Goal: Information Seeking & Learning: Check status

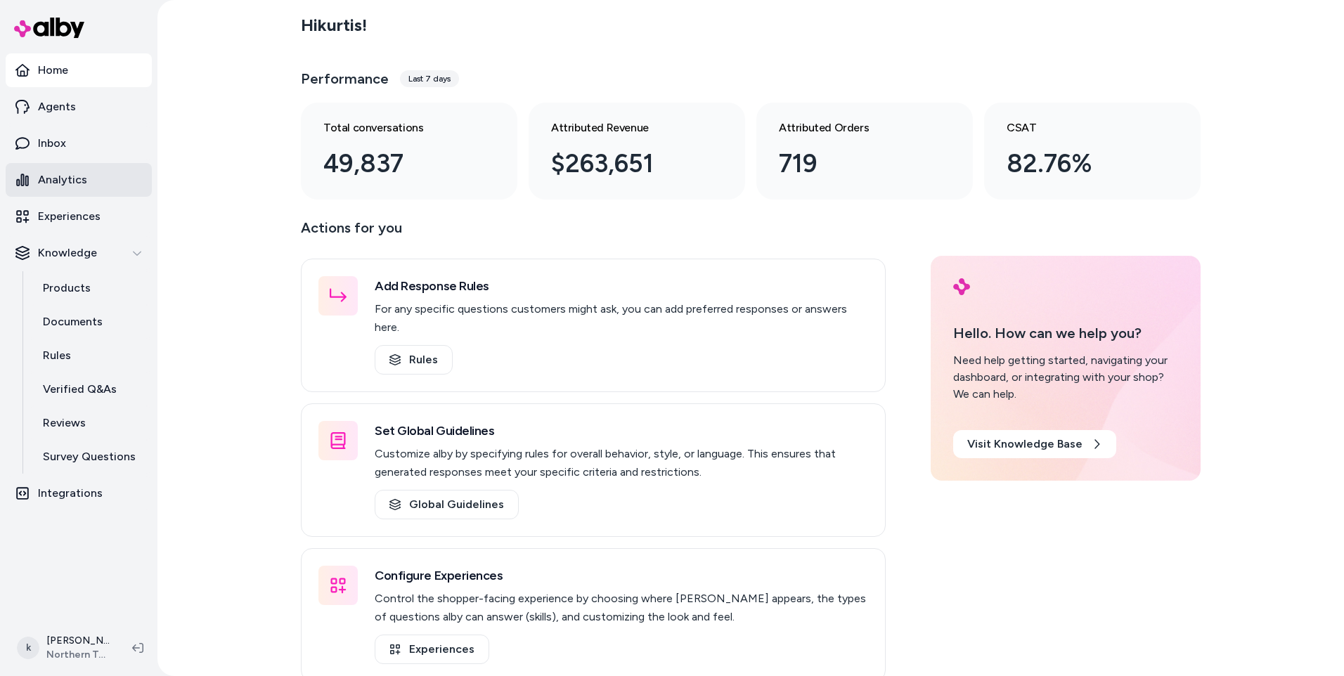
click at [64, 183] on p "Analytics" at bounding box center [62, 180] width 49 height 17
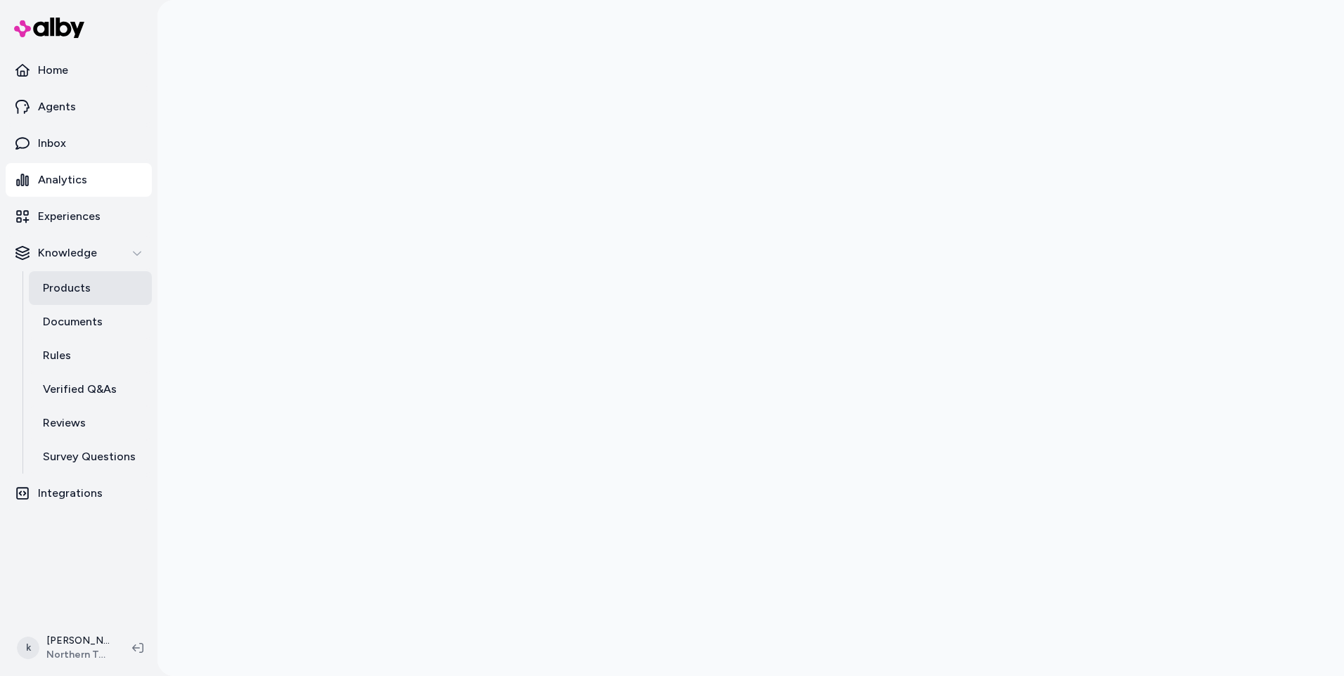
click at [92, 289] on link "Products" at bounding box center [90, 288] width 123 height 34
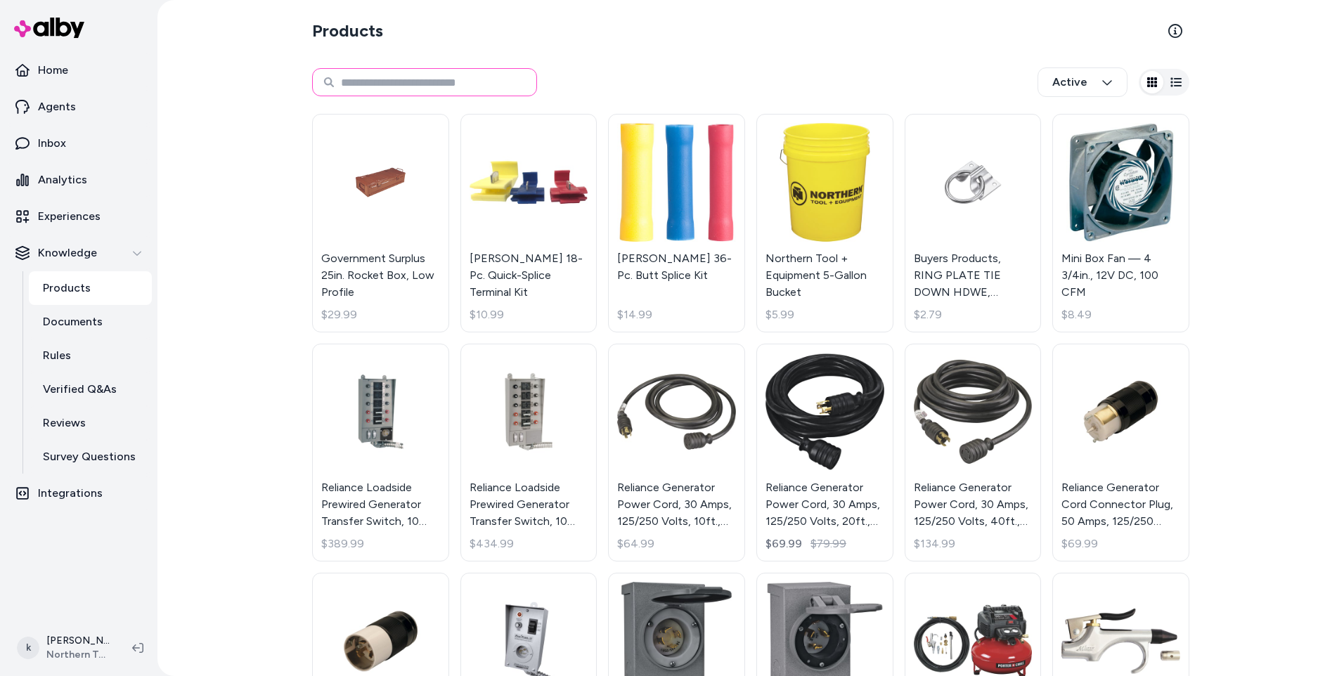
click at [393, 84] on input at bounding box center [424, 82] width 225 height 28
click at [385, 75] on input "***" at bounding box center [424, 82] width 225 height 28
type input "******"
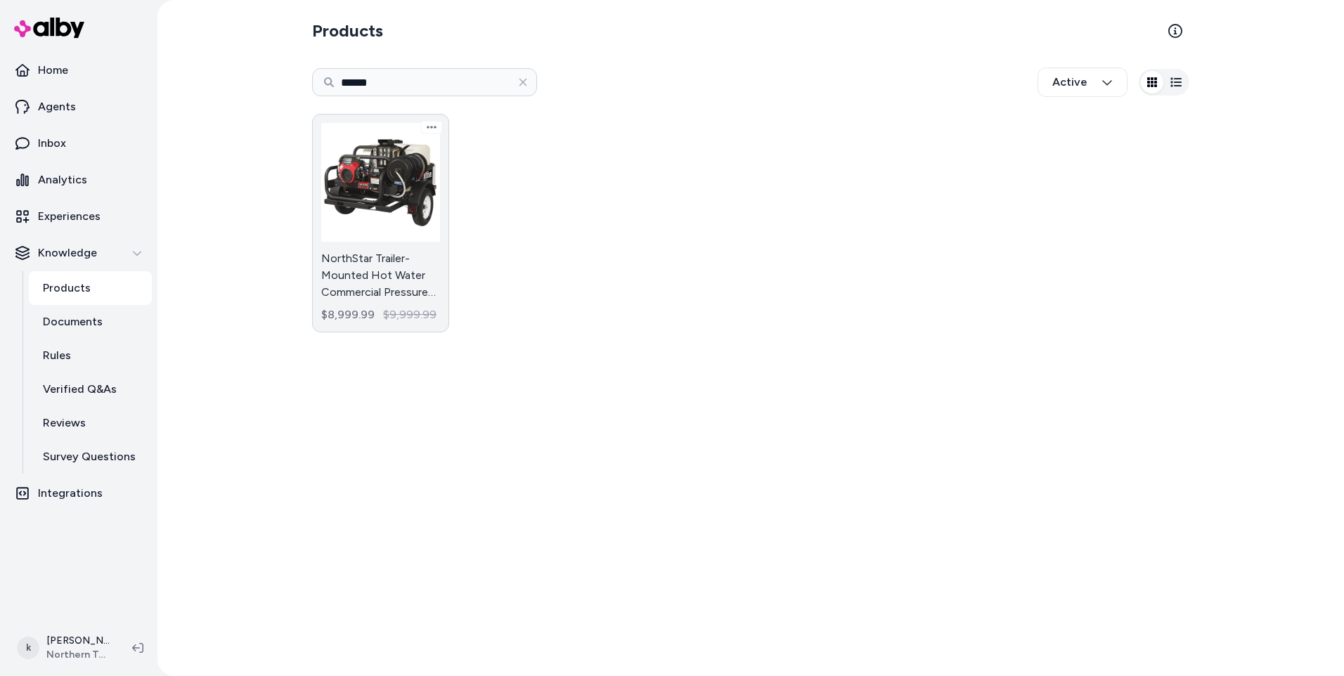
click at [395, 271] on link "NorthStar Trailer-Mounted Hot Water Commercial Pressure Washer, 4000 PSI, 4 GPM…" at bounding box center [380, 223] width 137 height 219
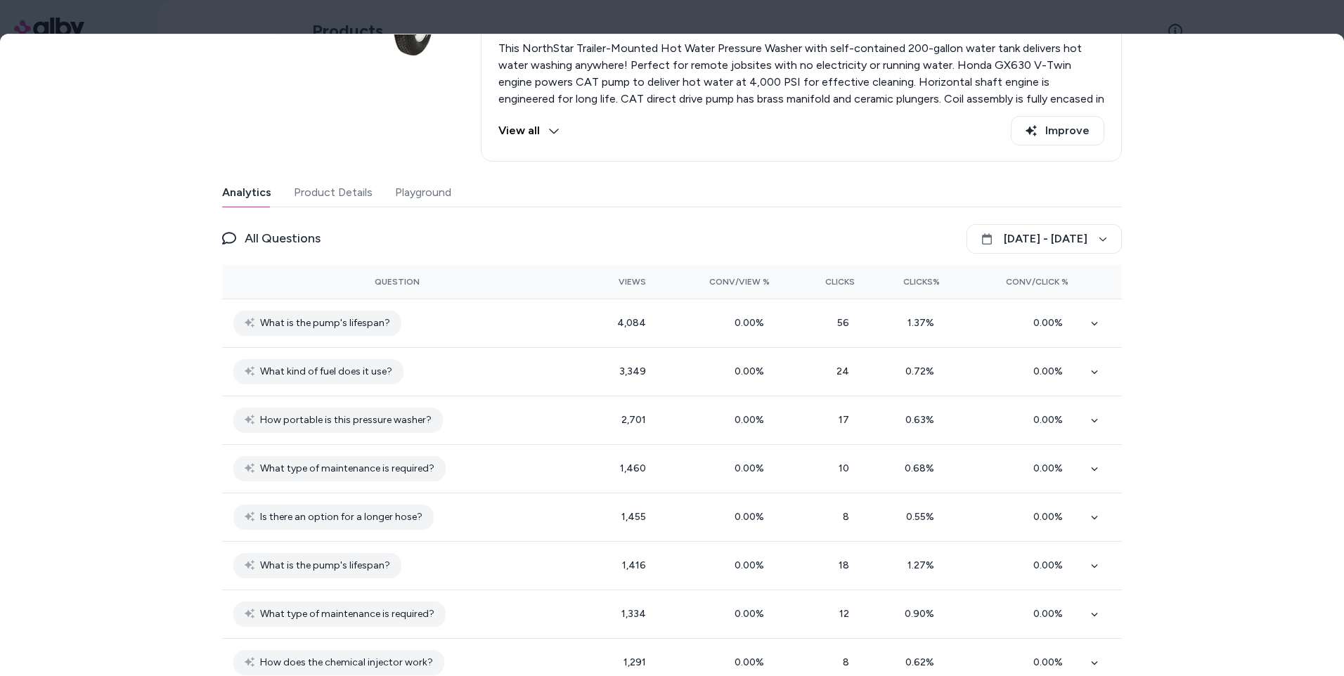
scroll to position [211, 0]
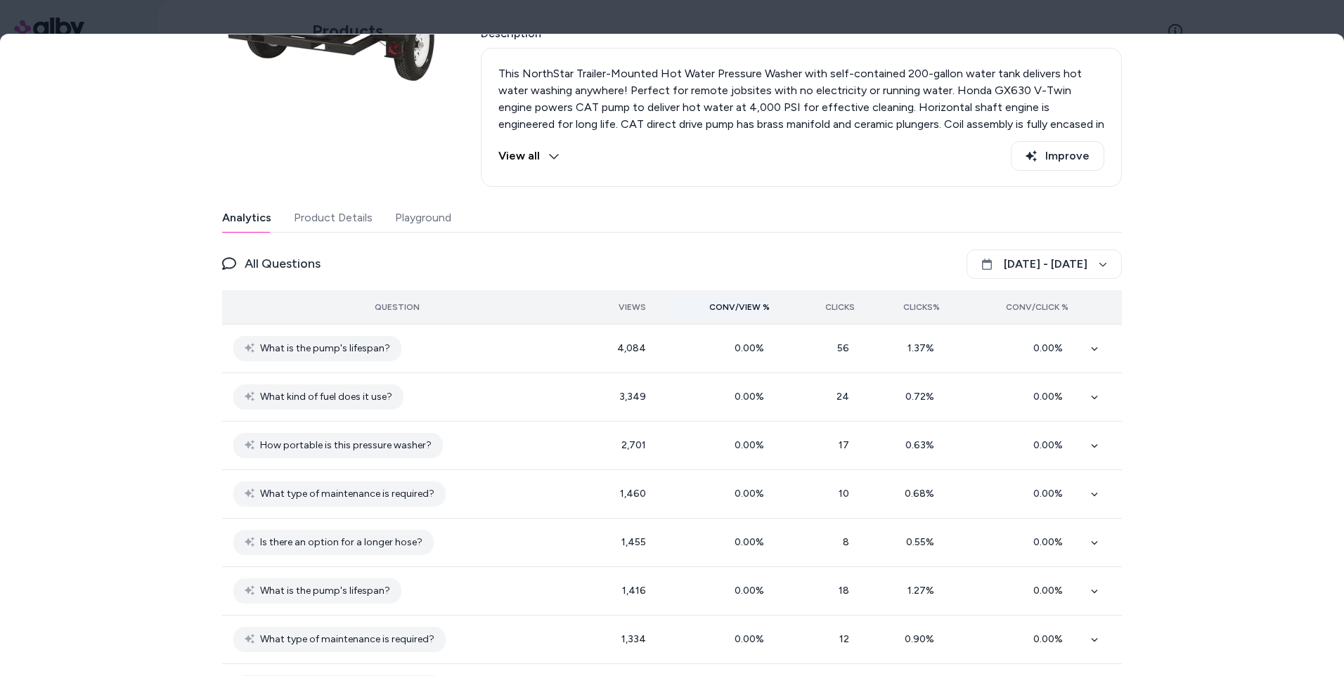
click at [744, 303] on span "Conv/View %" at bounding box center [739, 307] width 60 height 11
click at [834, 304] on span "Clicks" at bounding box center [840, 307] width 30 height 11
click at [1011, 269] on button "[DATE] - [DATE]" at bounding box center [1044, 265] width 155 height 30
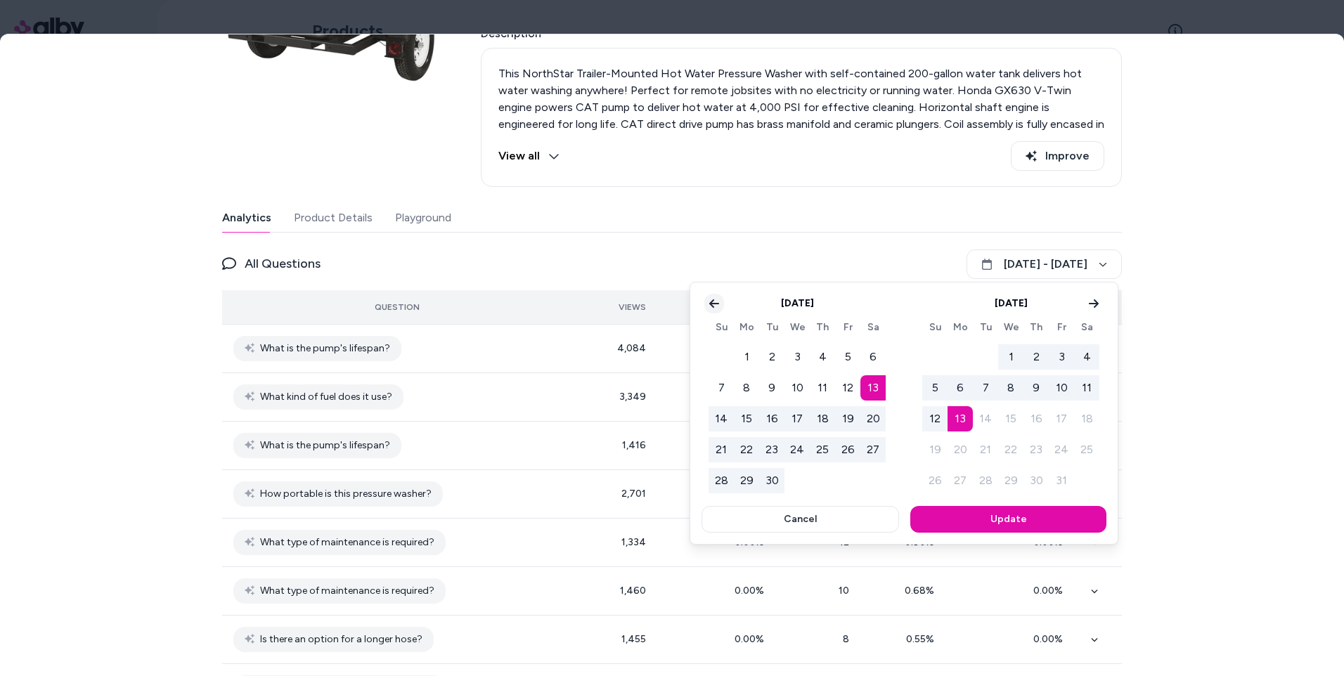
click at [711, 309] on icon "Go to previous month" at bounding box center [714, 303] width 11 height 11
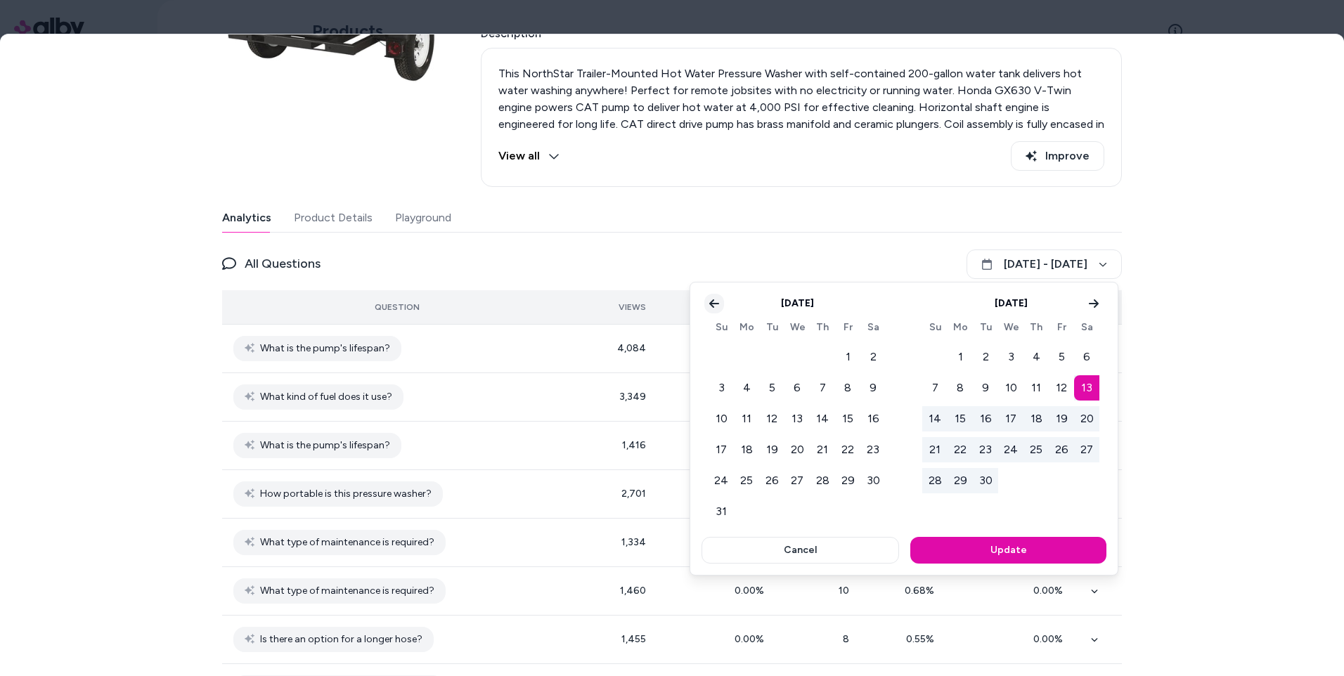
click at [709, 301] on icon "Go to previous month" at bounding box center [714, 303] width 11 height 11
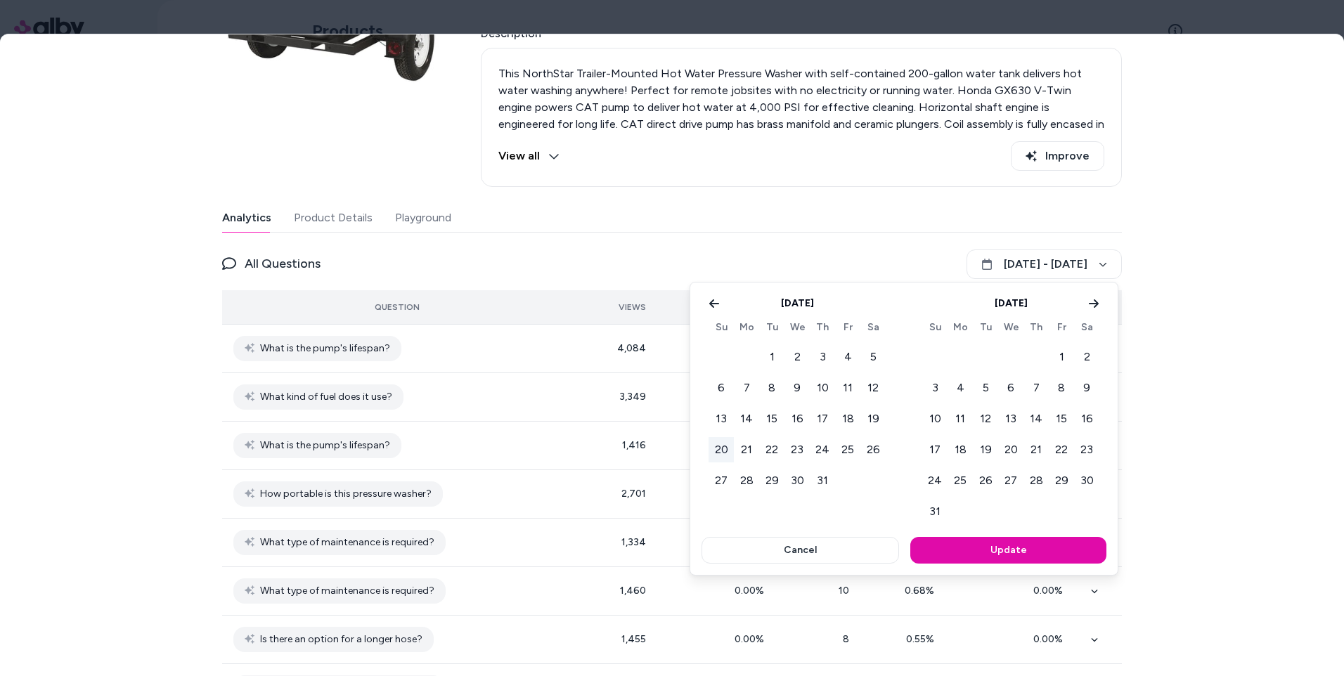
click at [720, 447] on button "20" at bounding box center [721, 449] width 25 height 25
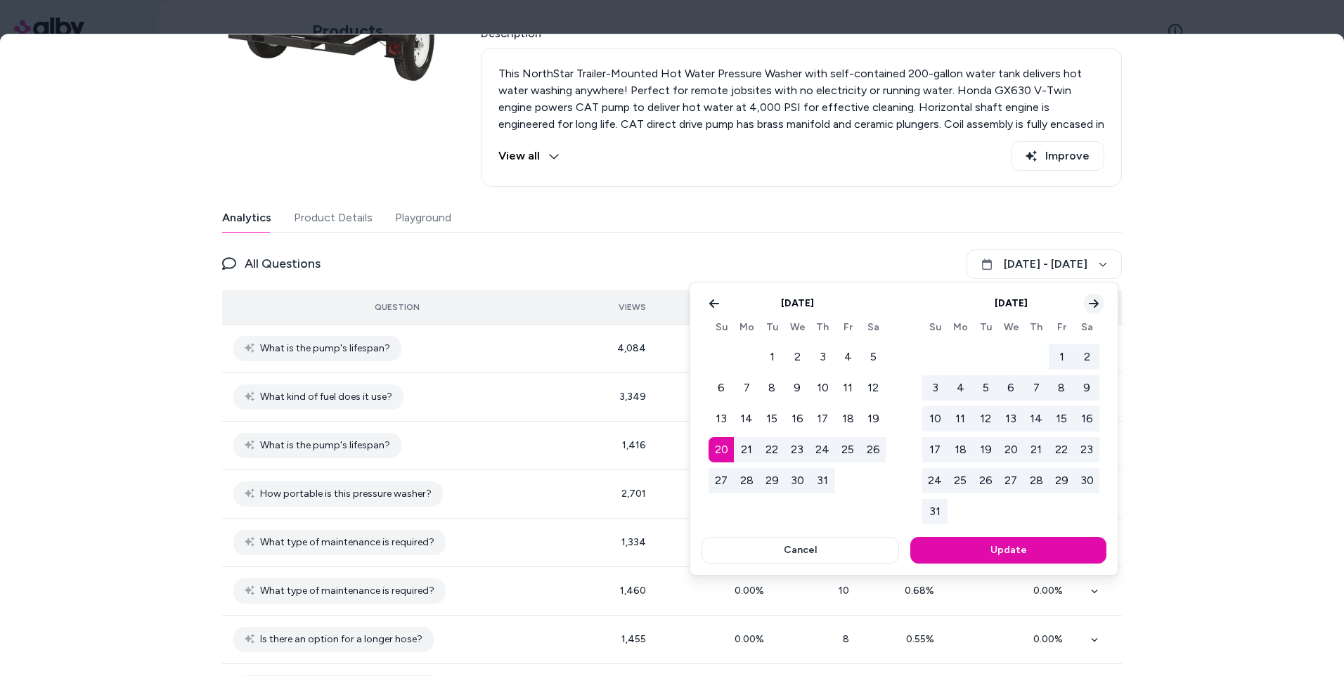
click at [1096, 304] on icon "Go to next month" at bounding box center [1094, 303] width 10 height 8
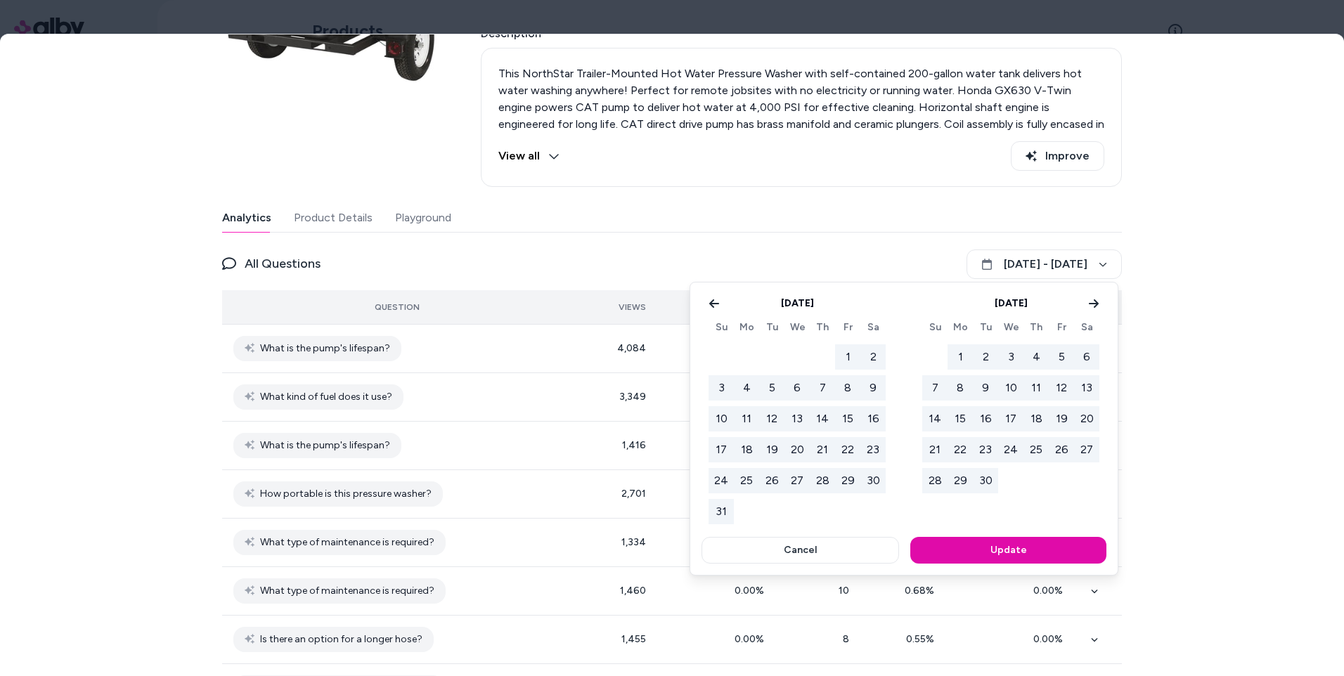
click at [873, 483] on button "30" at bounding box center [873, 480] width 25 height 25
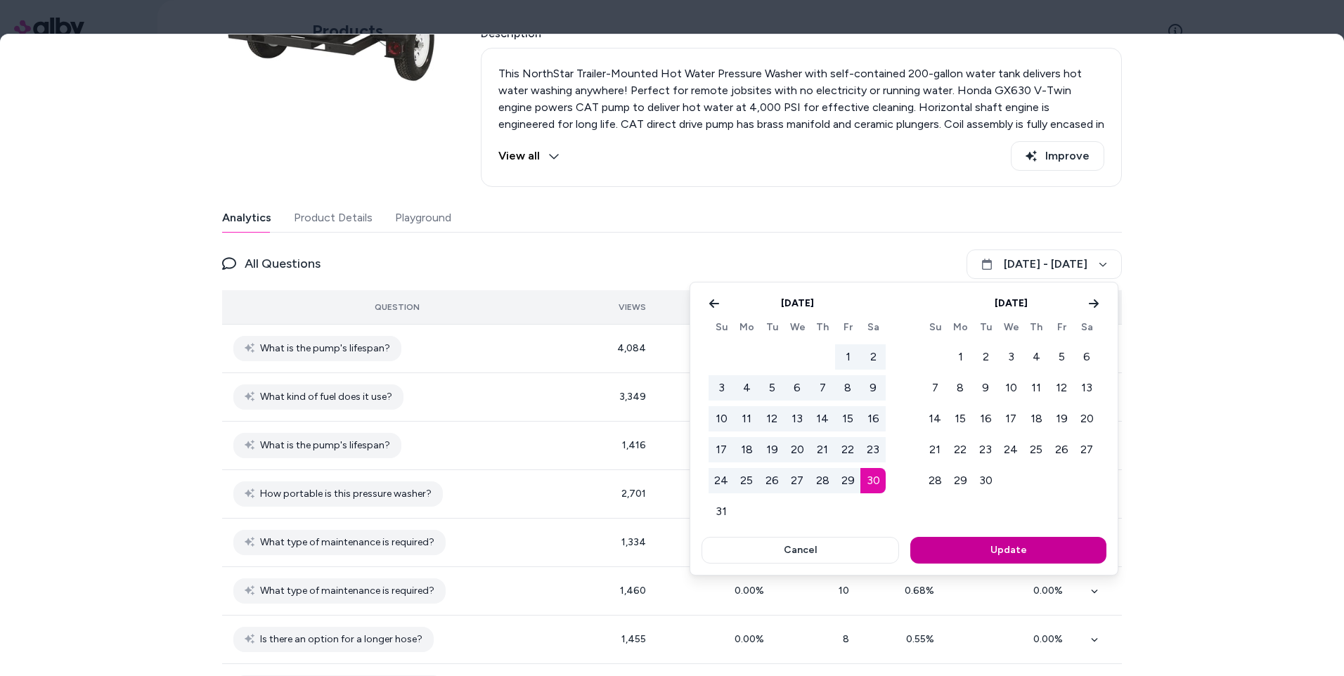
click at [987, 553] on button "Update" at bounding box center [1008, 550] width 196 height 27
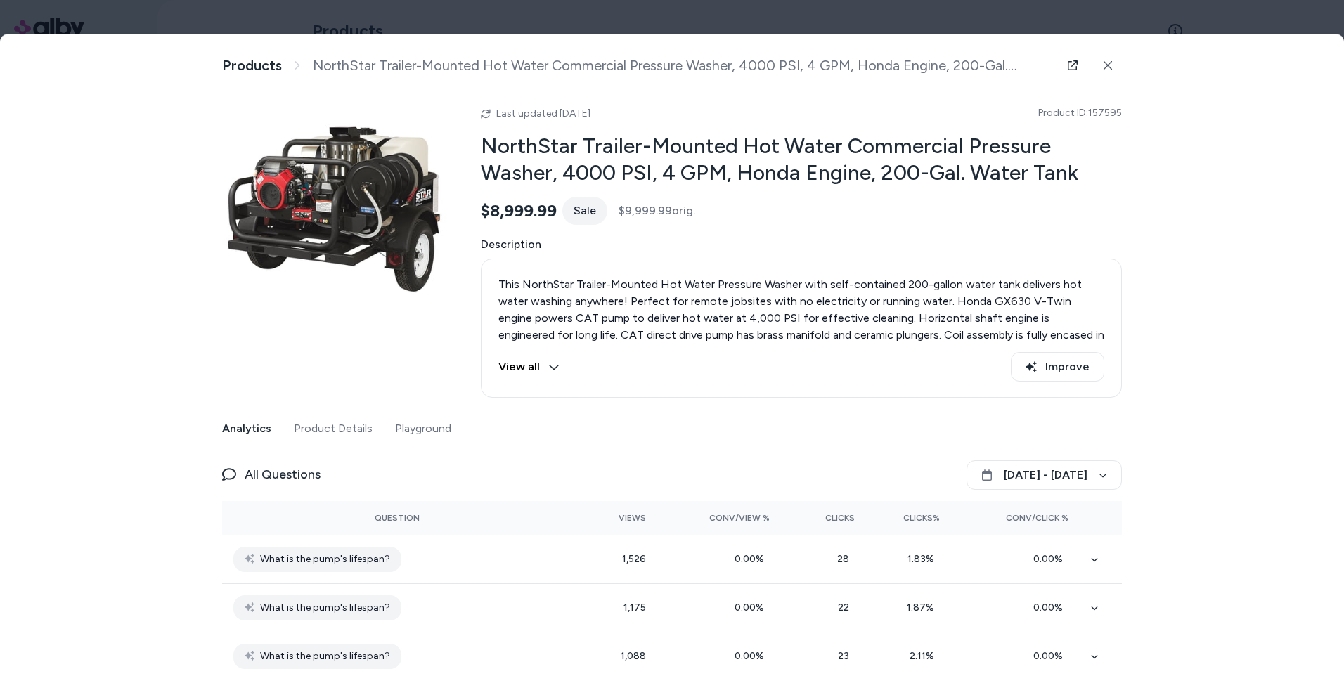
scroll to position [70, 0]
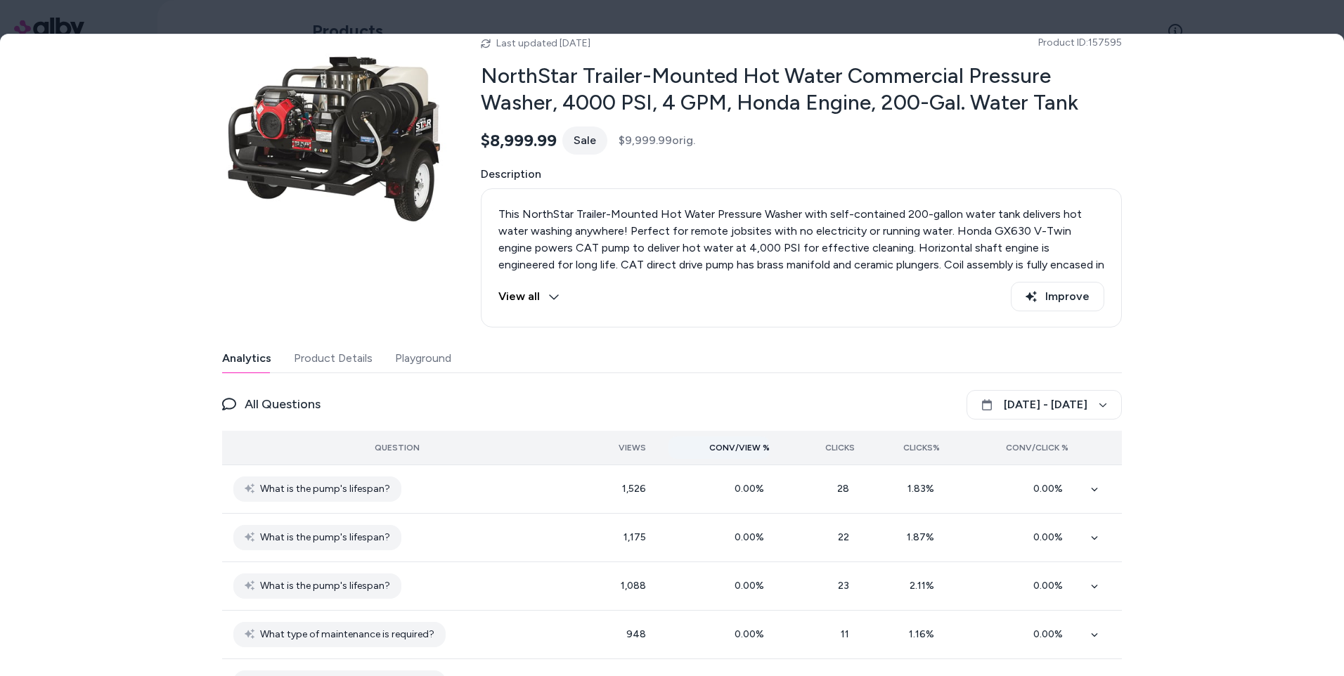
click at [752, 447] on span "Conv/View %" at bounding box center [739, 447] width 60 height 11
click at [906, 451] on span "Clicks%" at bounding box center [921, 447] width 37 height 11
click at [1072, 401] on button "[DATE] - [DATE]" at bounding box center [1044, 405] width 155 height 30
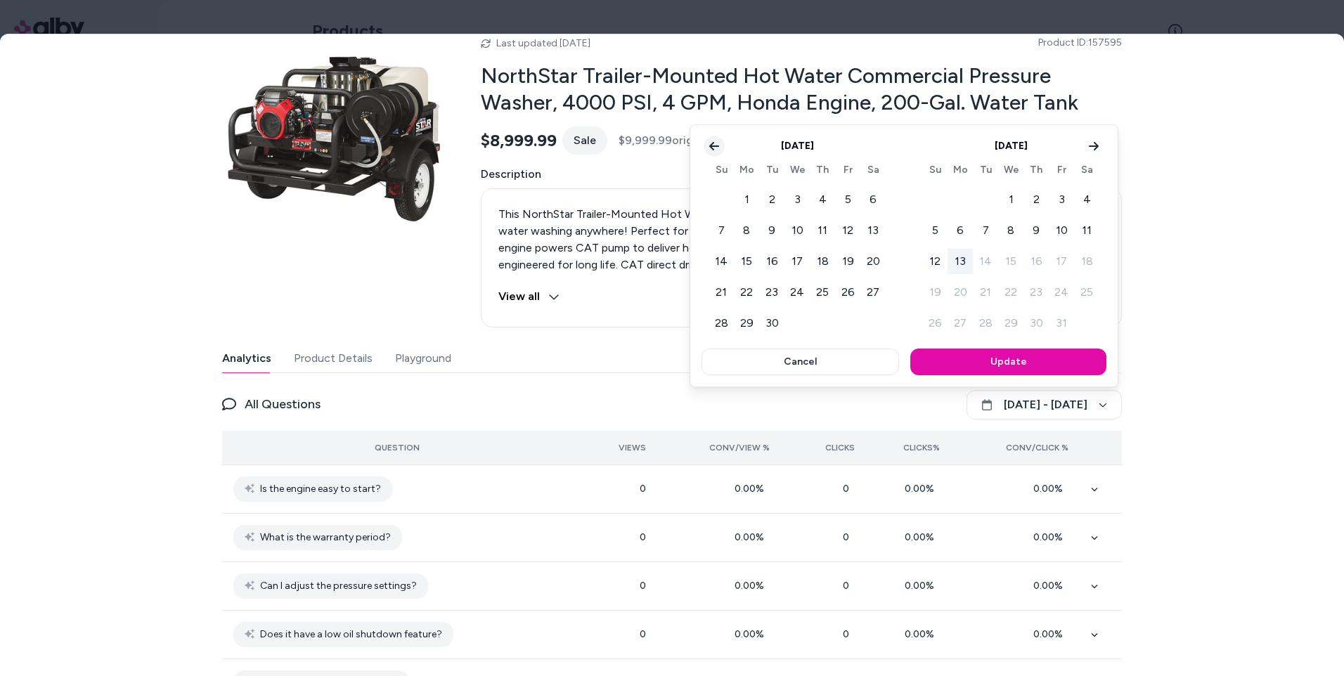
click at [714, 148] on icon "Go to previous month" at bounding box center [714, 146] width 11 height 11
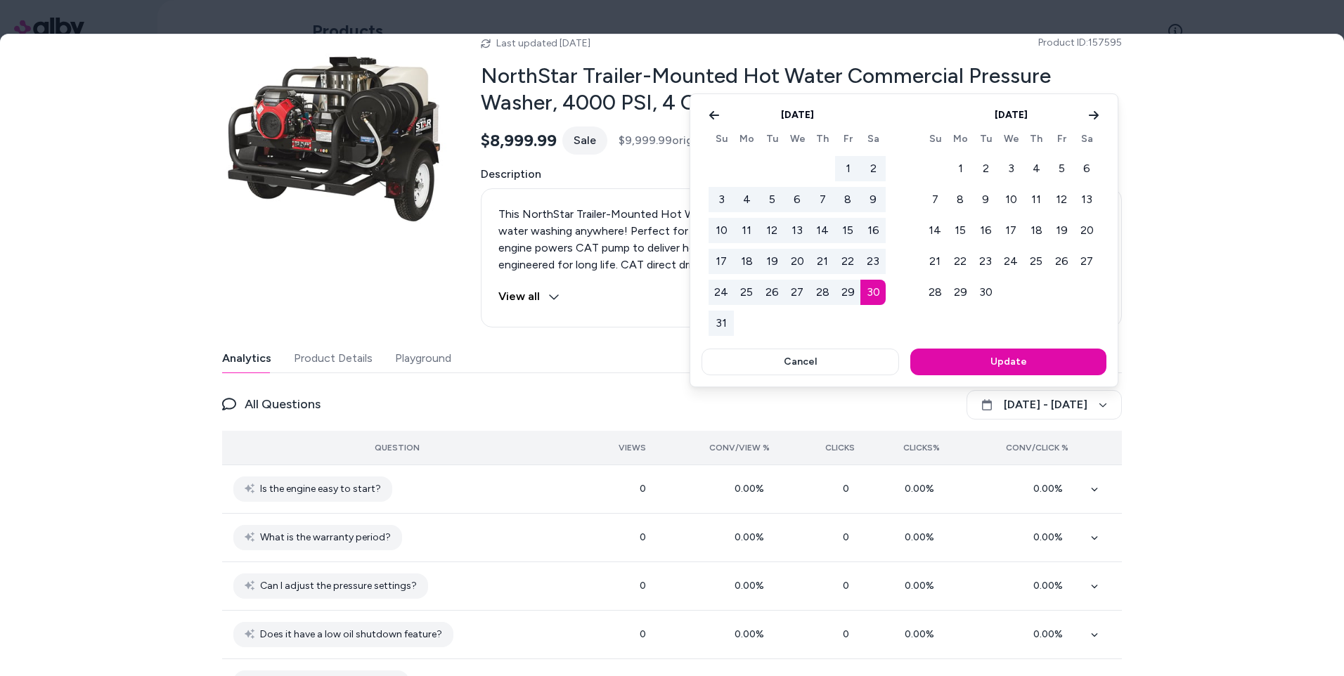
click at [719, 323] on button "31" at bounding box center [721, 323] width 25 height 25
click at [1081, 200] on button "13" at bounding box center [1086, 199] width 25 height 25
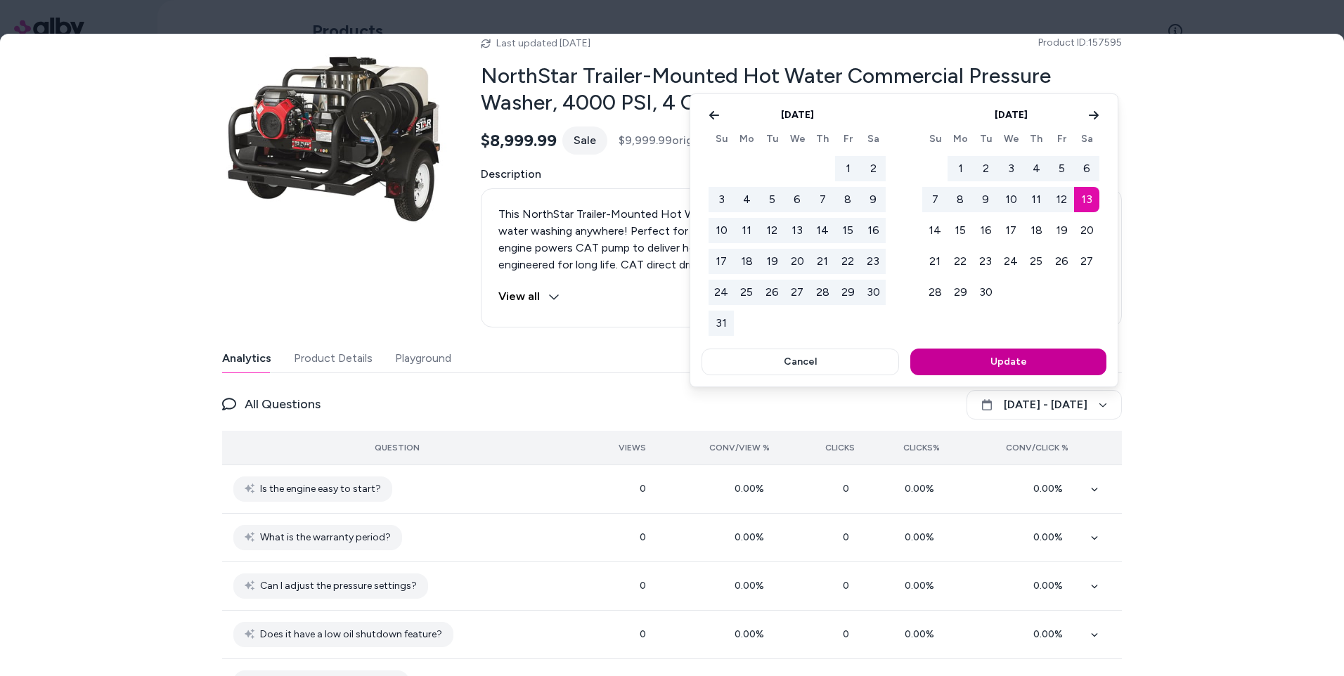
click at [1035, 359] on button "Update" at bounding box center [1008, 362] width 196 height 27
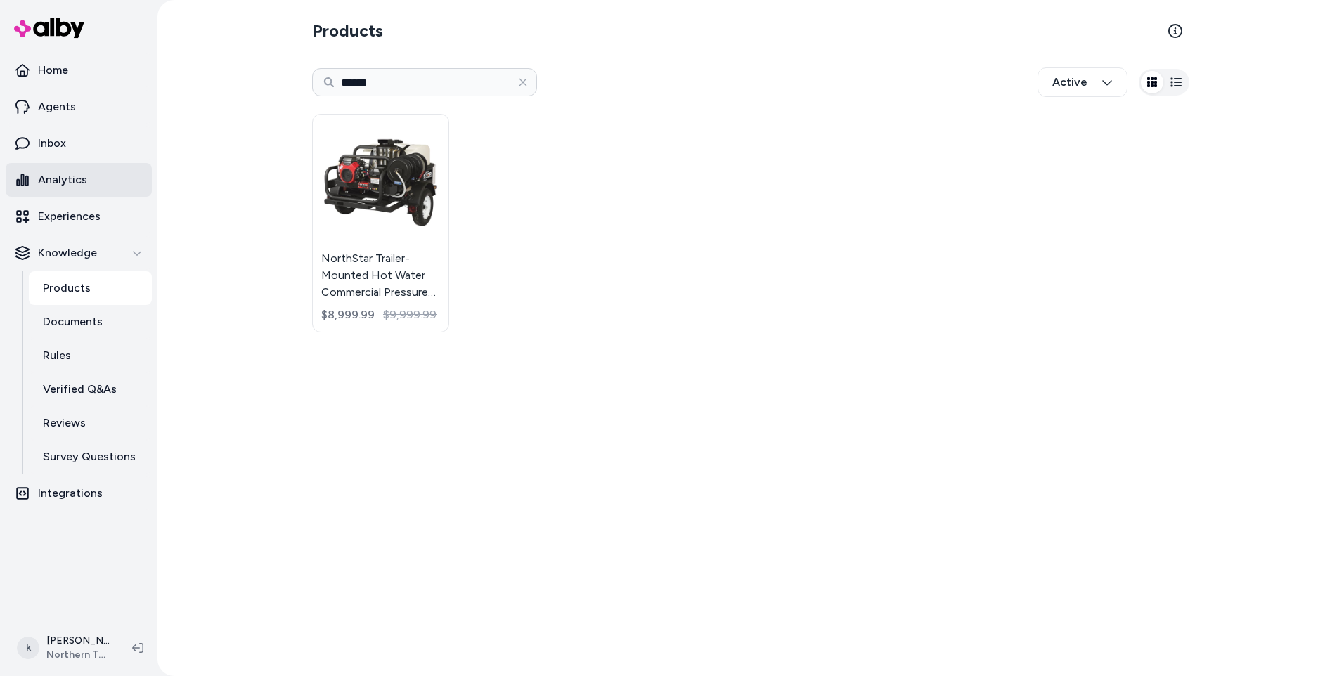
click at [61, 193] on link "Analytics" at bounding box center [79, 180] width 146 height 34
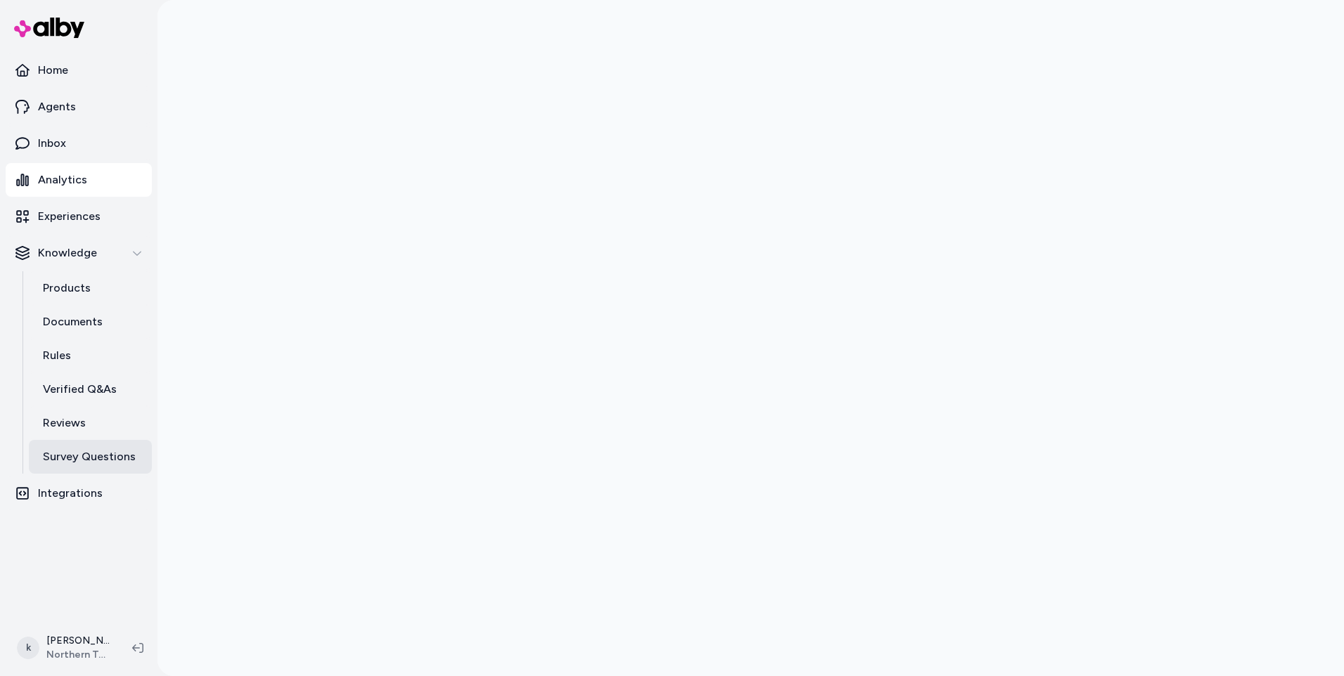
click at [99, 453] on p "Survey Questions" at bounding box center [89, 457] width 93 height 17
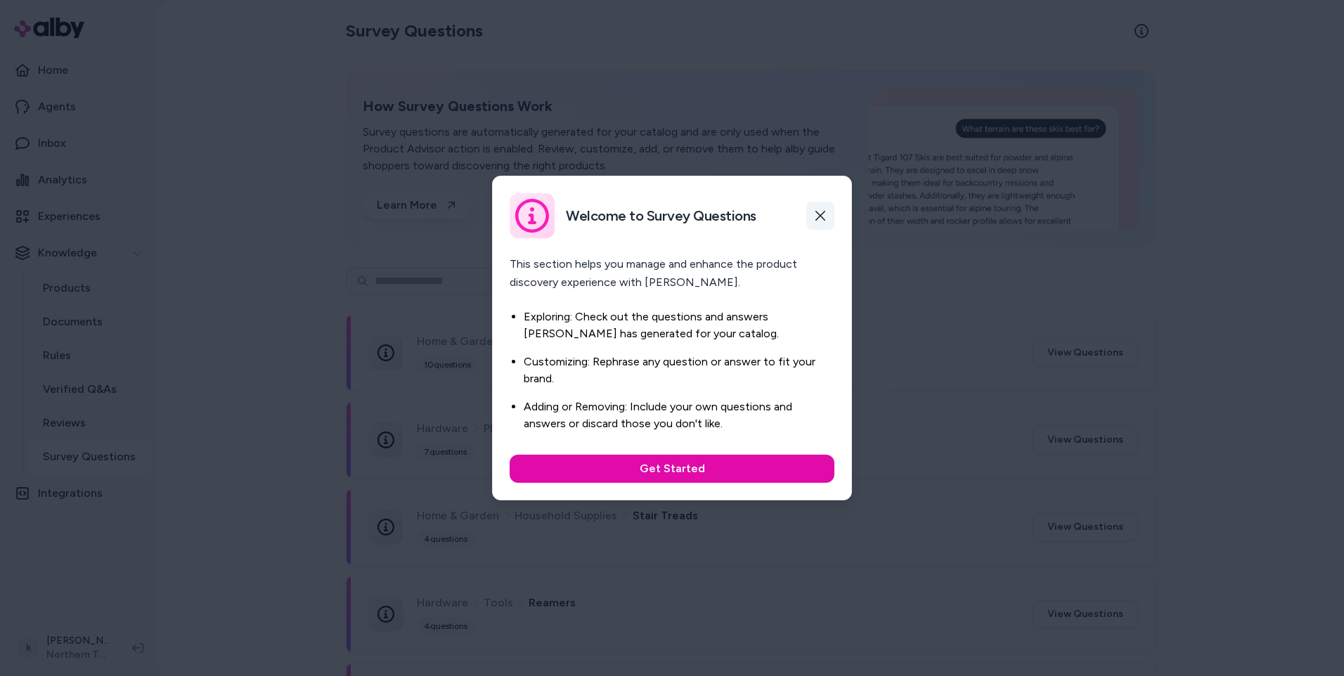
click at [818, 205] on button "button" at bounding box center [820, 216] width 28 height 28
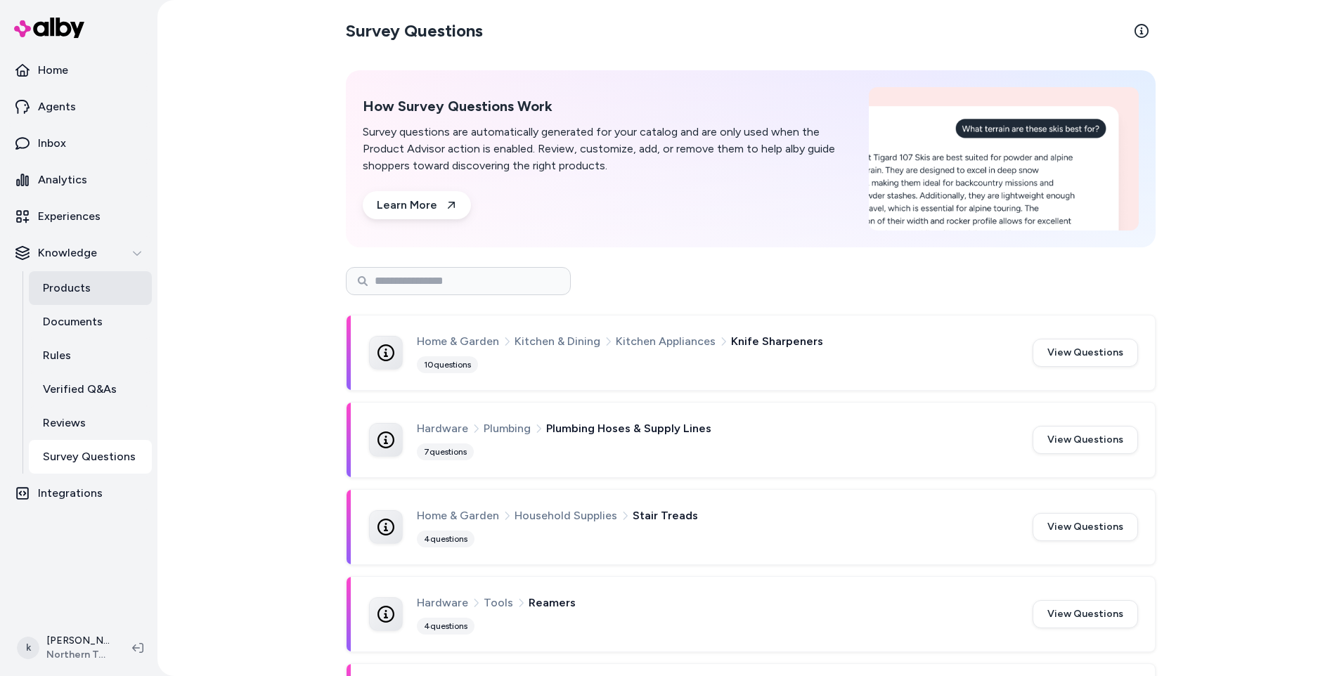
click at [84, 288] on p "Products" at bounding box center [67, 288] width 48 height 17
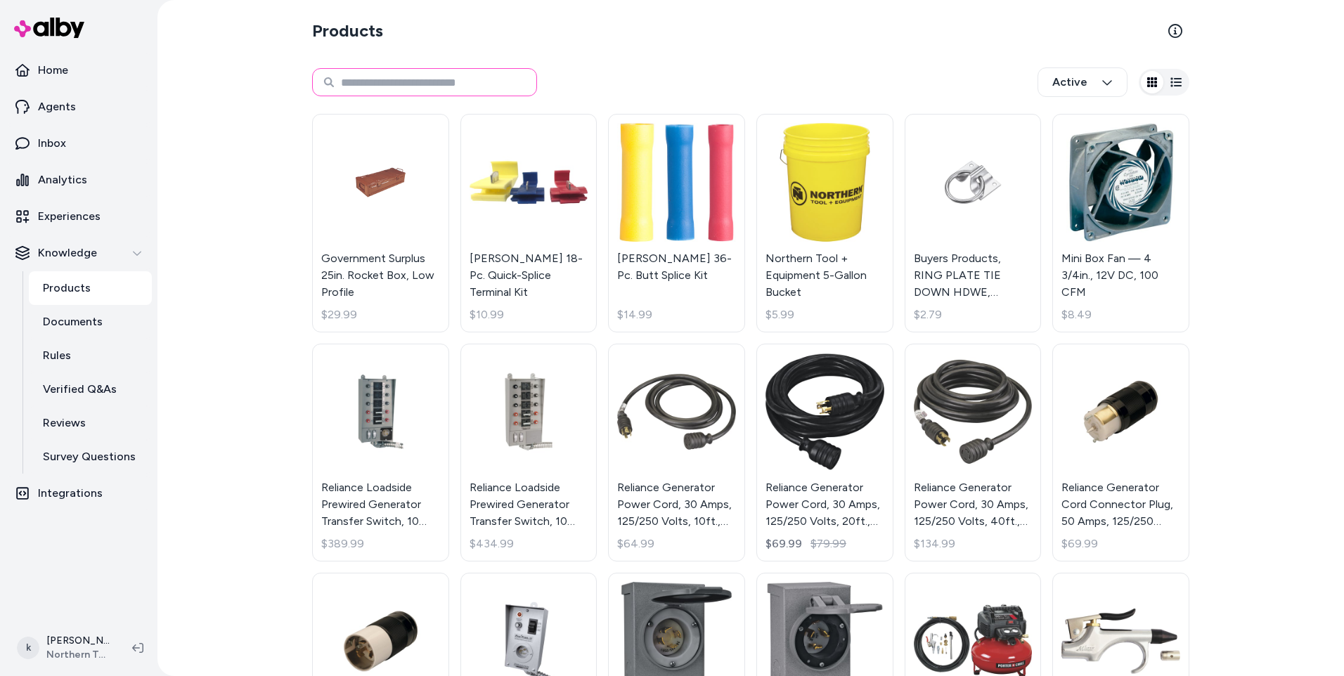
click at [370, 85] on input at bounding box center [424, 82] width 225 height 28
type input "******"
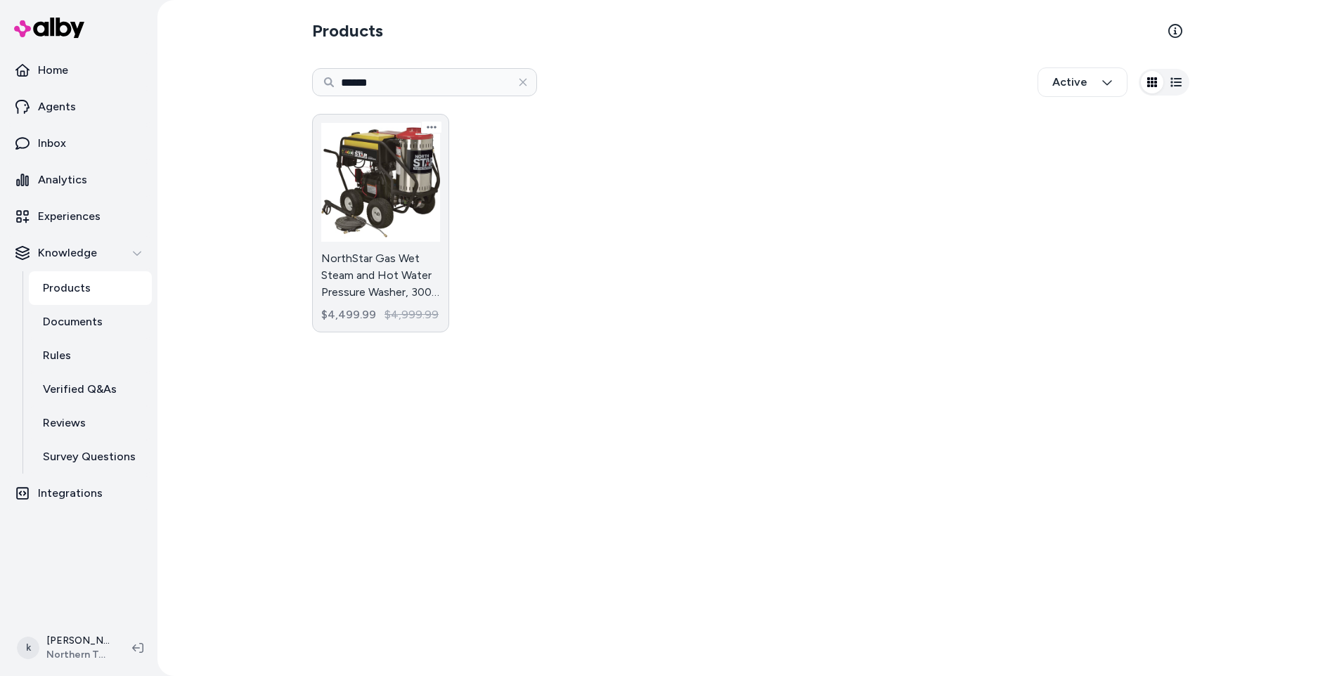
click at [370, 284] on link "NorthStar Gas Wet Steam and Hot Water Pressure Washer, 3000 PSI, 4 GPM, Honda E…" at bounding box center [380, 223] width 137 height 219
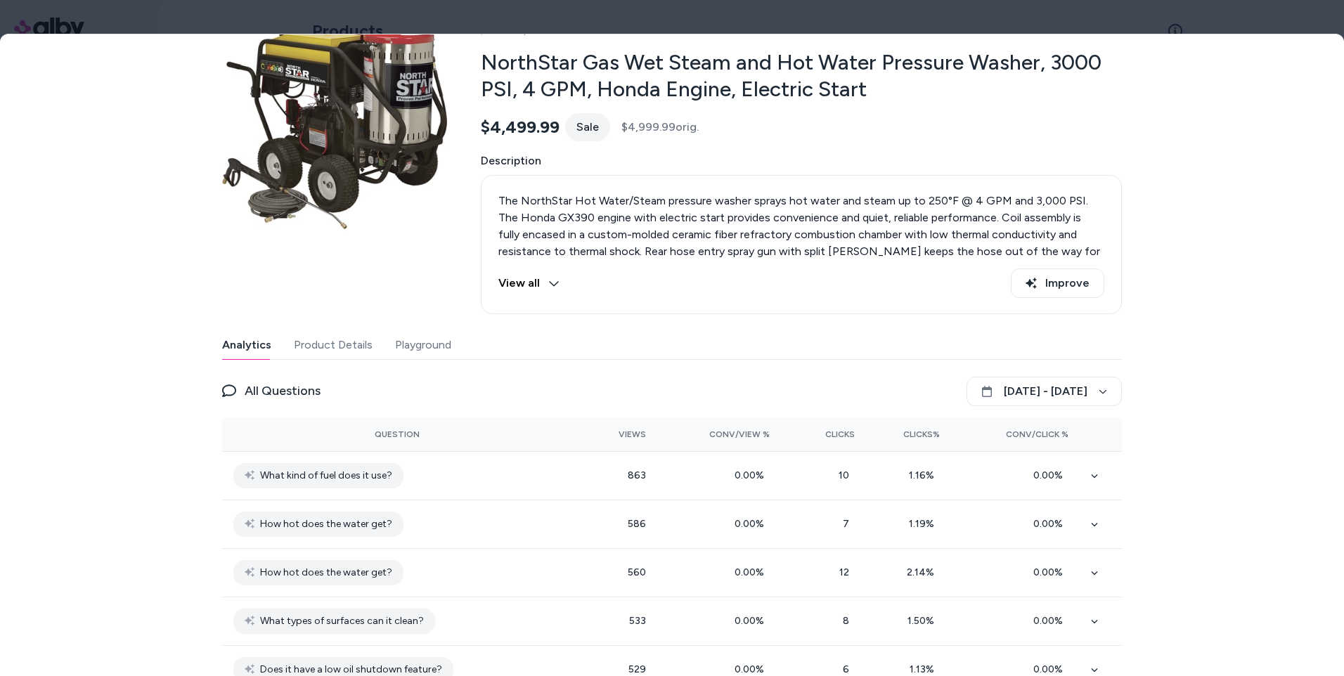
scroll to position [70, 0]
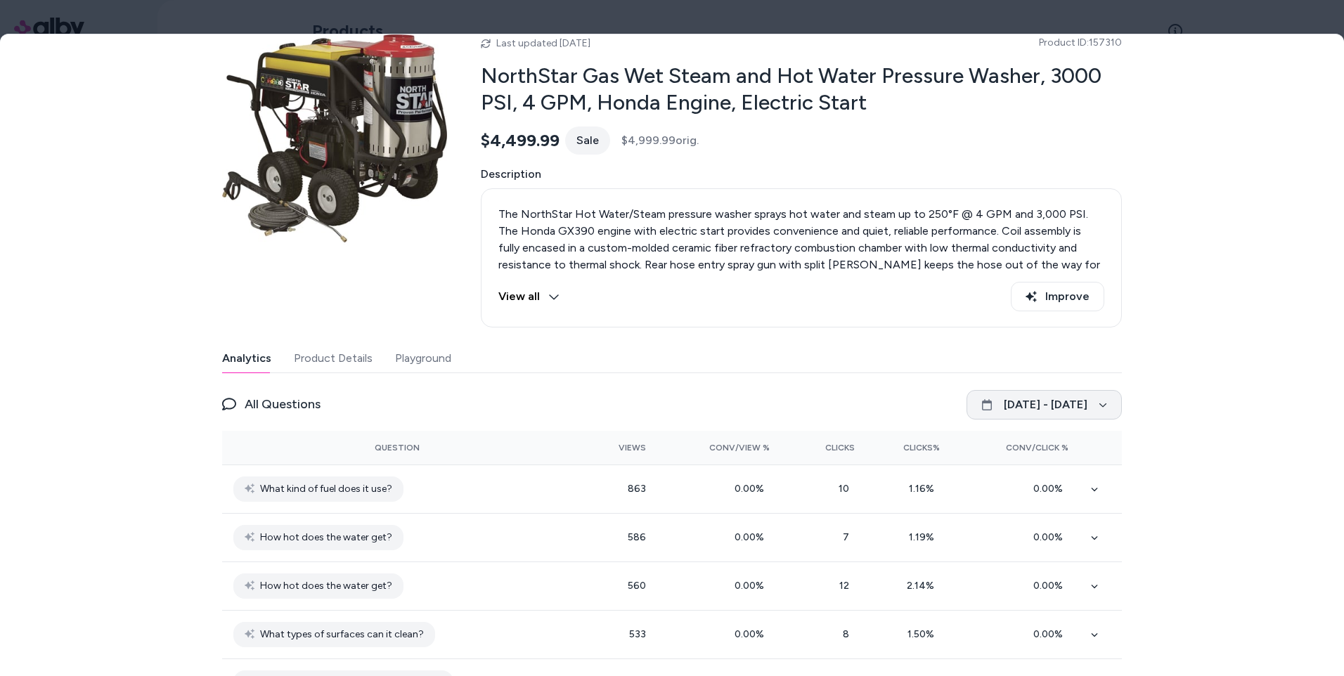
click at [1020, 407] on button "[DATE] - [DATE]" at bounding box center [1044, 405] width 155 height 30
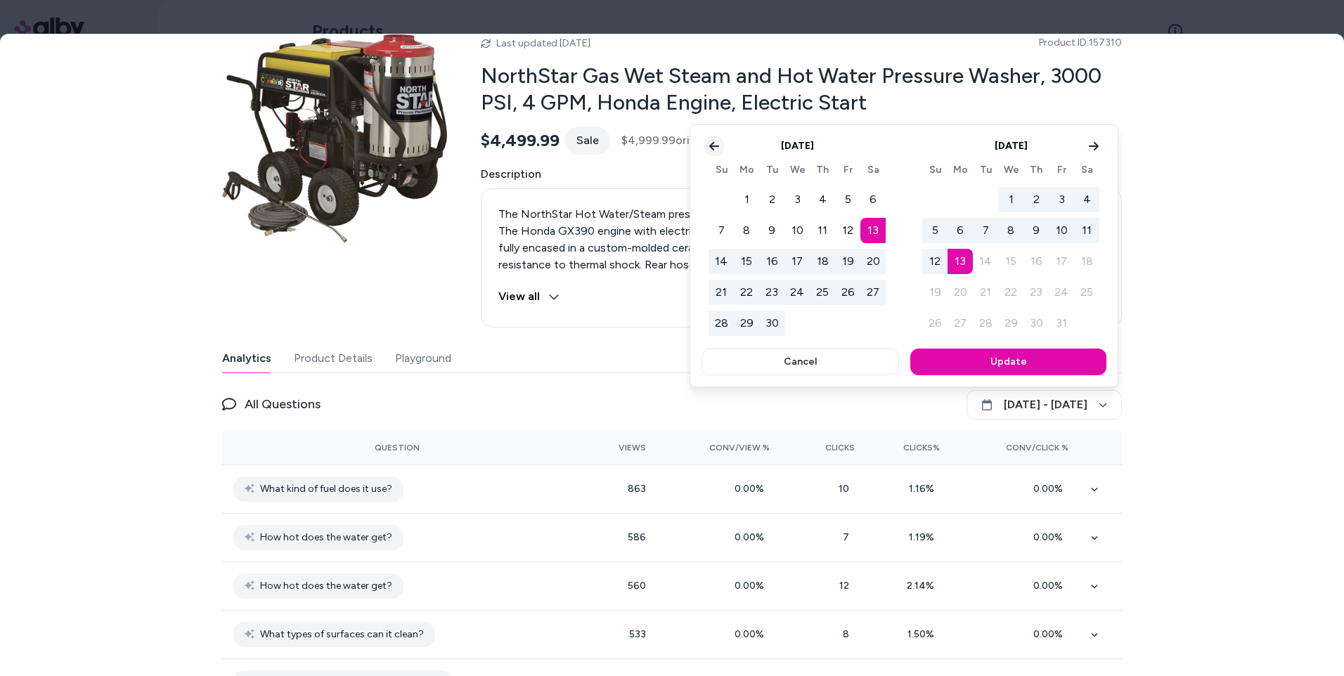
click at [719, 150] on icon "Go to previous month" at bounding box center [714, 146] width 11 height 11
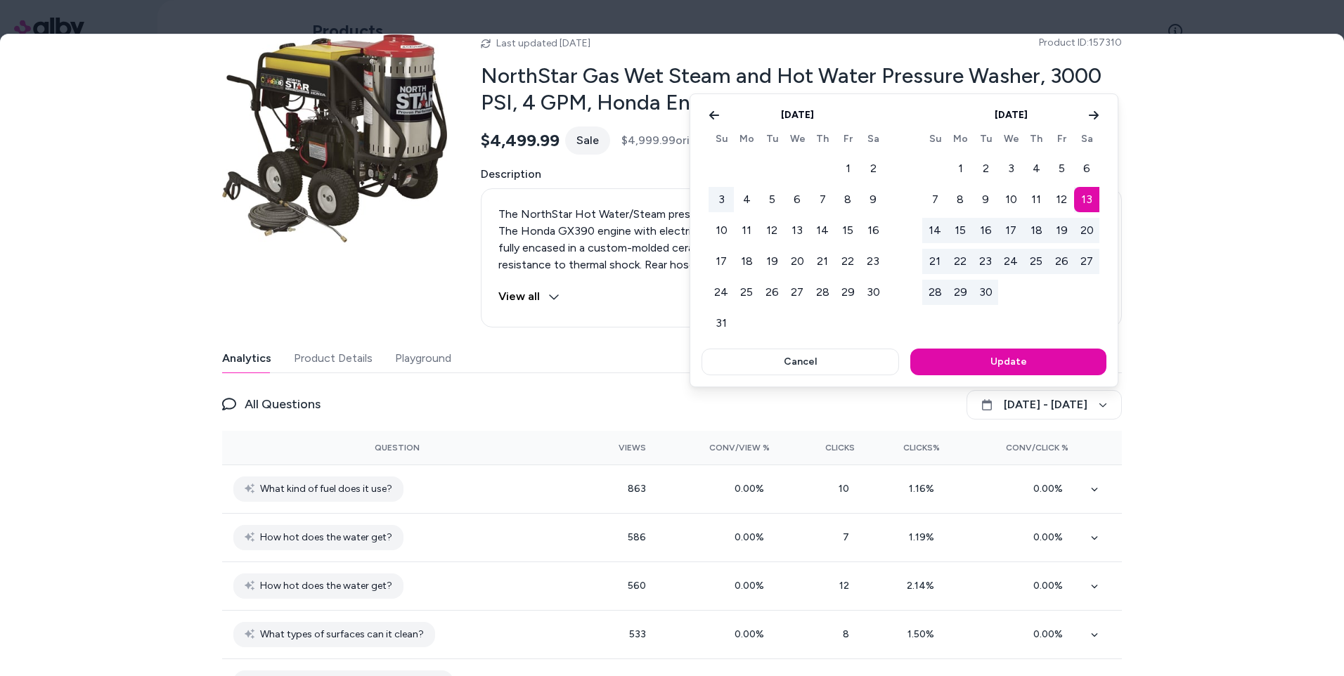
click at [724, 195] on button "3" at bounding box center [721, 199] width 25 height 25
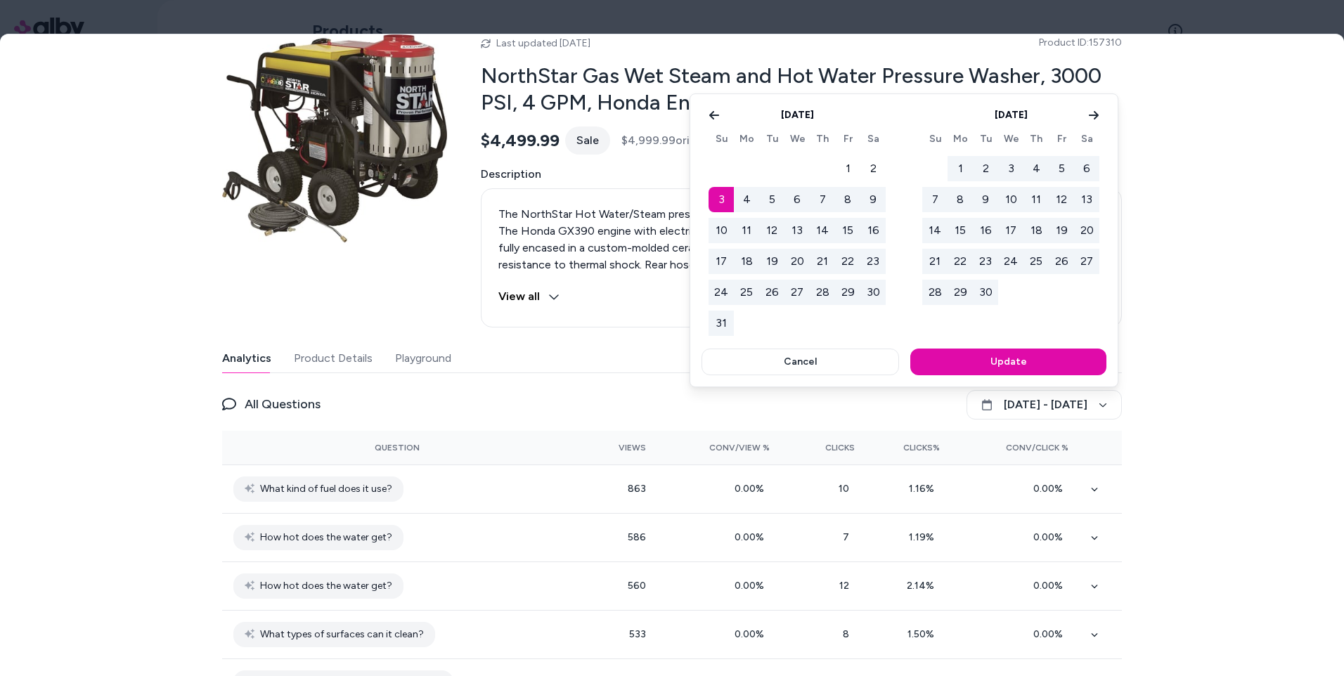
click at [878, 299] on button "30" at bounding box center [873, 292] width 25 height 25
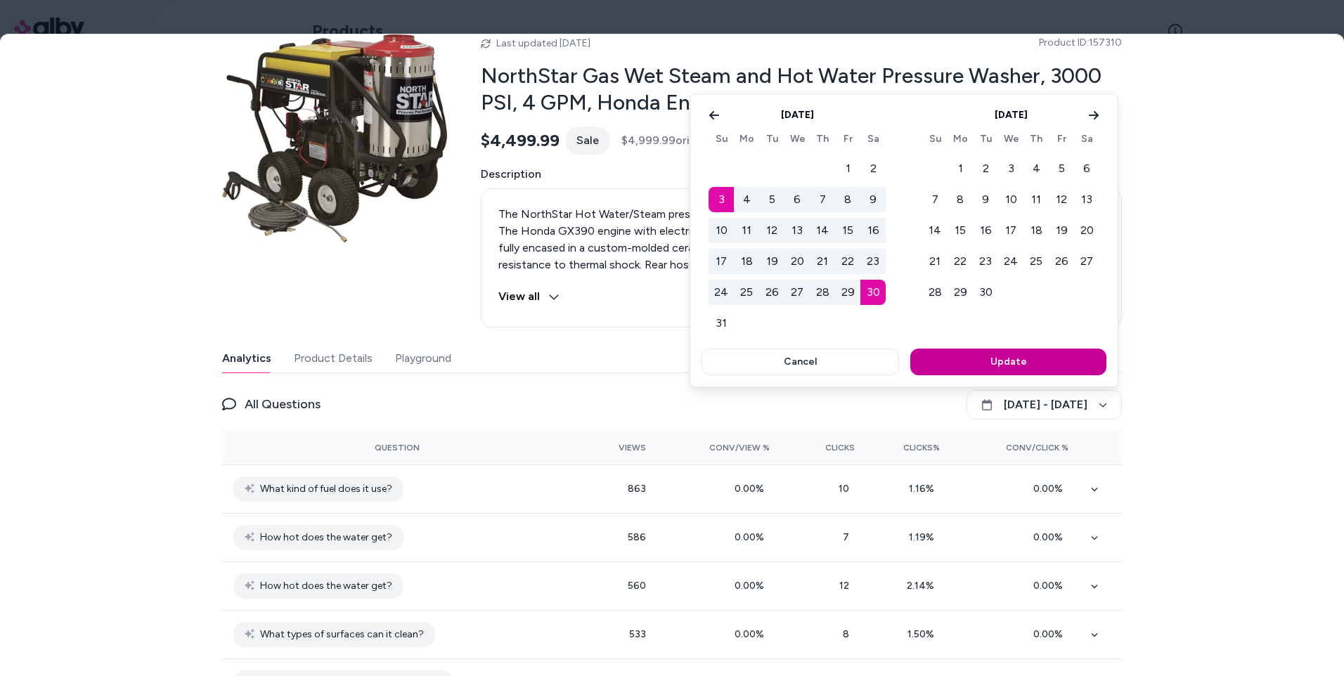
click at [1031, 370] on button "Update" at bounding box center [1008, 362] width 196 height 27
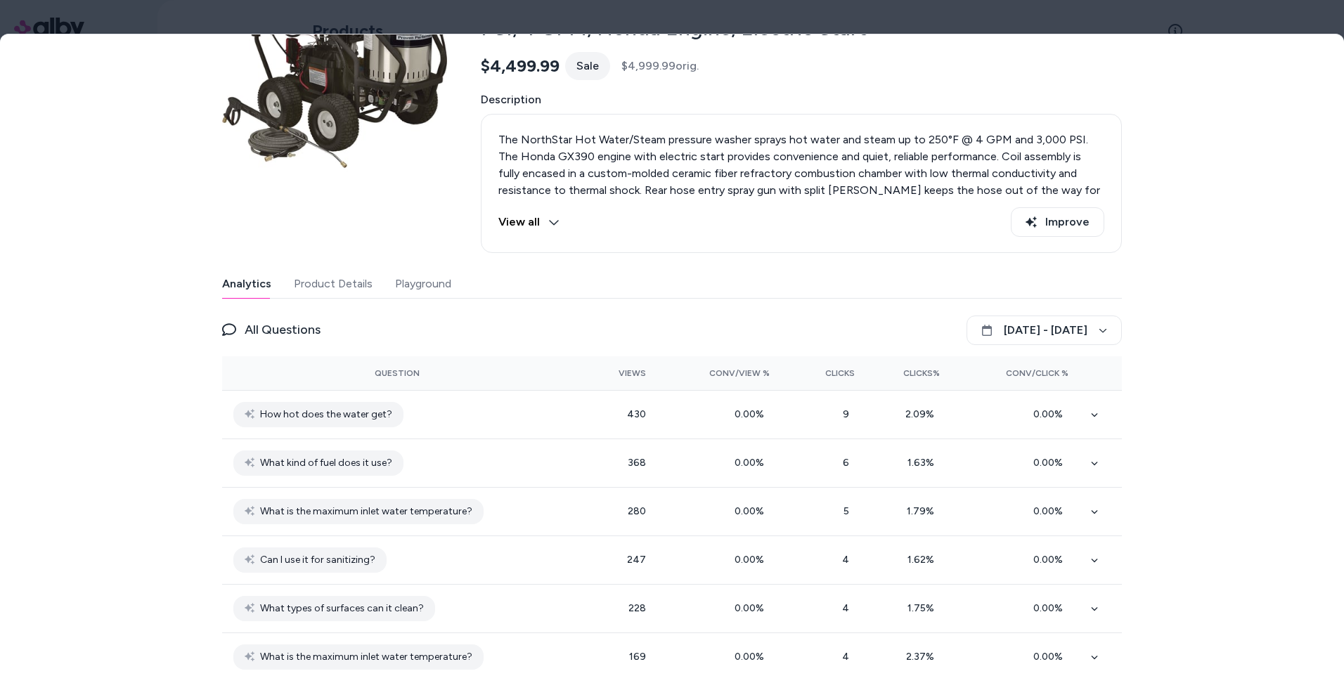
scroll to position [211, 0]
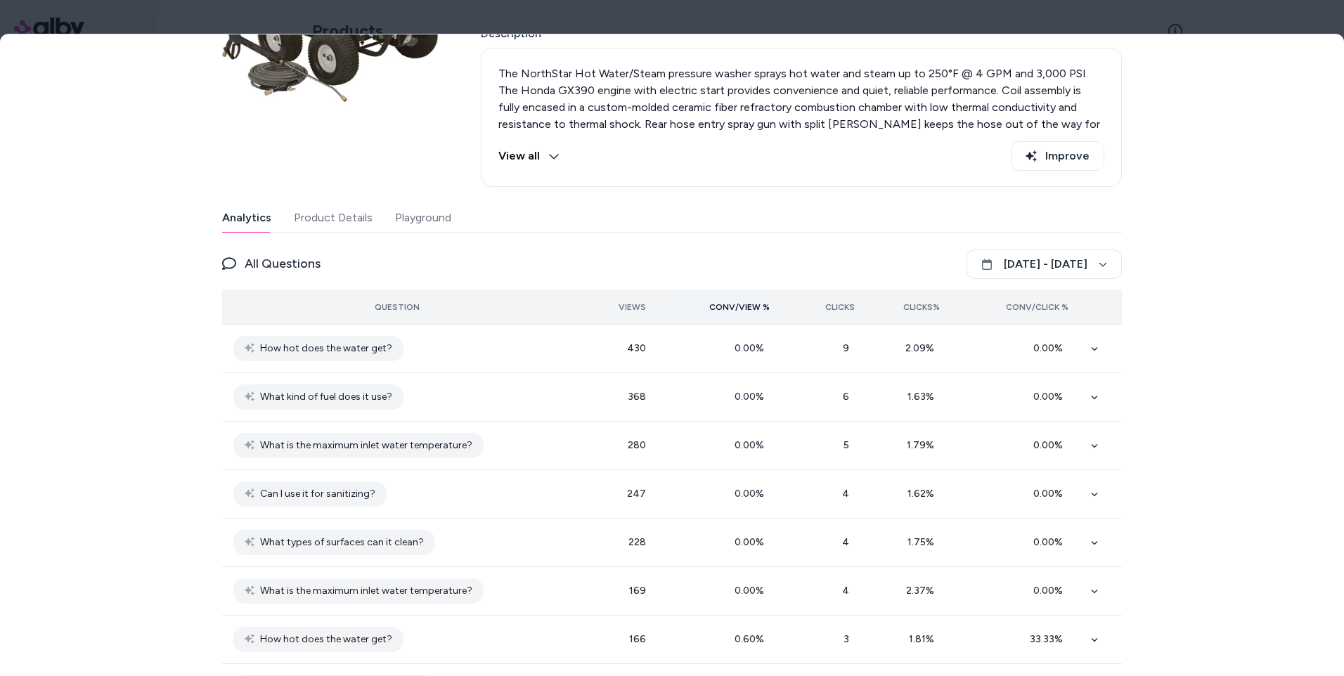
click at [739, 312] on span "Conv/View %" at bounding box center [739, 307] width 60 height 11
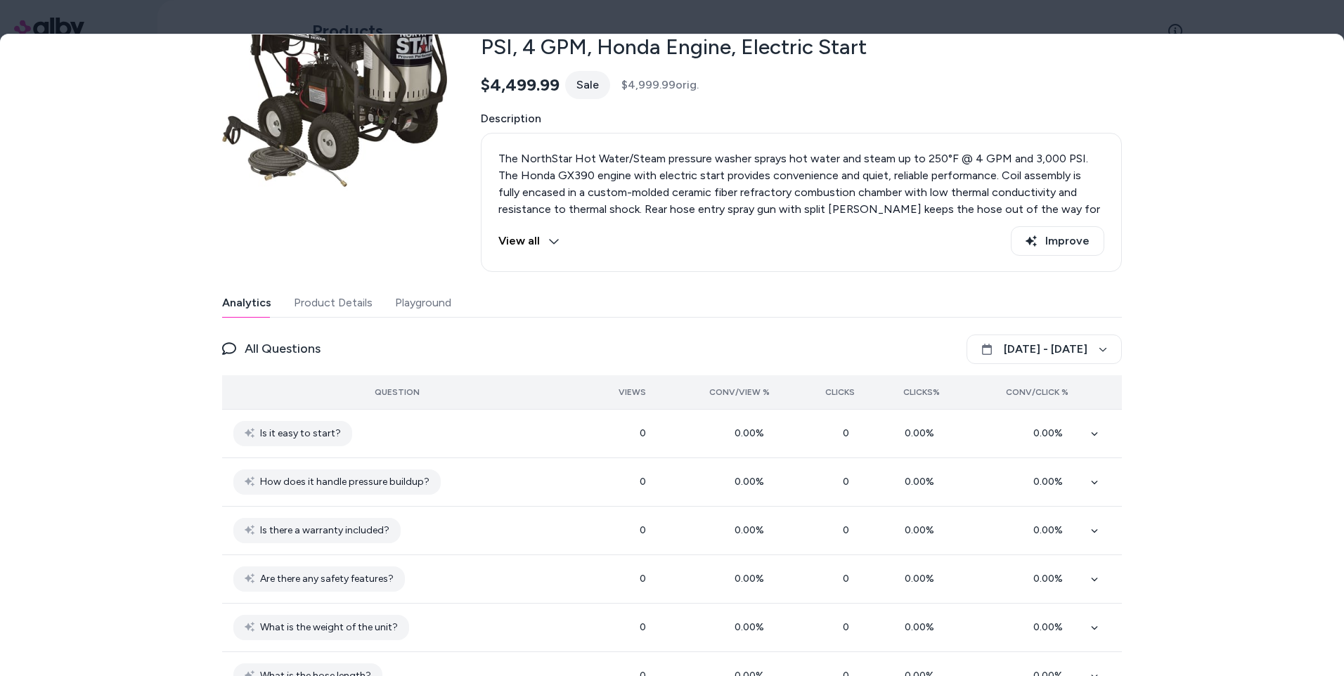
scroll to position [0, 0]
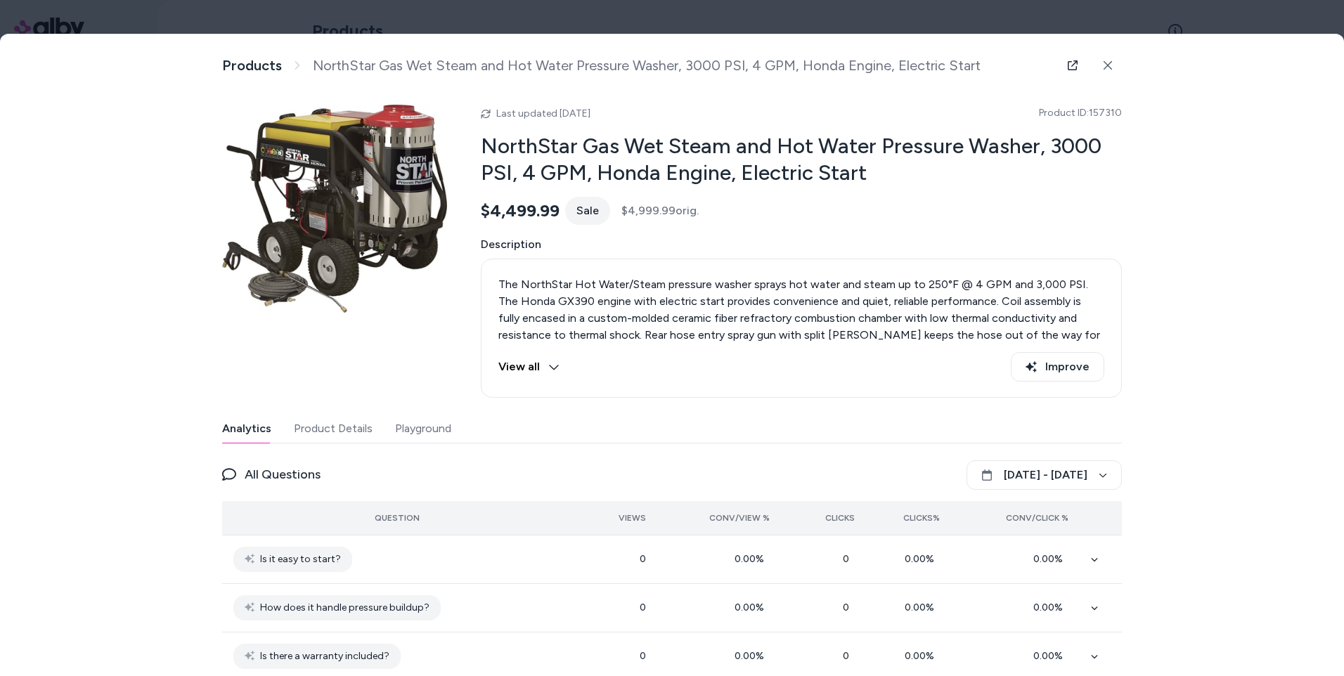
click at [229, 56] on div "Products NorthStar Gas Wet Steam and Hot Water Pressure Washer, 3000 PSI, 4 GPM…" at bounding box center [672, 65] width 900 height 28
click at [232, 67] on link "Products" at bounding box center [252, 66] width 60 height 18
click at [227, 64] on link "Products" at bounding box center [252, 66] width 60 height 18
click at [1109, 61] on button at bounding box center [1108, 65] width 28 height 28
click at [1104, 67] on icon at bounding box center [1108, 65] width 8 height 8
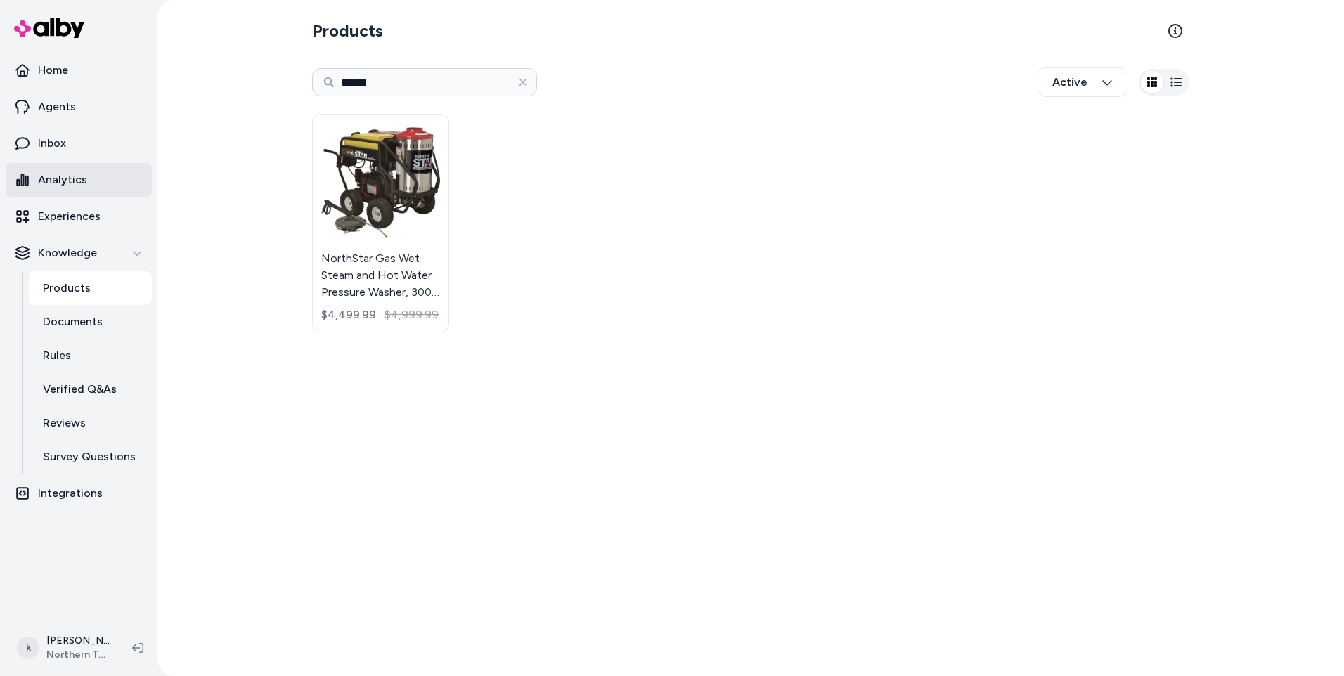
click at [84, 168] on link "Analytics" at bounding box center [79, 180] width 146 height 34
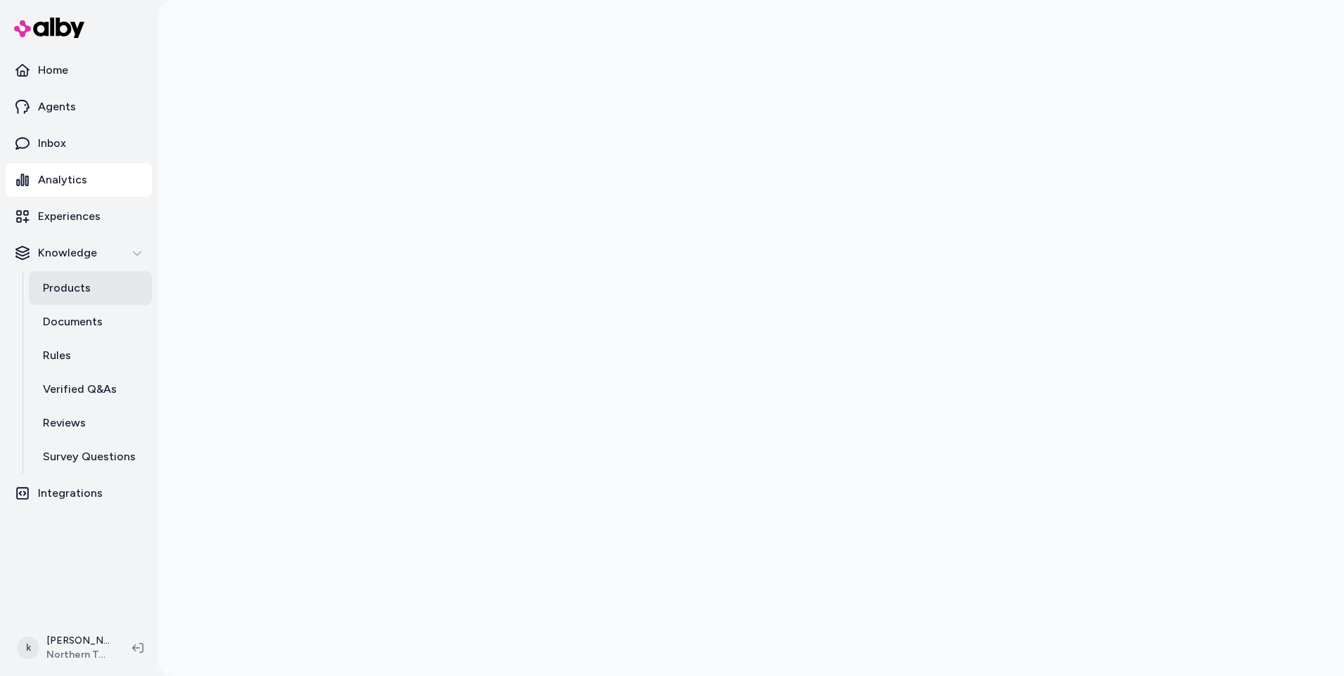
click at [39, 289] on link "Products" at bounding box center [90, 288] width 123 height 34
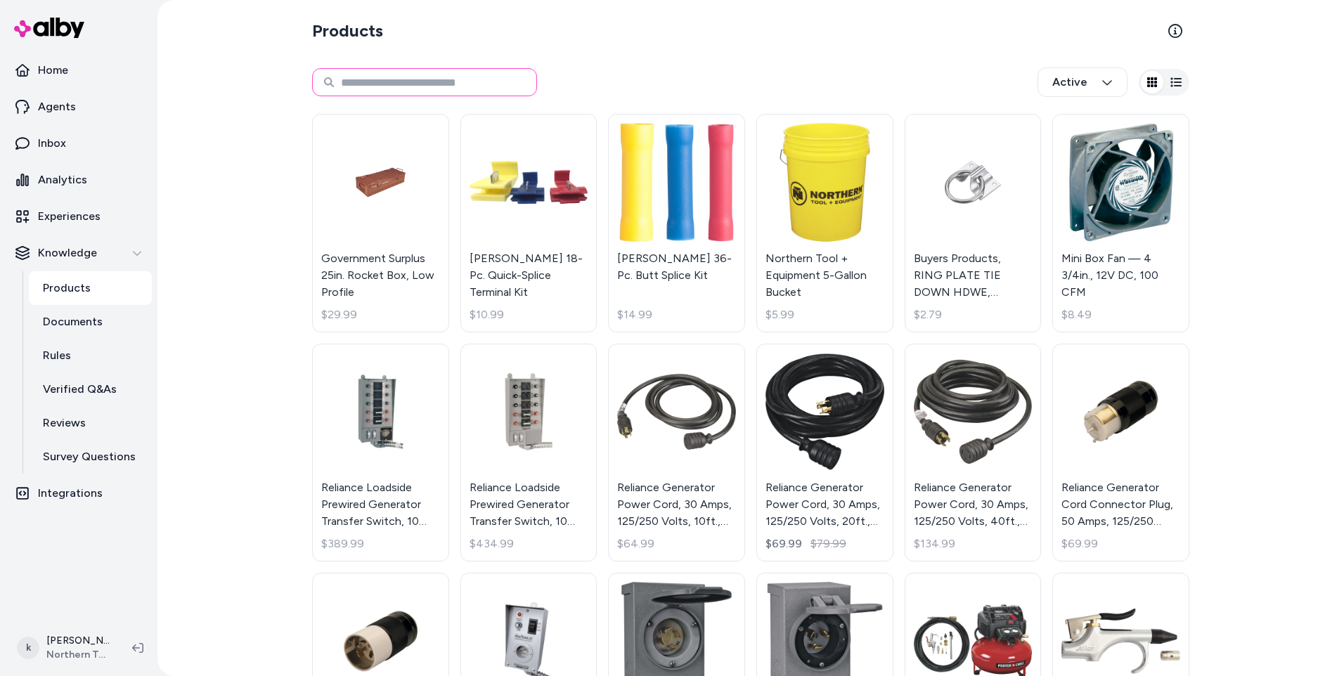
click at [433, 81] on input at bounding box center [424, 82] width 225 height 28
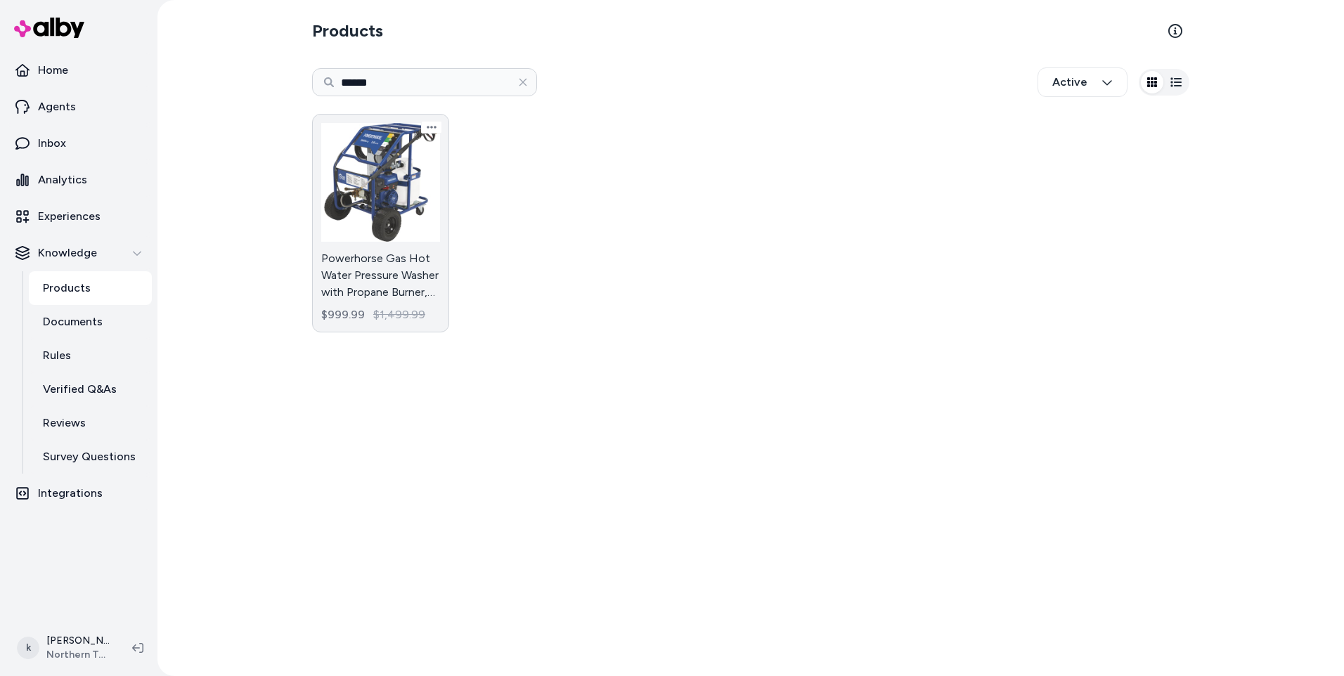
click at [402, 278] on link "Powerhorse Gas Hot Water Pressure Washer with Propane Burner, 3600 PSI, 2.6 GPM…" at bounding box center [380, 223] width 137 height 219
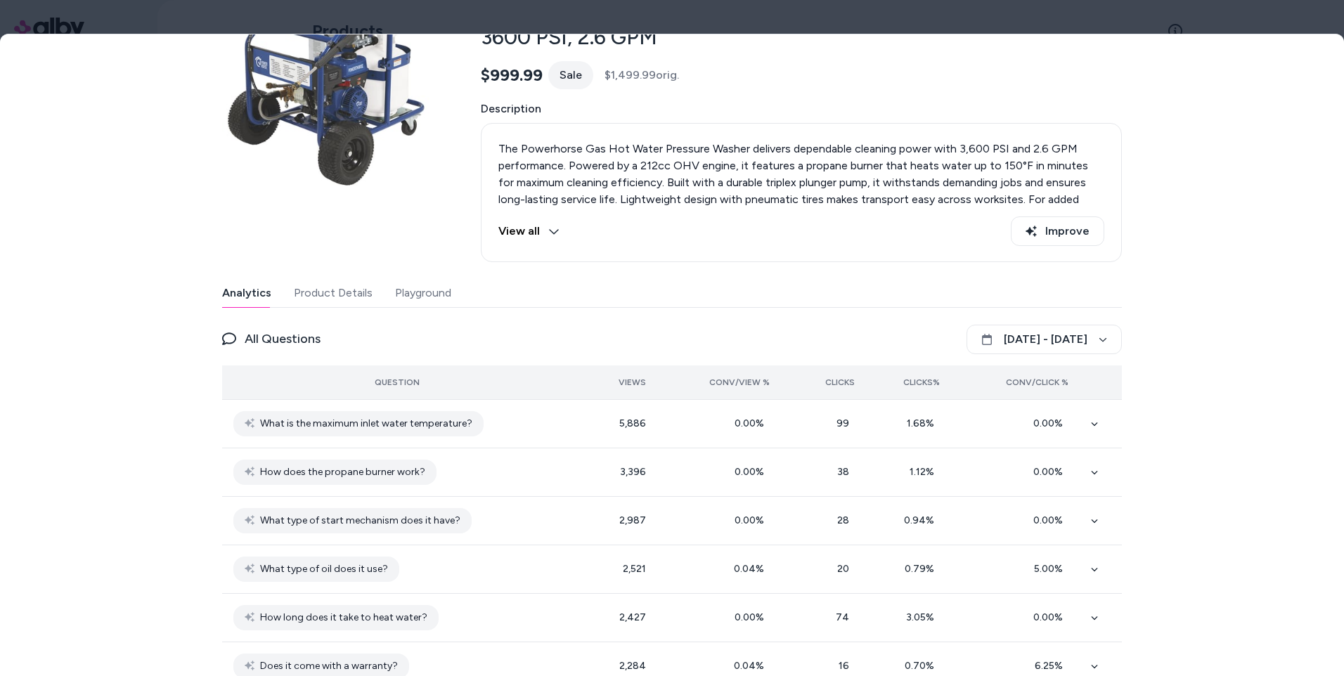
scroll to position [141, 0]
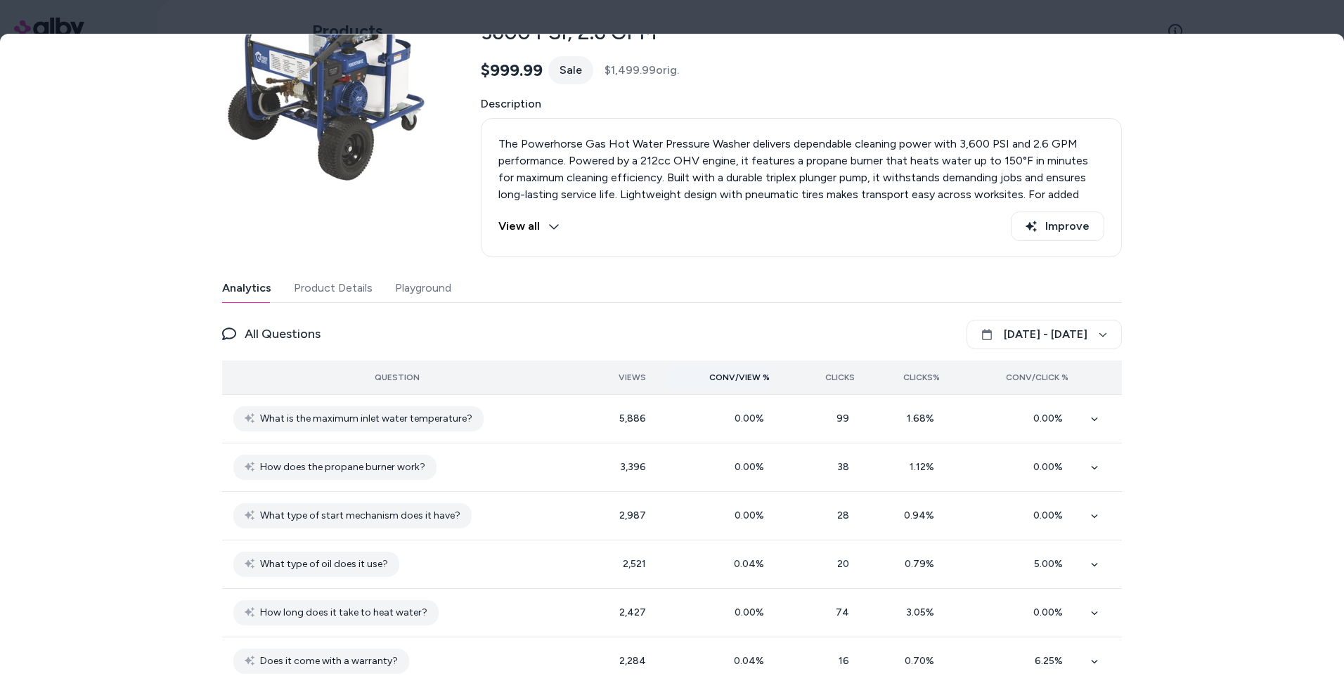
click at [726, 378] on span "Conv/View %" at bounding box center [739, 377] width 60 height 11
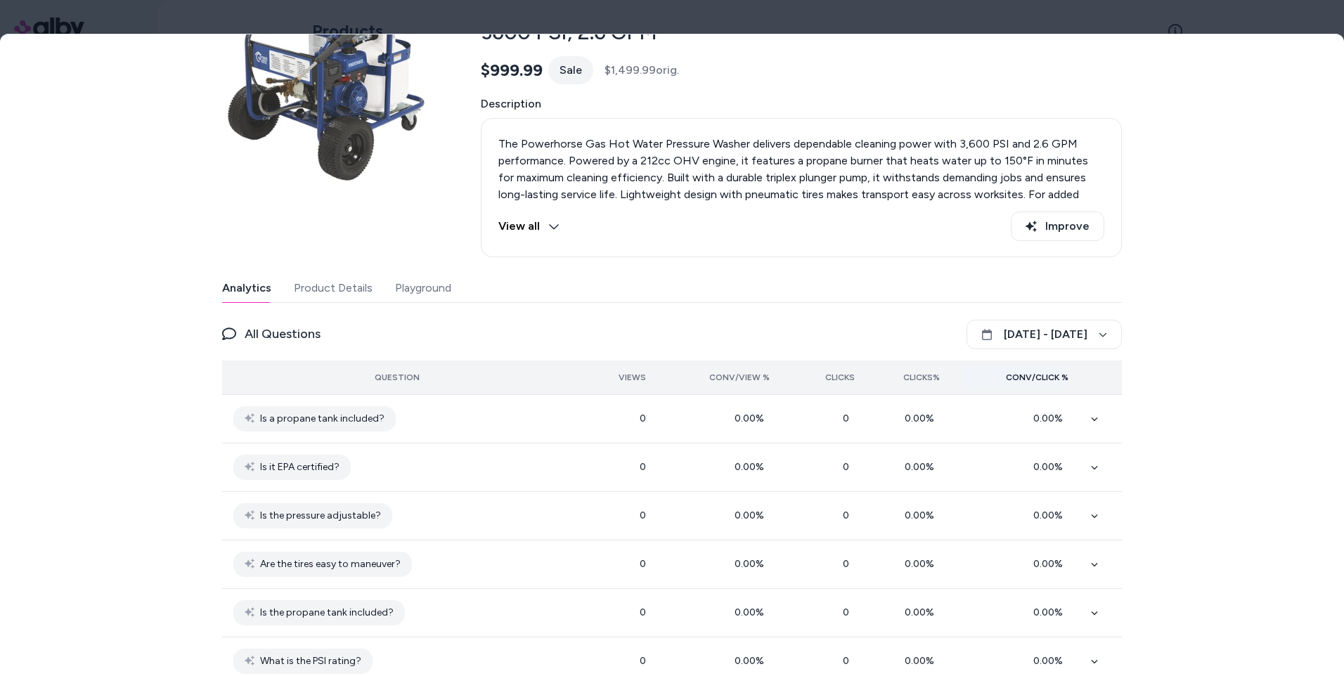
click at [1048, 373] on span "Conv/Click %" at bounding box center [1037, 377] width 63 height 11
click at [1027, 335] on button "[DATE] - [DATE]" at bounding box center [1044, 335] width 155 height 30
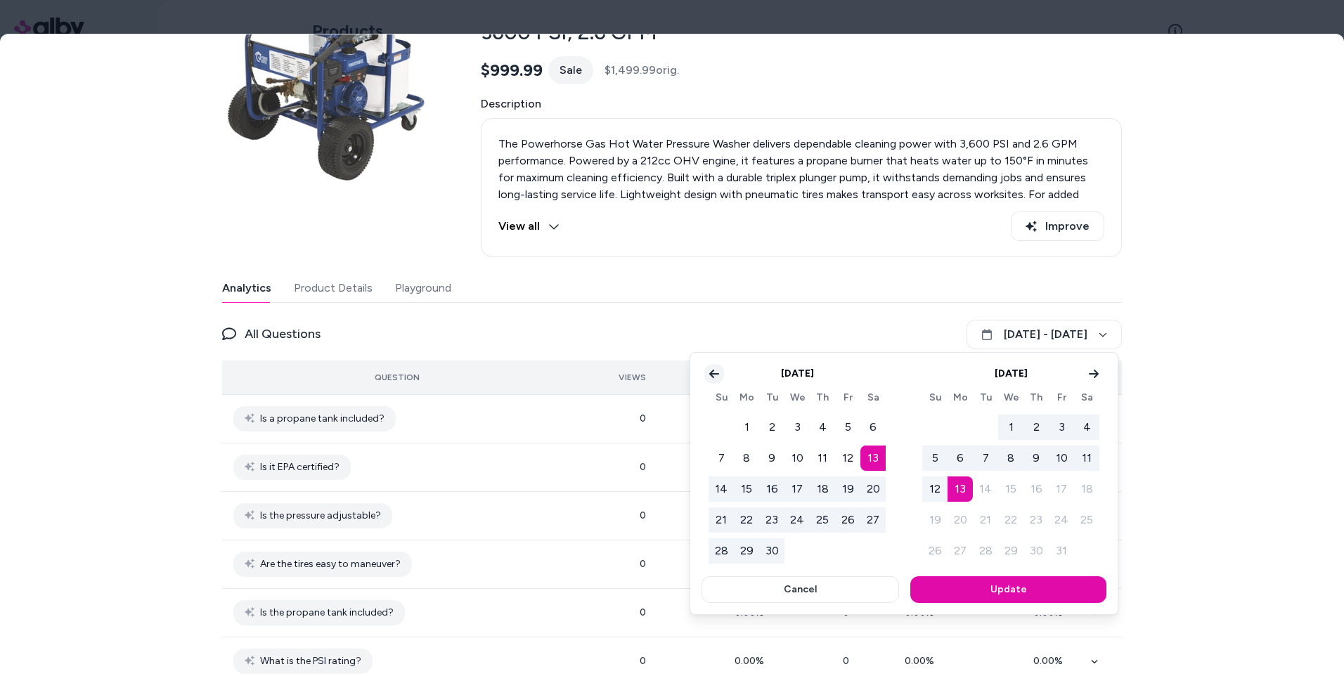
click at [717, 374] on icon "Go to previous month" at bounding box center [714, 374] width 10 height 8
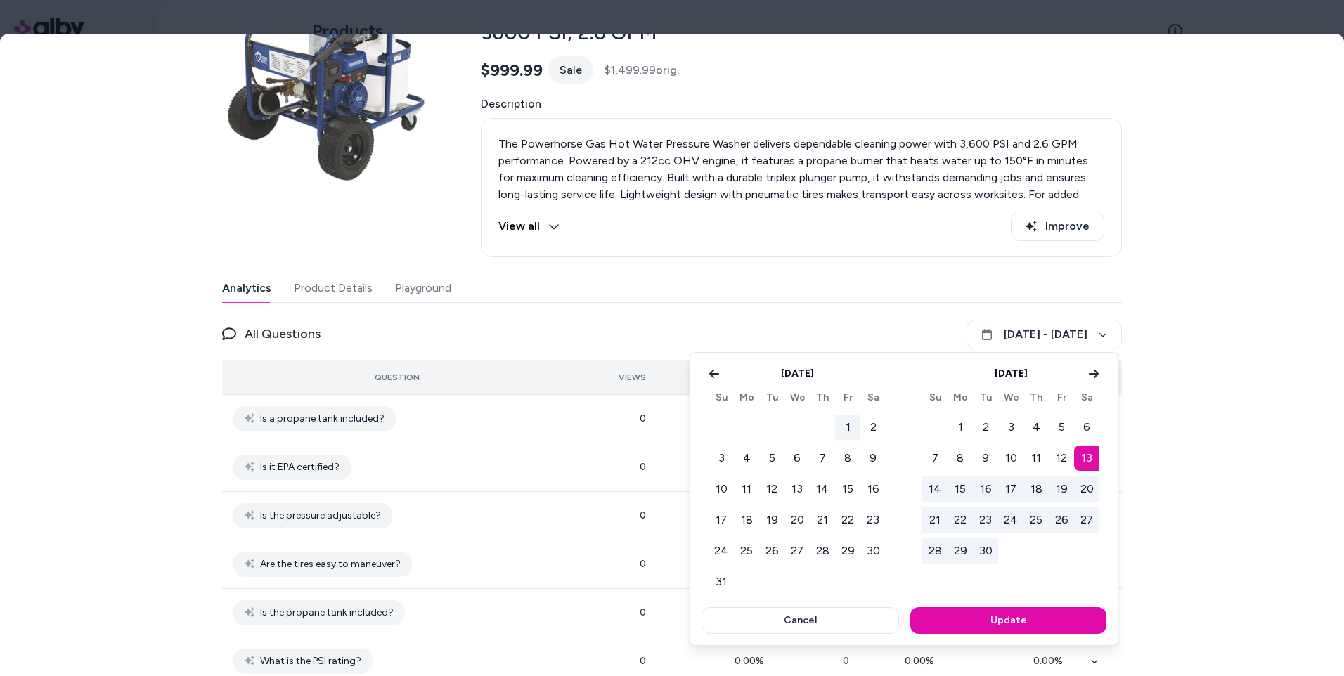
click at [856, 420] on button "1" at bounding box center [847, 427] width 25 height 25
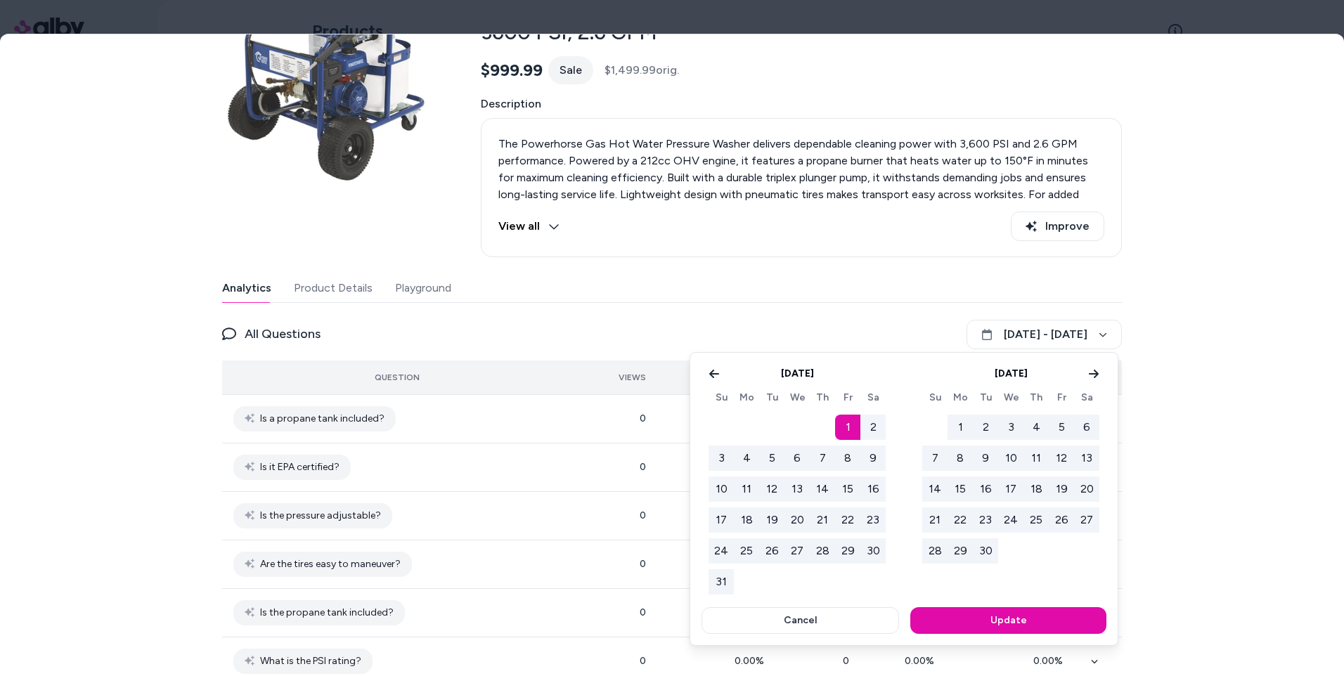
click at [879, 548] on button "30" at bounding box center [873, 551] width 25 height 25
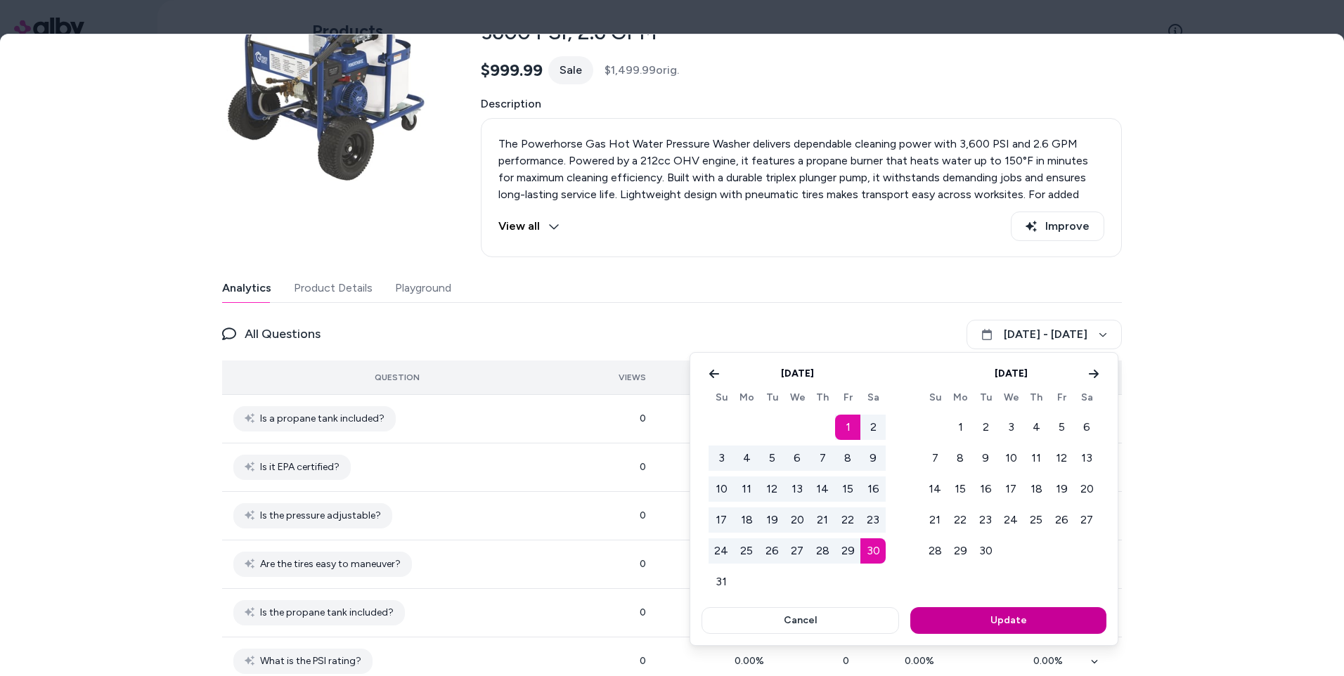
click at [1042, 621] on button "Update" at bounding box center [1008, 620] width 196 height 27
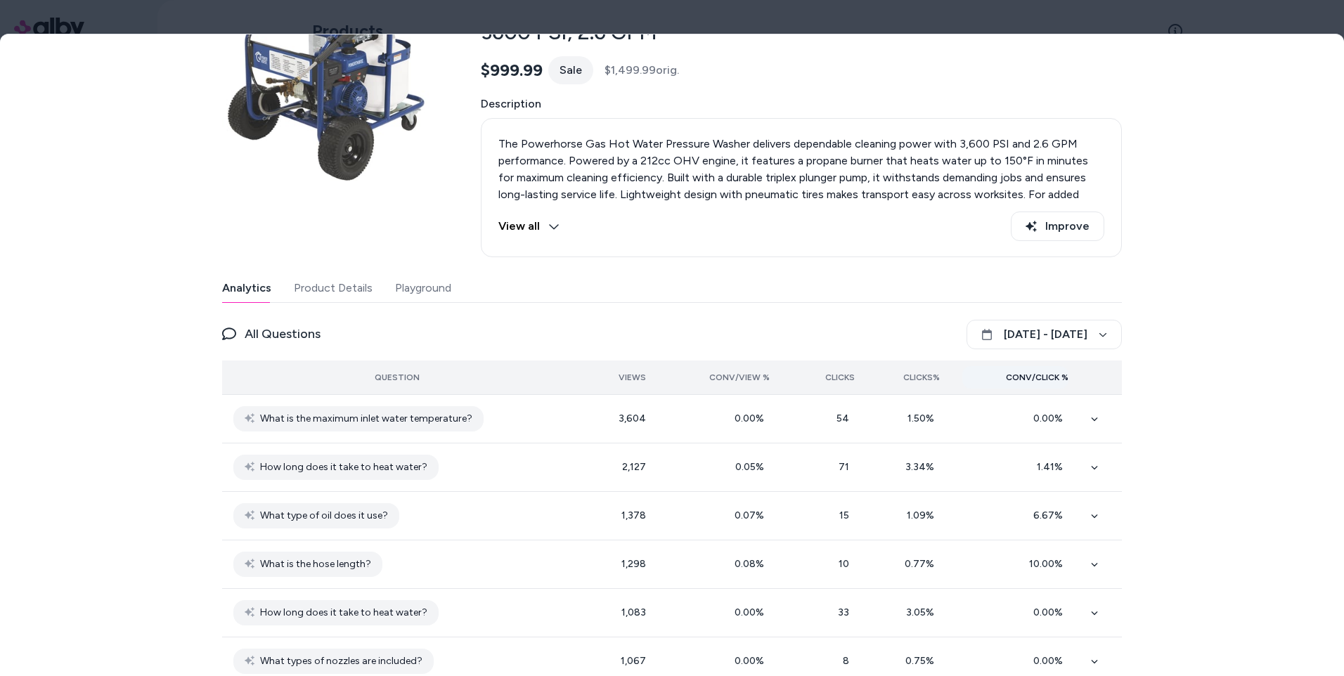
click at [1034, 375] on span "Conv/Click %" at bounding box center [1037, 377] width 63 height 11
click at [1041, 375] on span "Conv/Click %" at bounding box center [1037, 377] width 63 height 11
click at [1027, 329] on button "[DATE] - [DATE]" at bounding box center [1044, 335] width 155 height 30
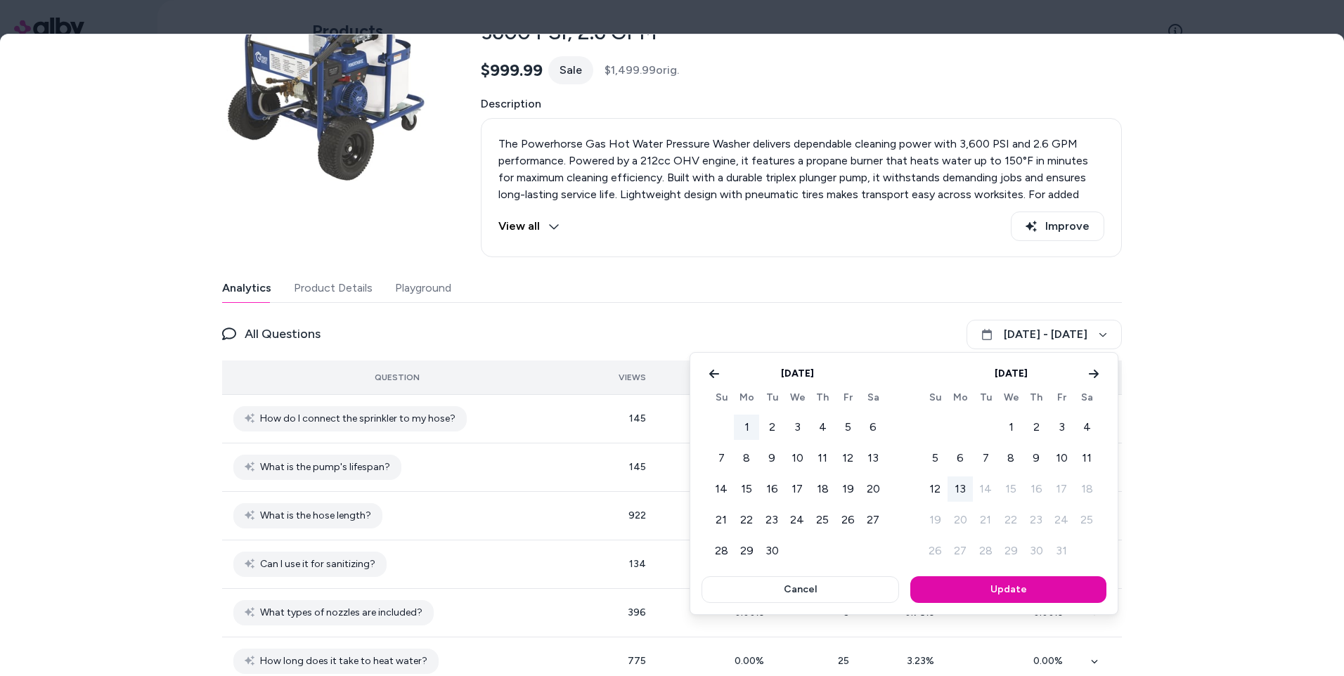
click at [740, 423] on button "1" at bounding box center [746, 427] width 25 height 25
click at [771, 547] on button "30" at bounding box center [771, 551] width 25 height 25
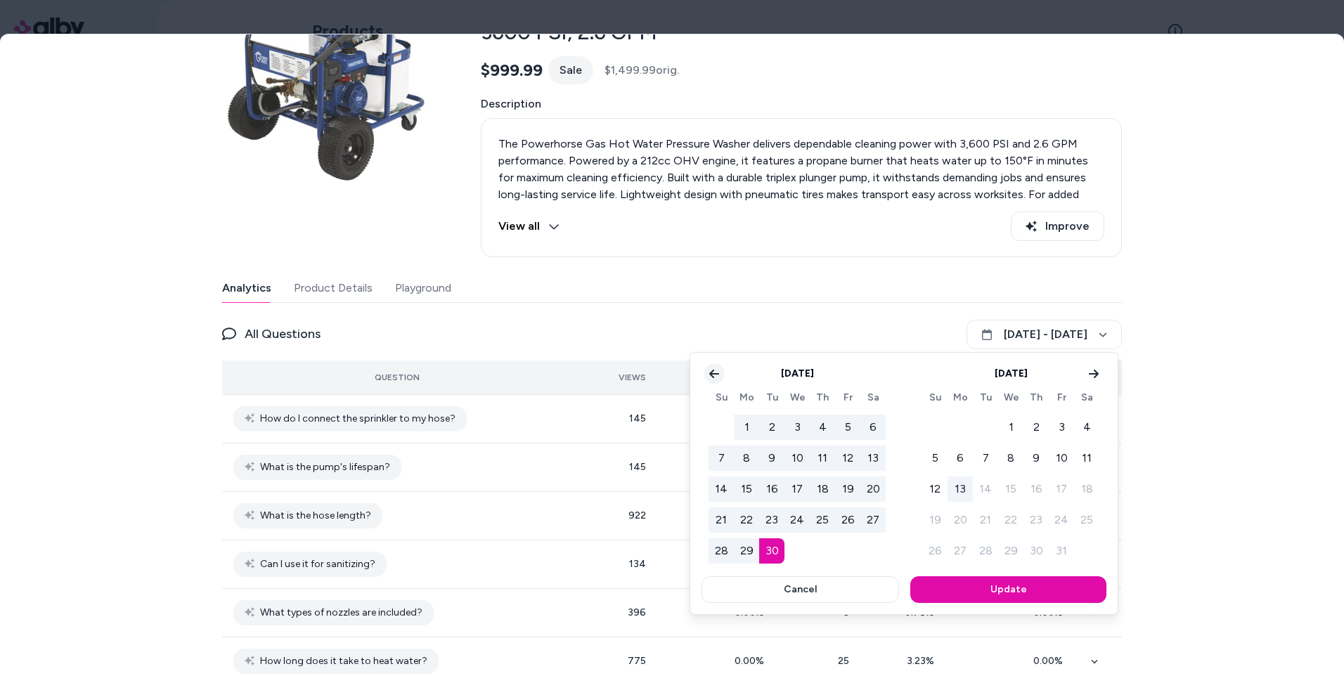
click at [716, 378] on icon "Go to previous month" at bounding box center [714, 373] width 11 height 11
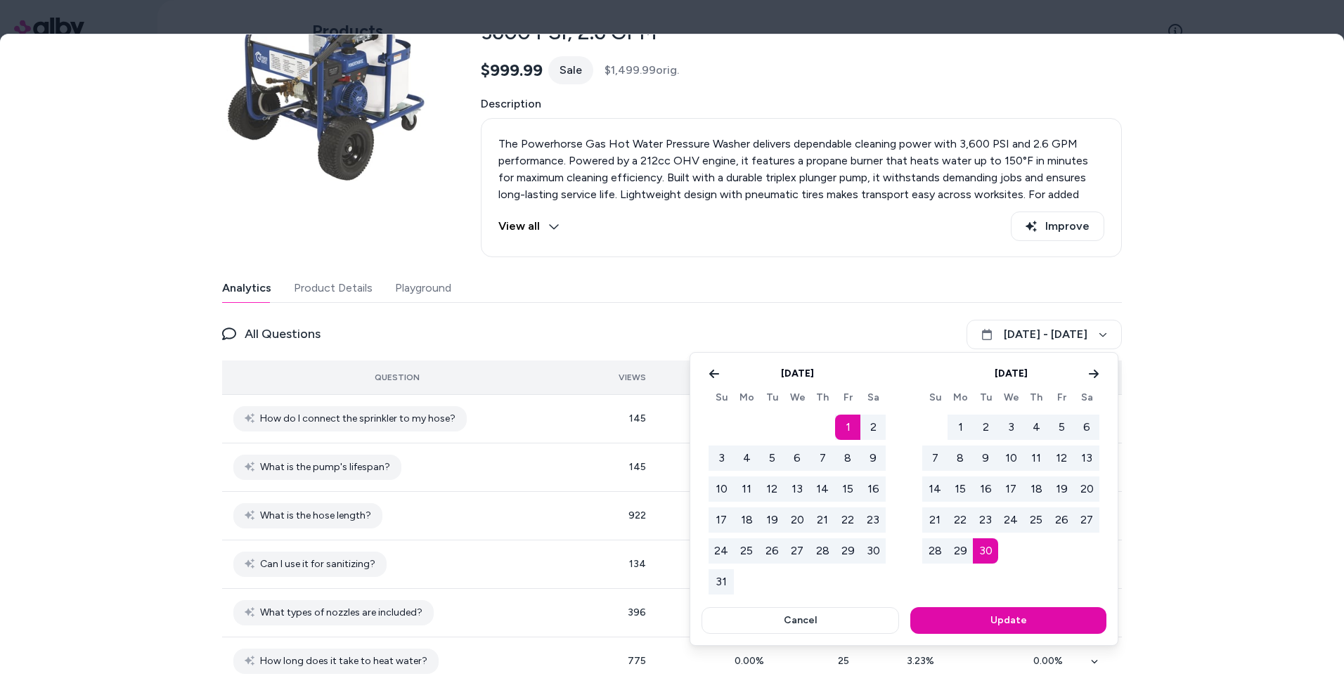
click at [846, 432] on button "1" at bounding box center [847, 427] width 25 height 25
click at [870, 548] on button "30" at bounding box center [873, 551] width 25 height 25
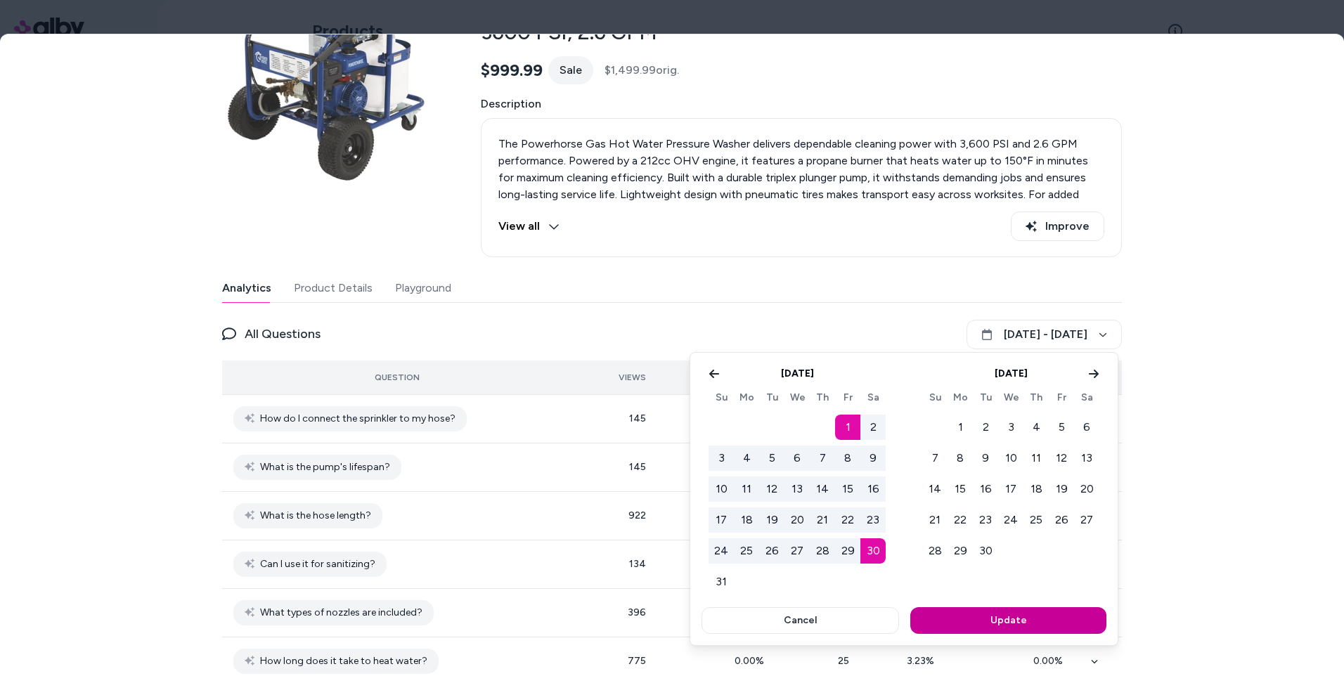
click at [1019, 608] on button "Update" at bounding box center [1008, 620] width 196 height 27
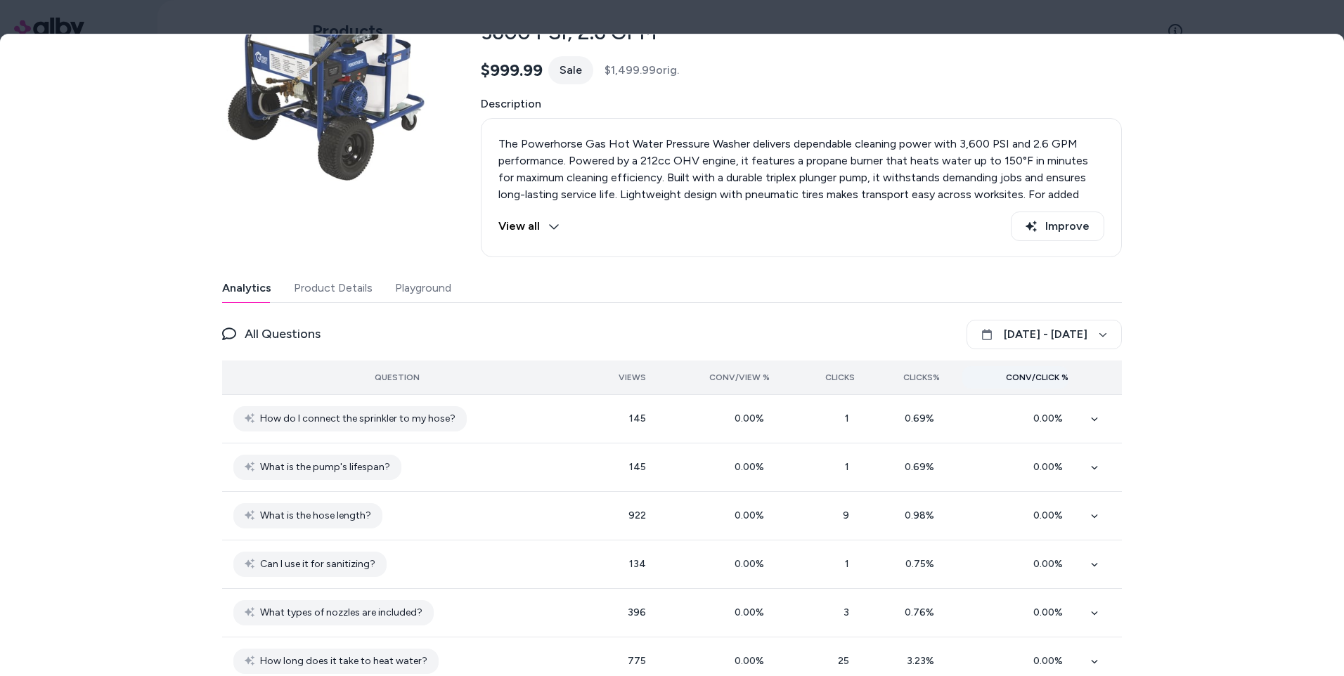
click at [1009, 377] on span "Conv/Click %" at bounding box center [1037, 377] width 63 height 11
click at [1009, 385] on button "Conv/Click %" at bounding box center [1015, 377] width 106 height 22
click at [833, 376] on span "Clicks" at bounding box center [840, 377] width 30 height 11
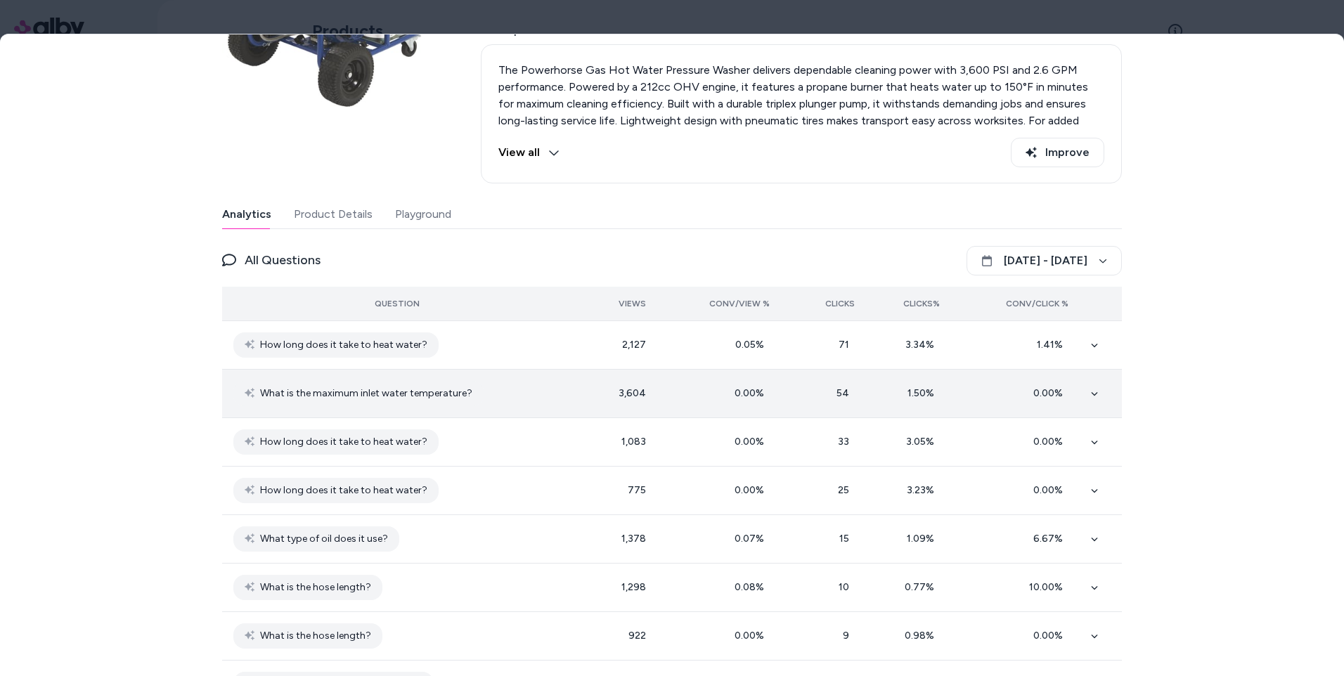
scroll to position [281, 0]
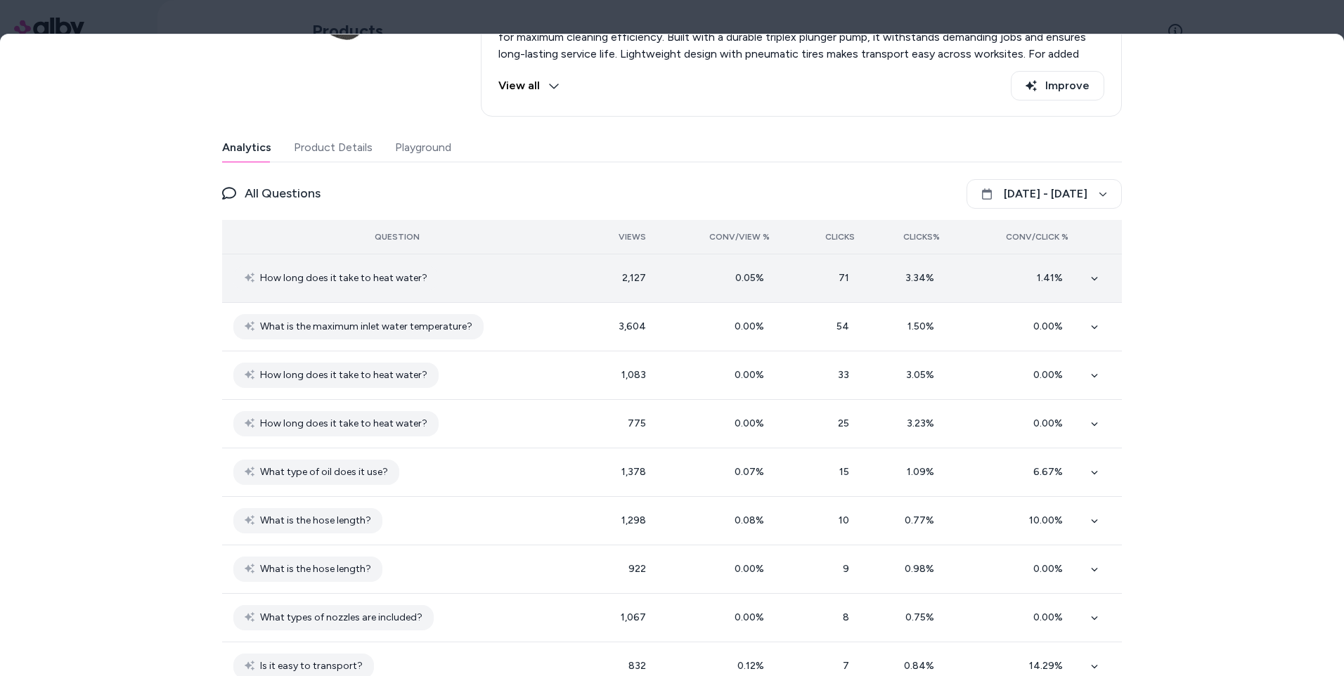
click at [1093, 275] on icon at bounding box center [1094, 278] width 7 height 7
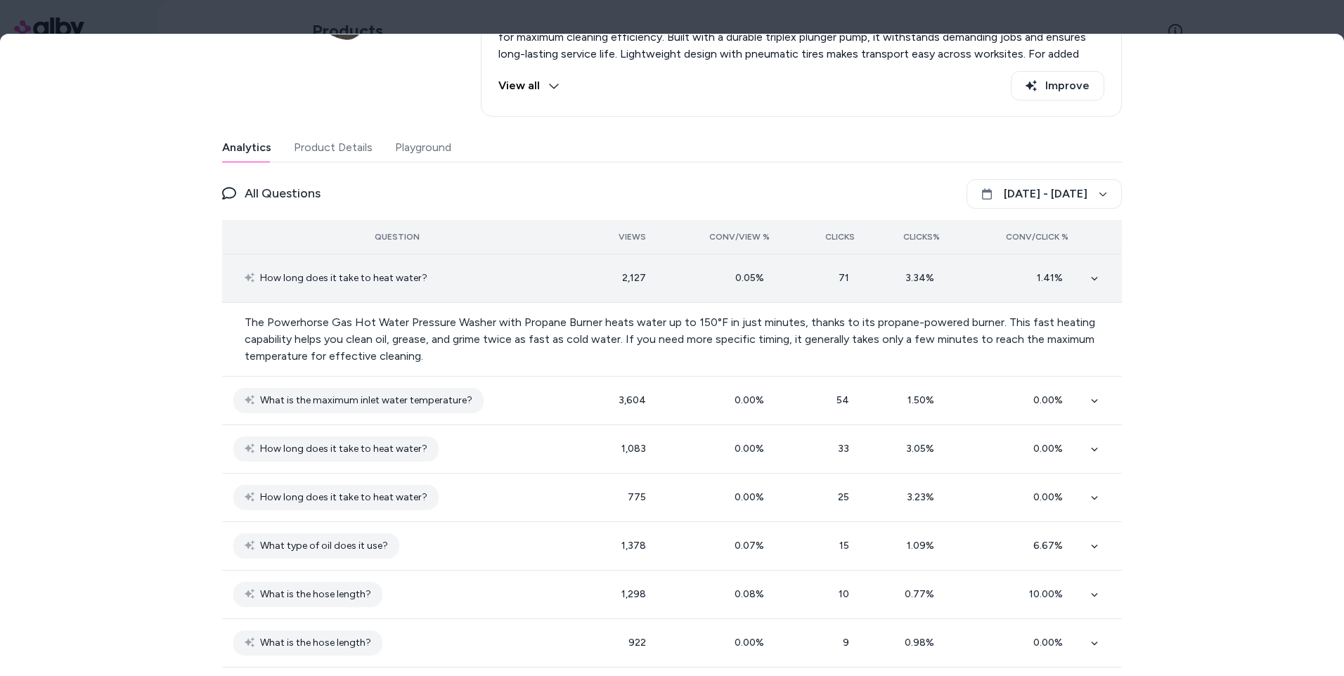
click at [1093, 276] on icon at bounding box center [1094, 278] width 7 height 7
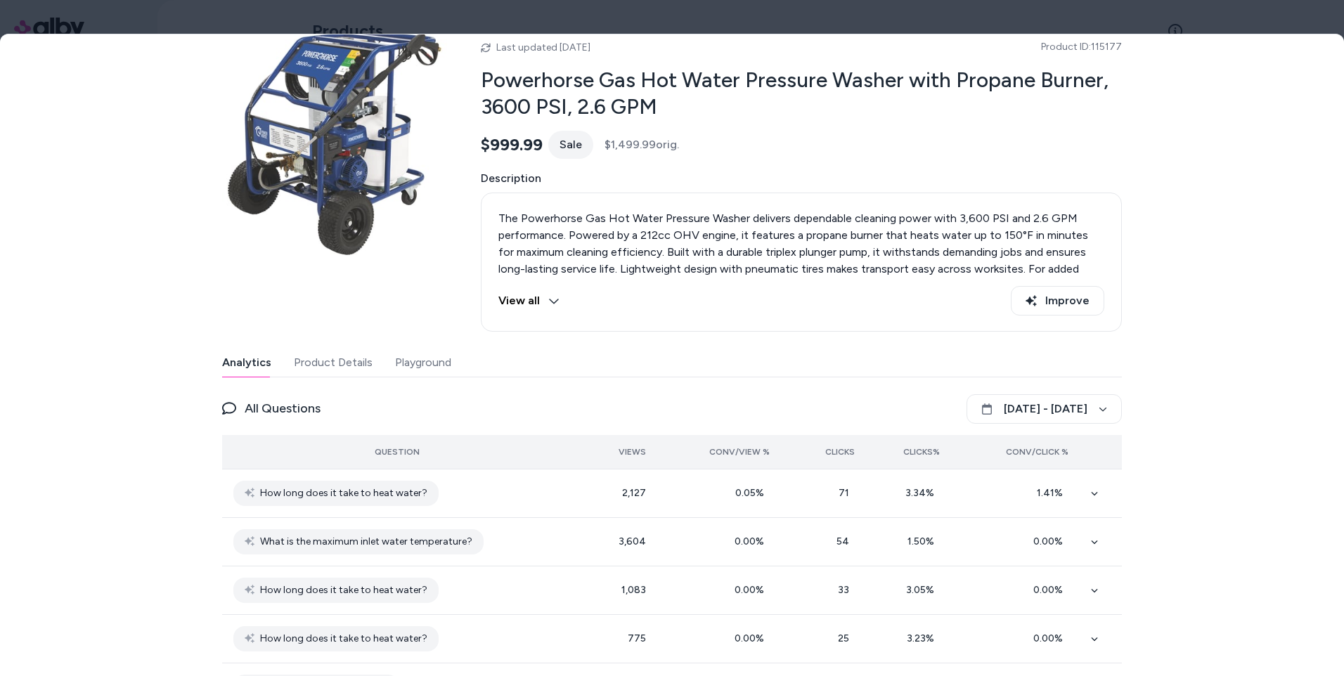
scroll to position [0, 0]
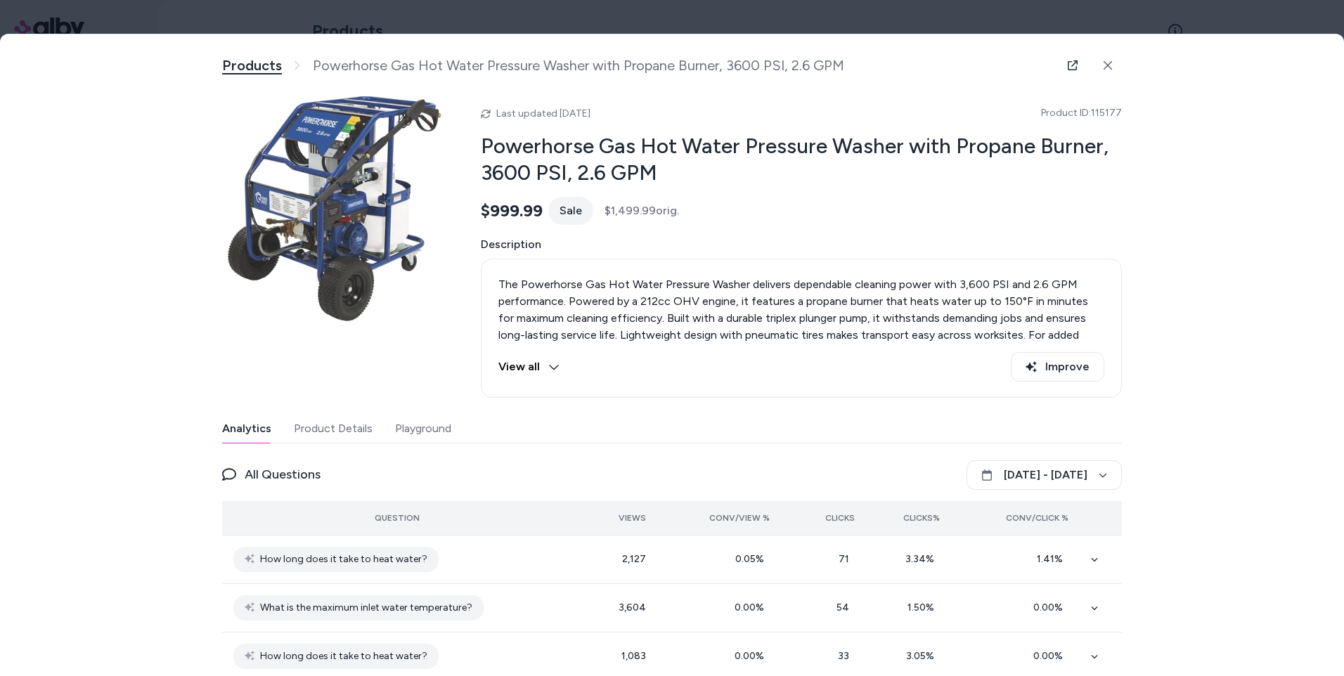
click at [233, 71] on link "Products" at bounding box center [252, 66] width 60 height 18
click at [1110, 65] on button at bounding box center [1108, 65] width 28 height 28
click at [1109, 60] on button at bounding box center [1108, 65] width 28 height 28
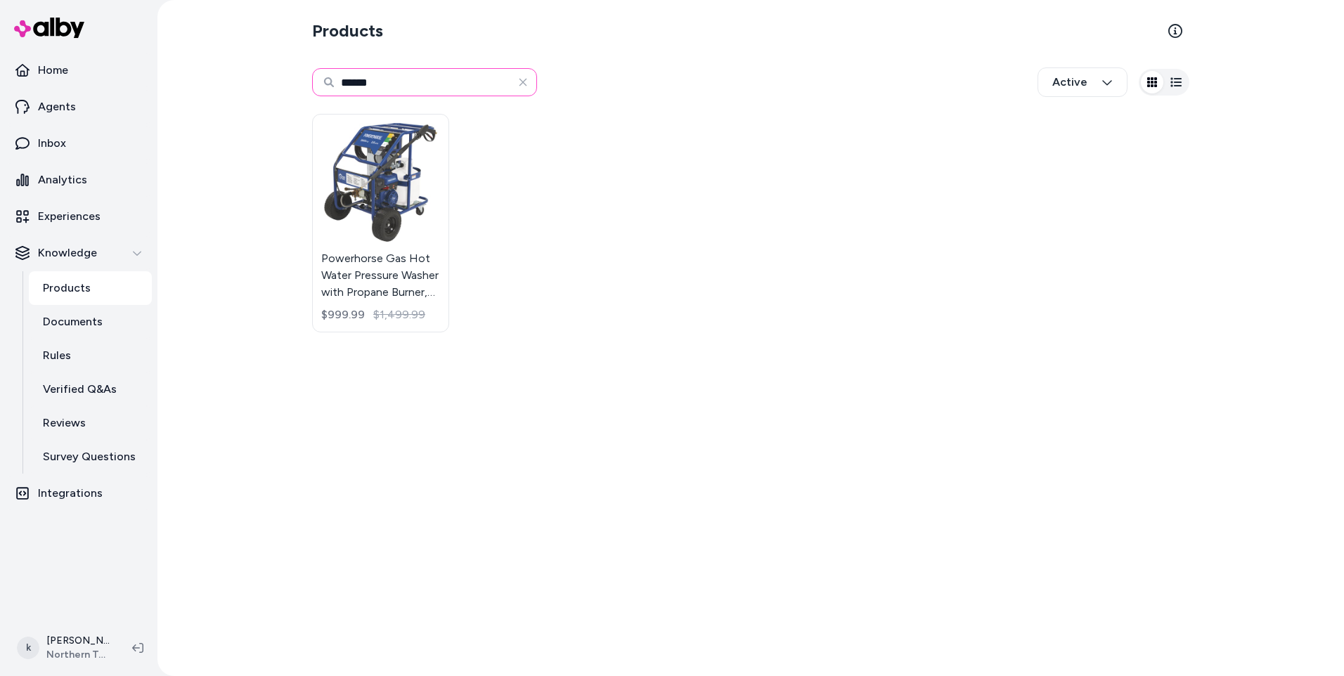
drag, startPoint x: 398, startPoint y: 77, endPoint x: 330, endPoint y: 85, distance: 68.7
click at [330, 85] on div "******" at bounding box center [424, 82] width 225 height 28
click at [376, 75] on input "***" at bounding box center [424, 82] width 225 height 28
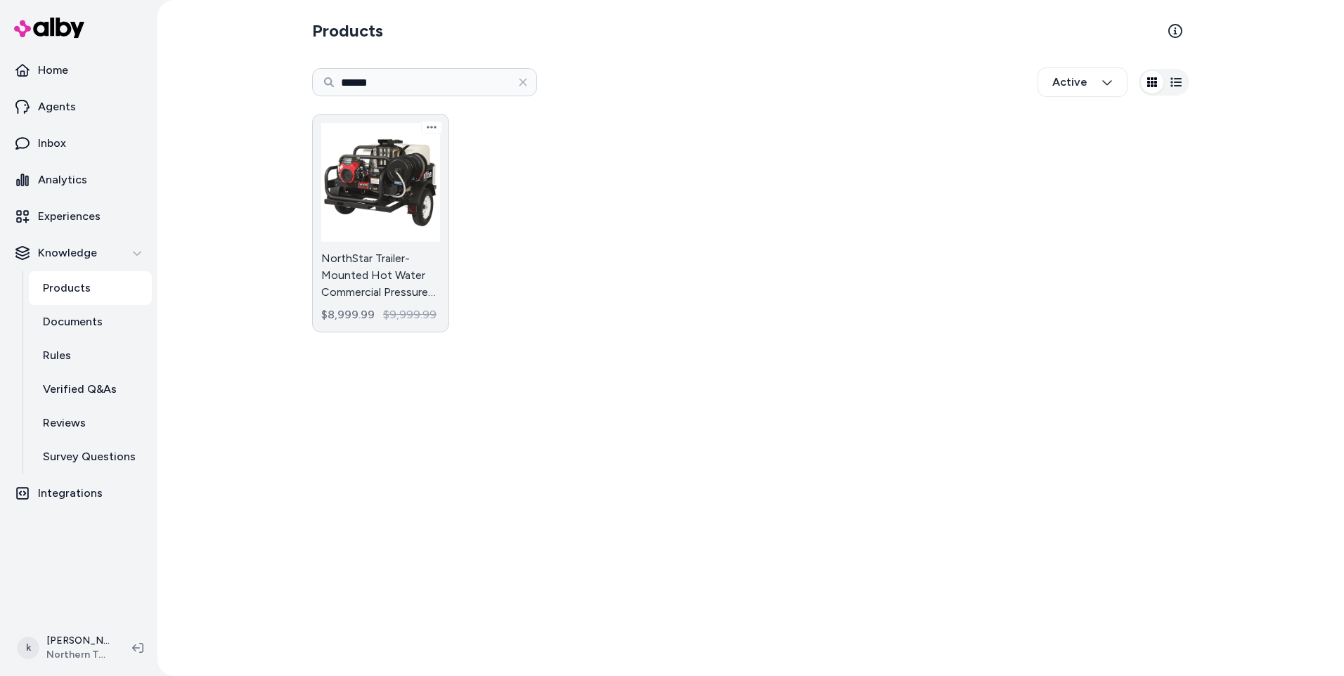
click at [373, 260] on link "NorthStar Trailer-Mounted Hot Water Commercial Pressure Washer, 4000 PSI, 4 GPM…" at bounding box center [380, 223] width 137 height 219
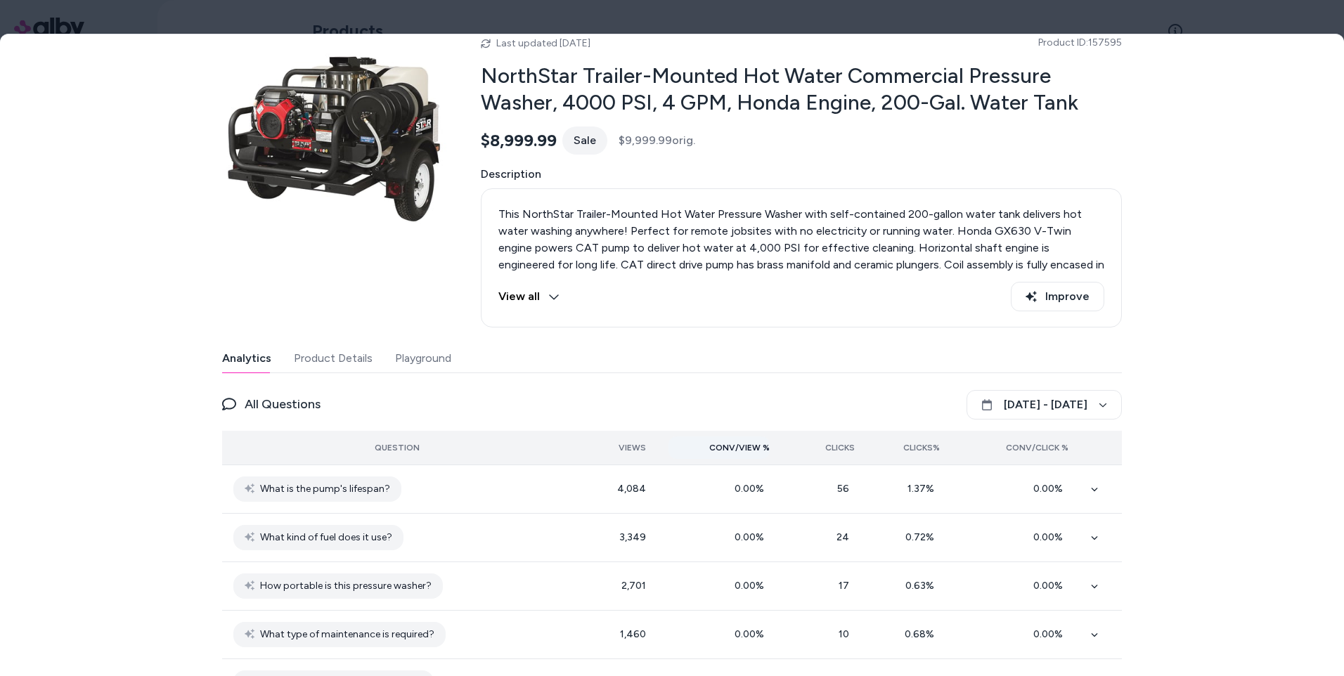
scroll to position [141, 0]
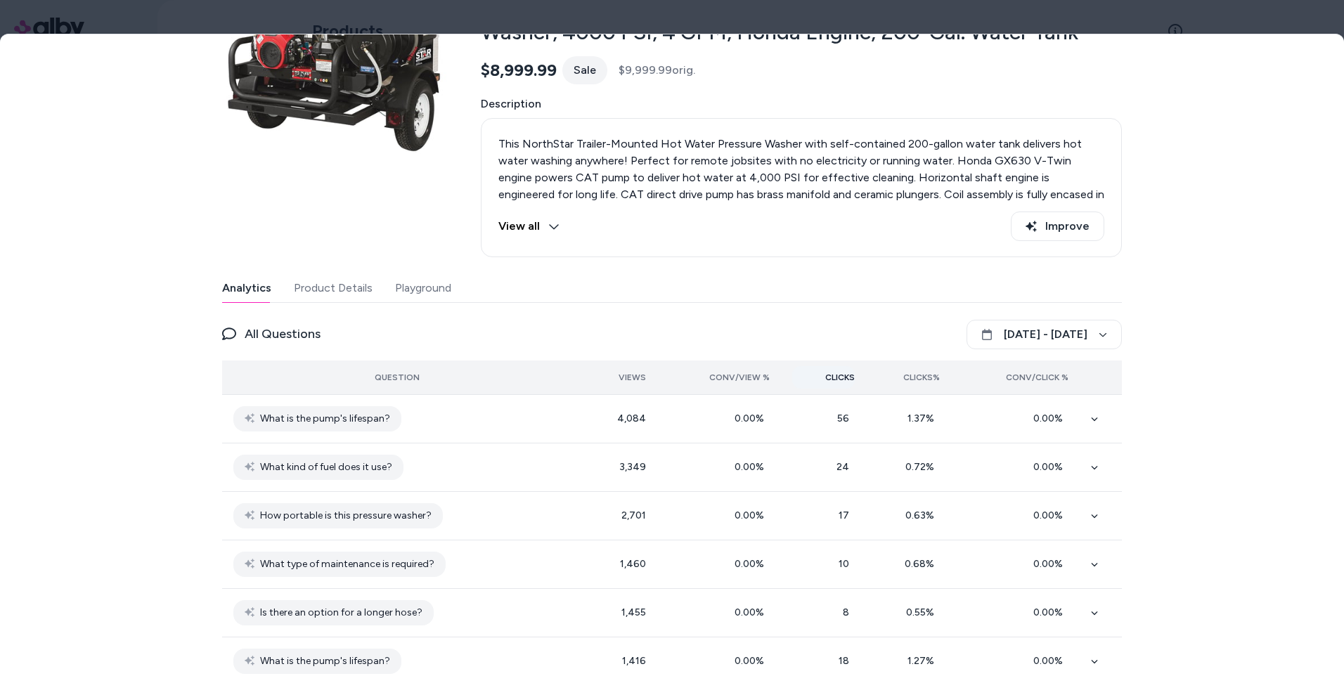
click at [835, 378] on span "Clicks" at bounding box center [840, 377] width 30 height 11
click at [969, 336] on button "[DATE] - [DATE]" at bounding box center [1044, 335] width 155 height 30
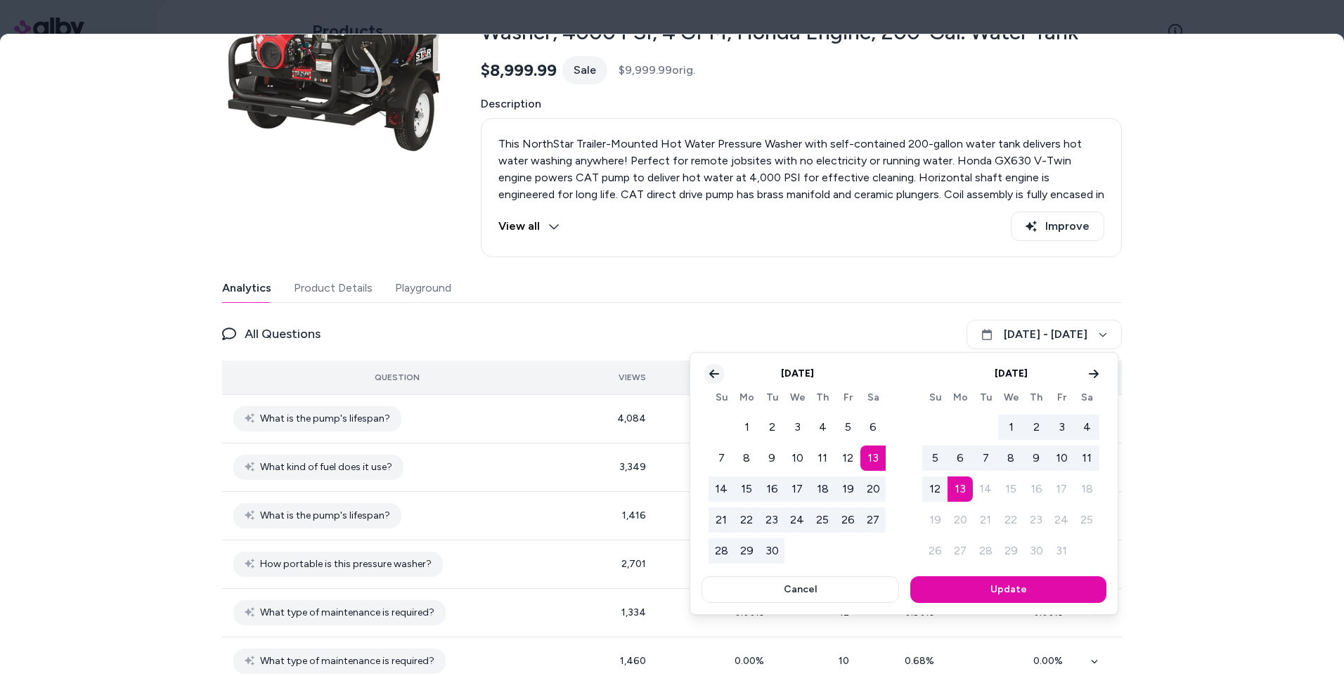
click at [716, 381] on button "Go to previous month" at bounding box center [714, 374] width 20 height 20
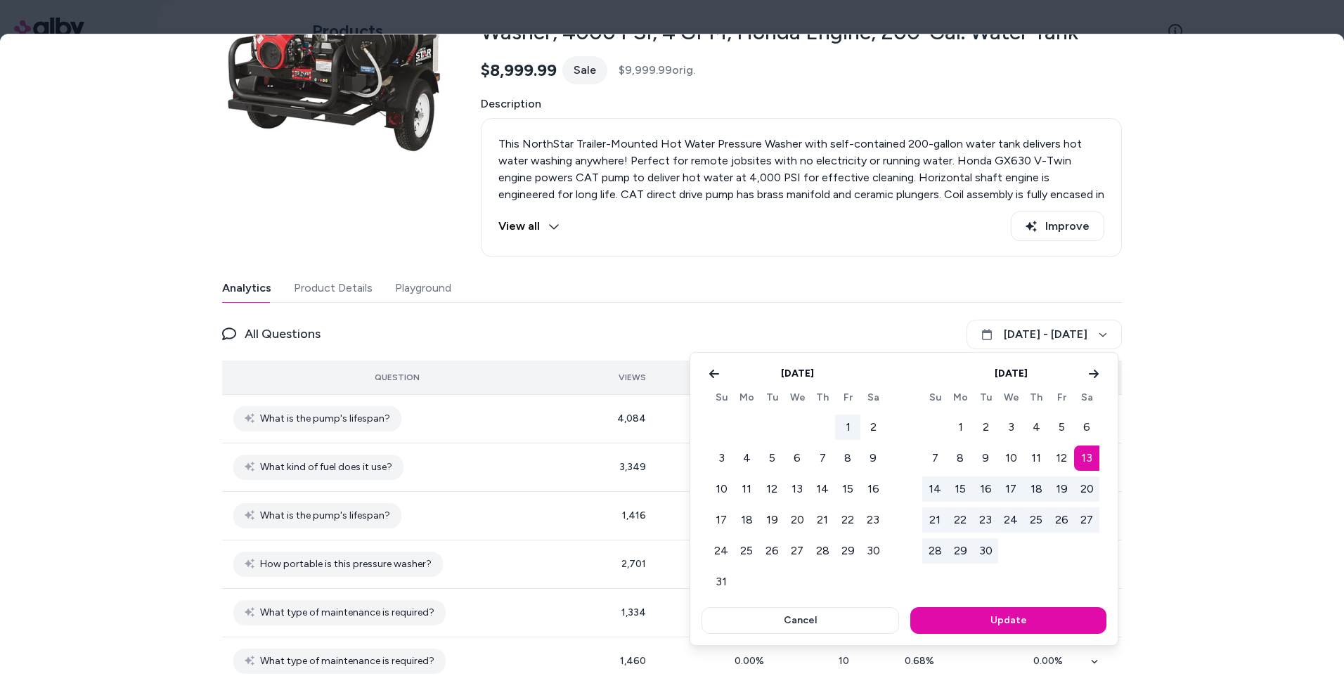
click at [844, 423] on button "1" at bounding box center [847, 427] width 25 height 25
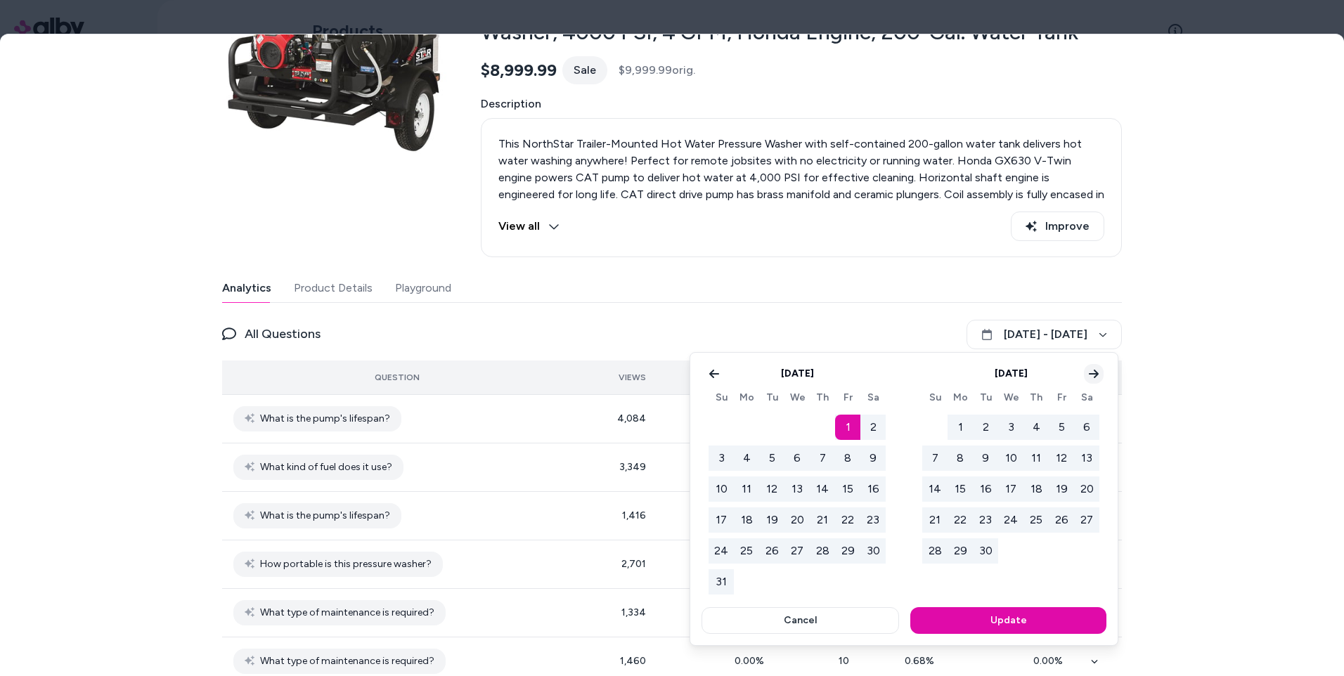
click at [1091, 375] on icon "Go to next month" at bounding box center [1093, 373] width 11 height 11
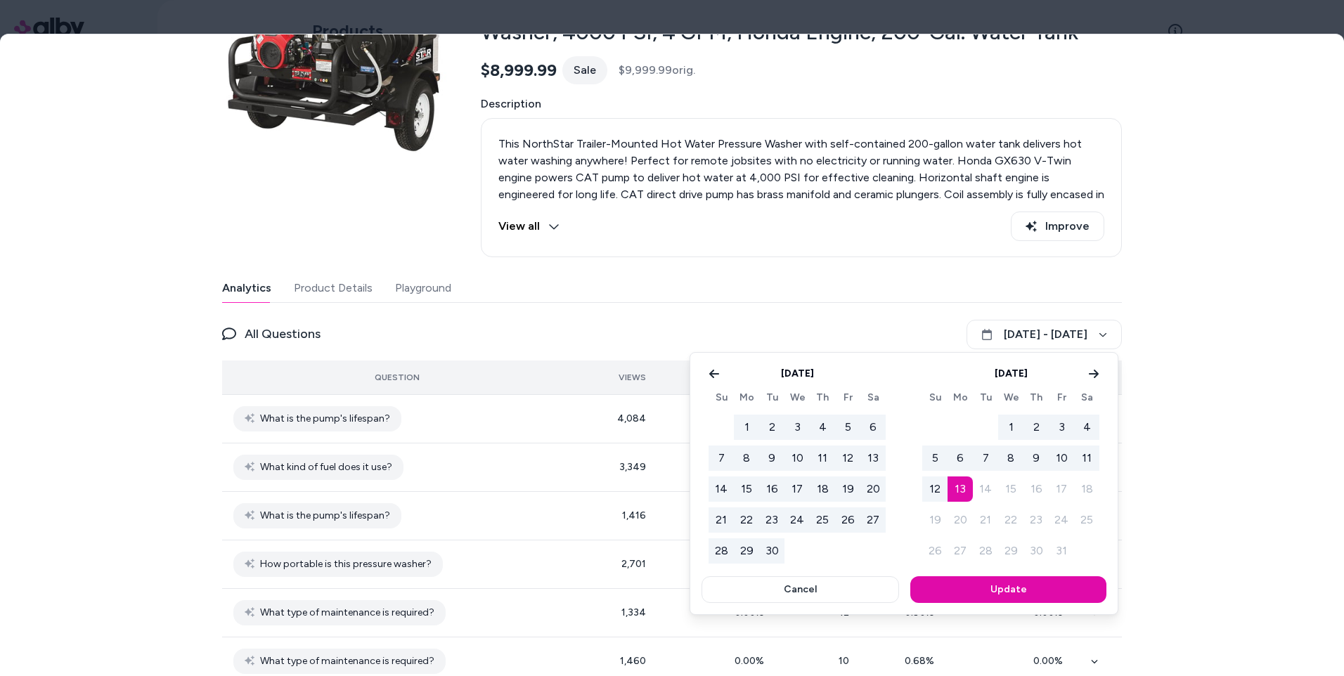
click at [965, 491] on button "13" at bounding box center [960, 489] width 25 height 25
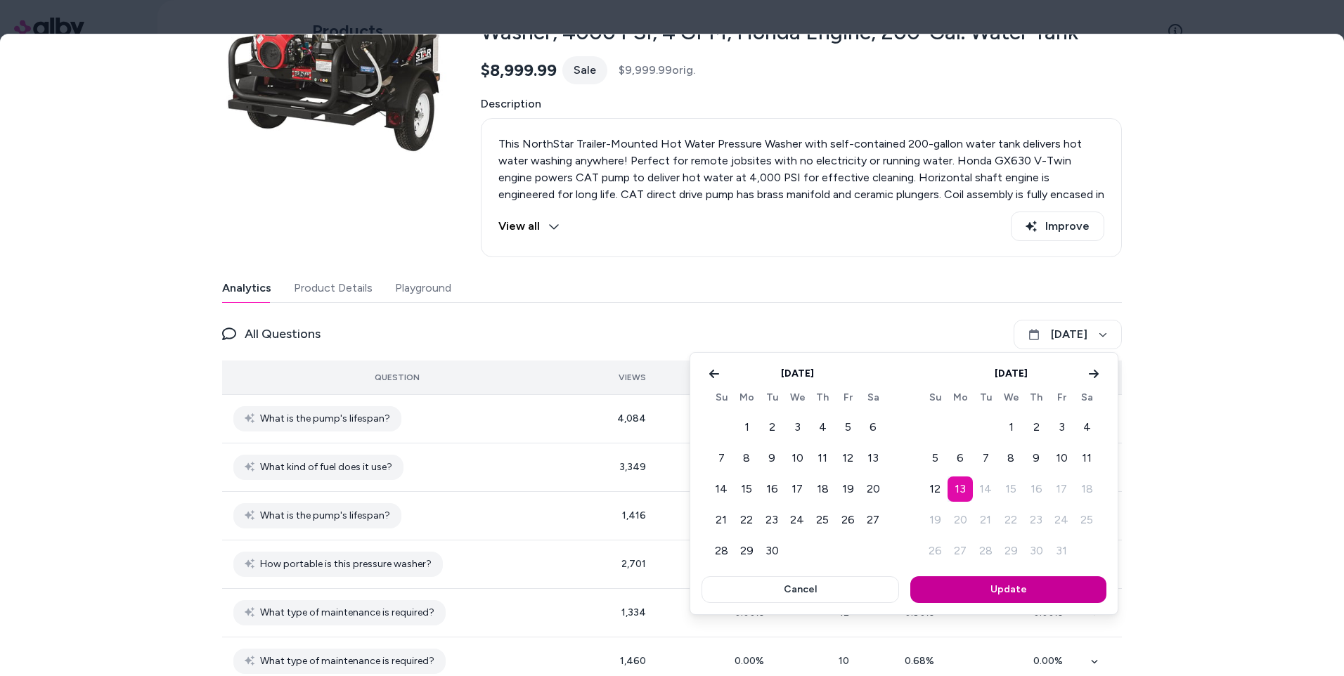
click at [1014, 593] on button "Update" at bounding box center [1008, 589] width 196 height 27
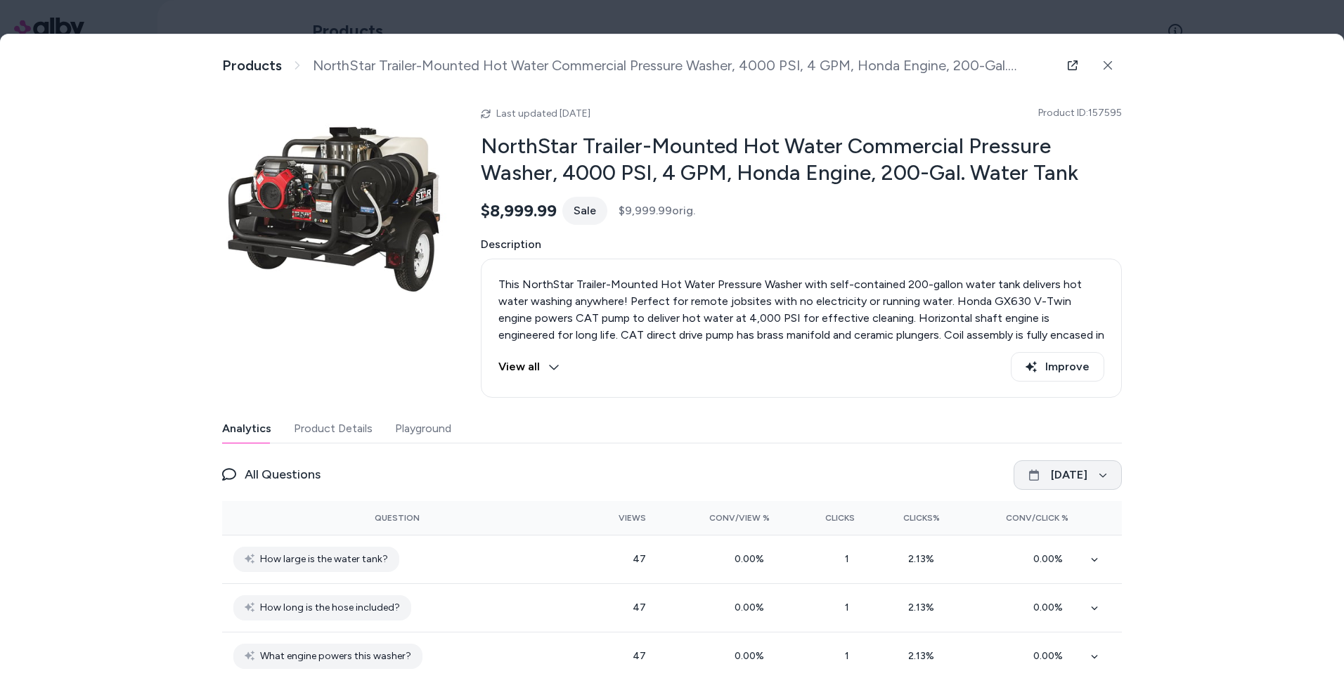
click at [1066, 475] on button "[DATE]" at bounding box center [1068, 475] width 108 height 30
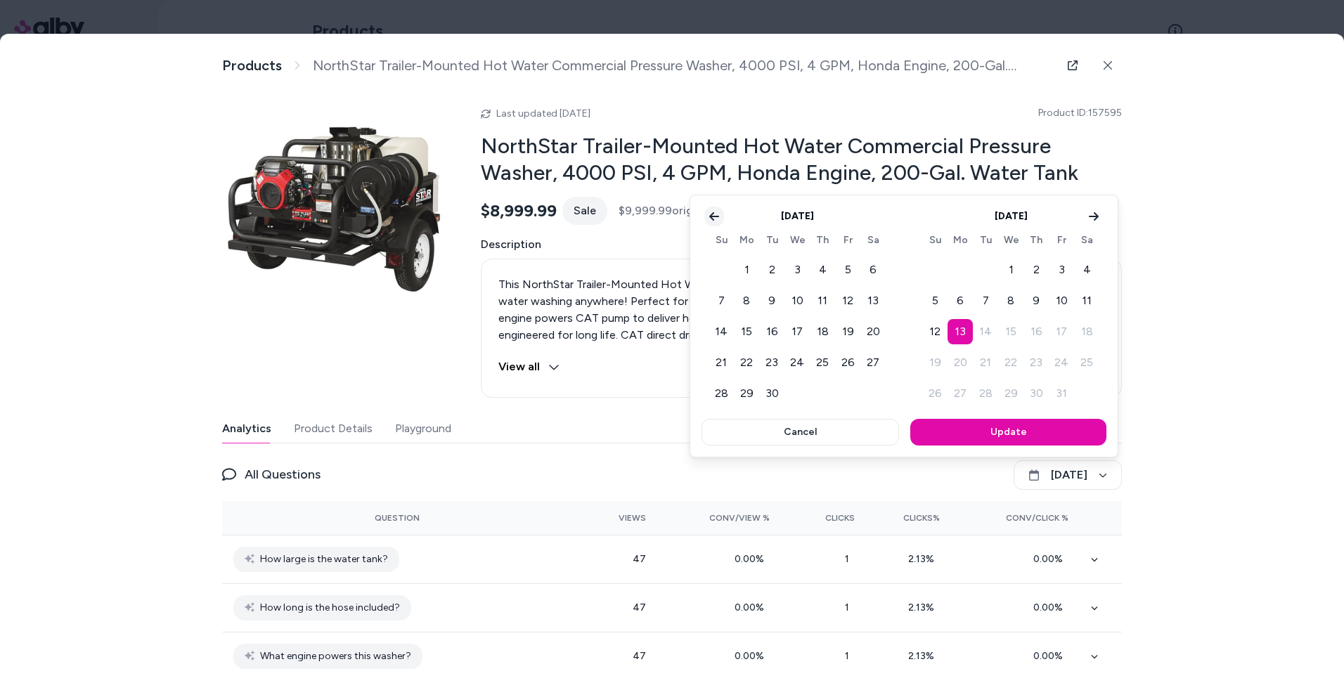
click at [716, 222] on button "Go to previous month" at bounding box center [714, 217] width 20 height 20
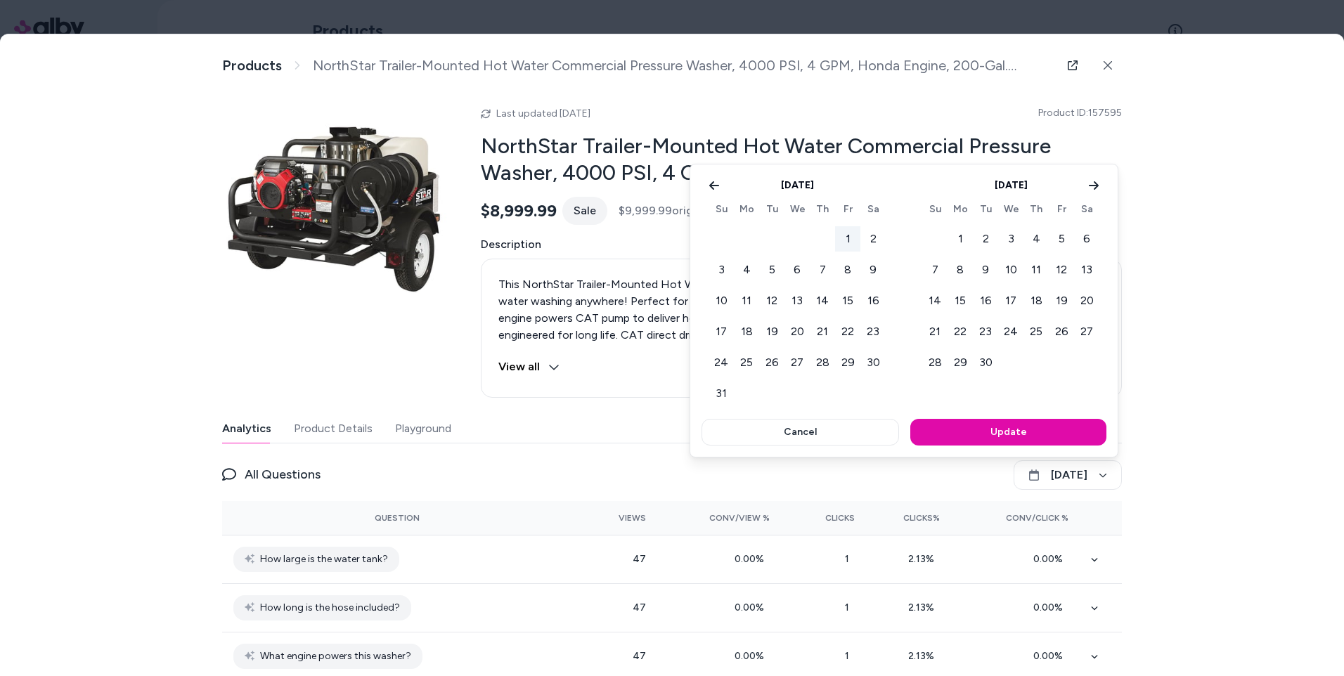
click at [846, 239] on button "1" at bounding box center [847, 238] width 25 height 25
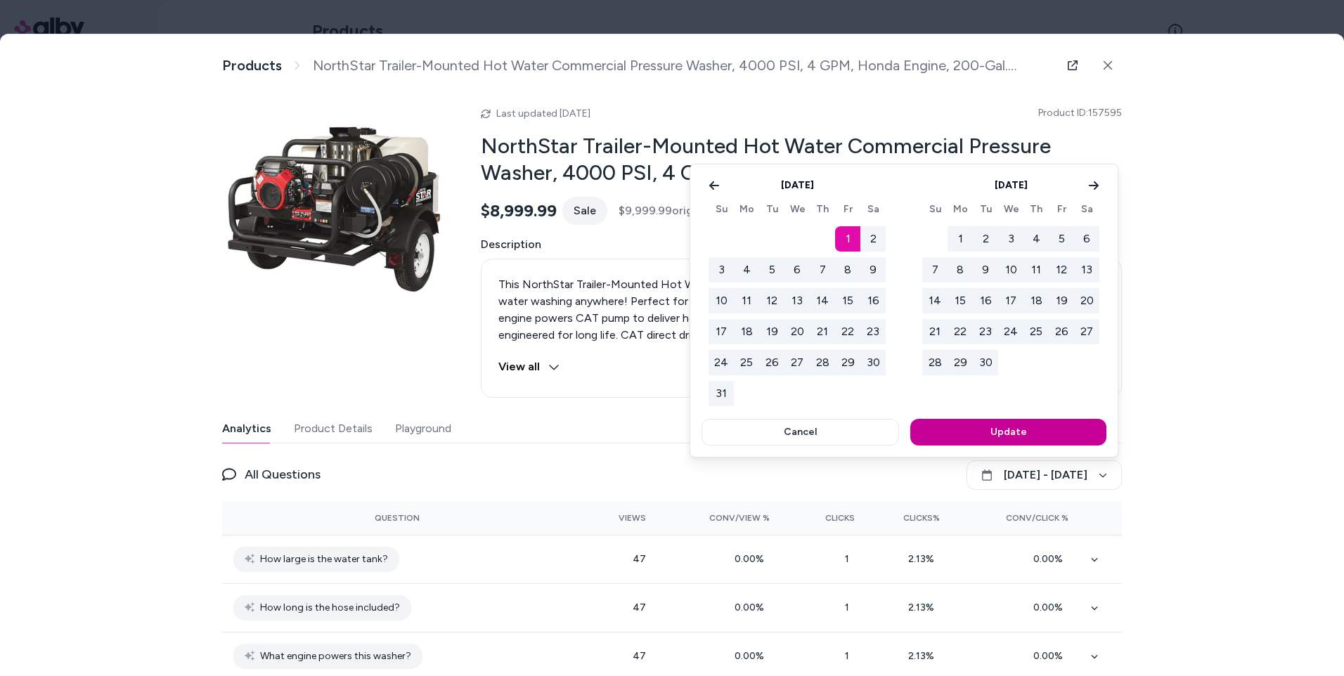
click at [1003, 437] on button "Update" at bounding box center [1008, 432] width 196 height 27
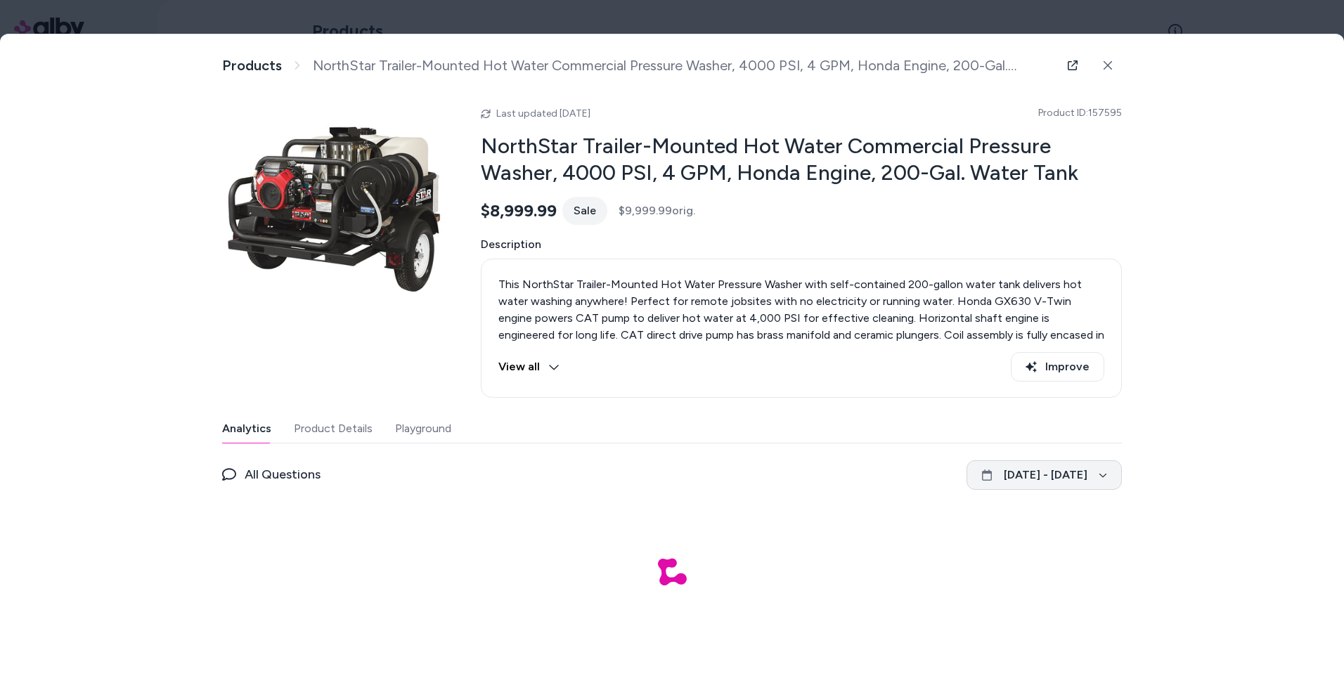
click at [1000, 477] on button "[DATE] - [DATE]" at bounding box center [1044, 475] width 155 height 30
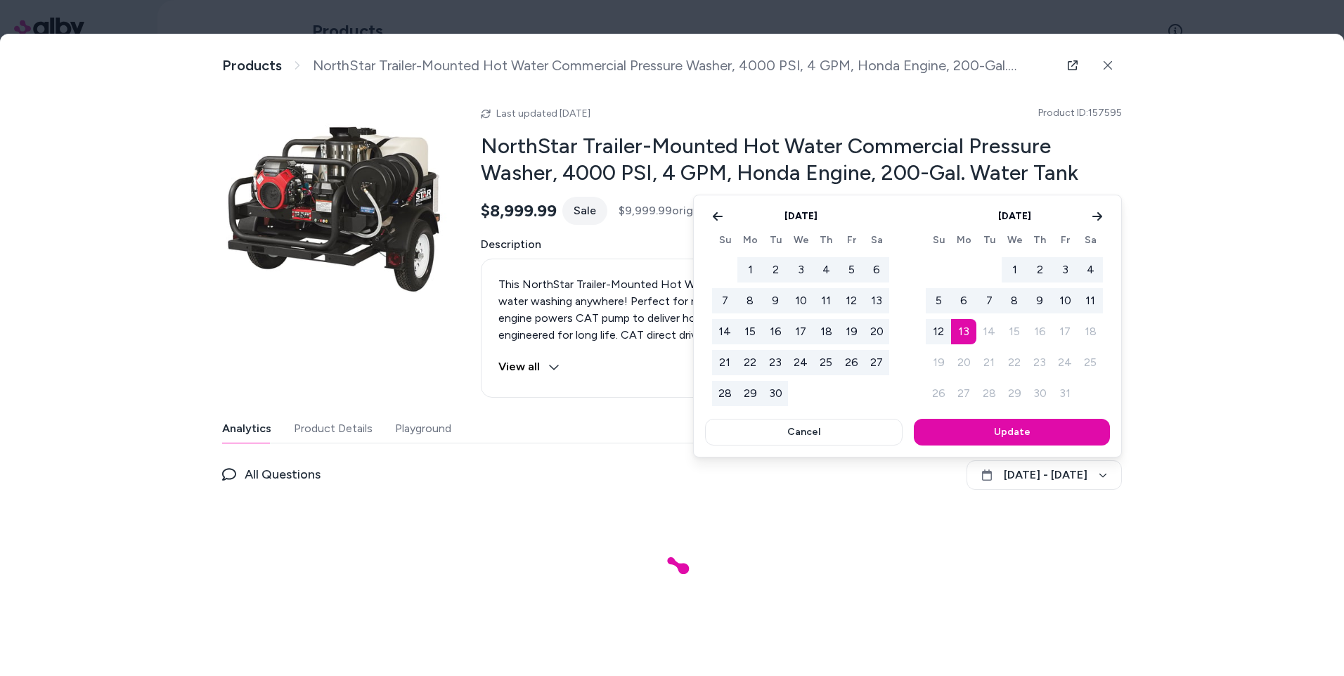
click at [749, 265] on button "1" at bounding box center [749, 269] width 25 height 25
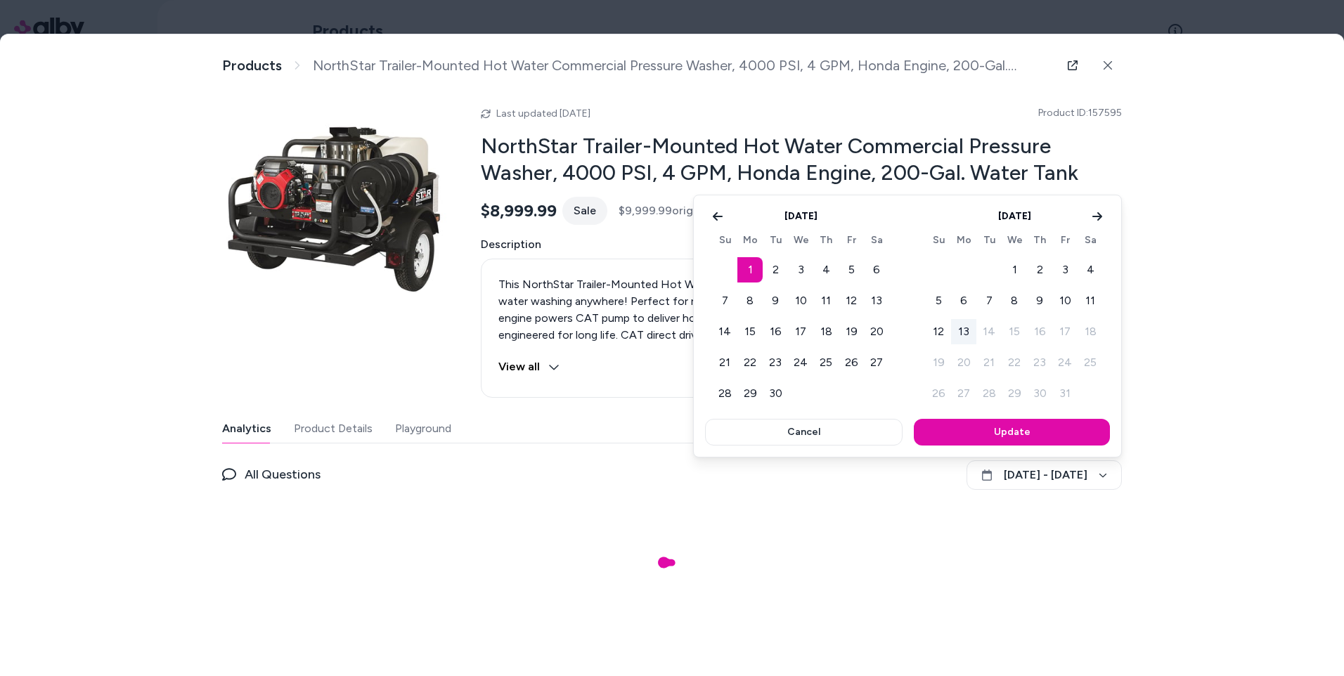
click at [967, 333] on button "13" at bounding box center [963, 331] width 25 height 25
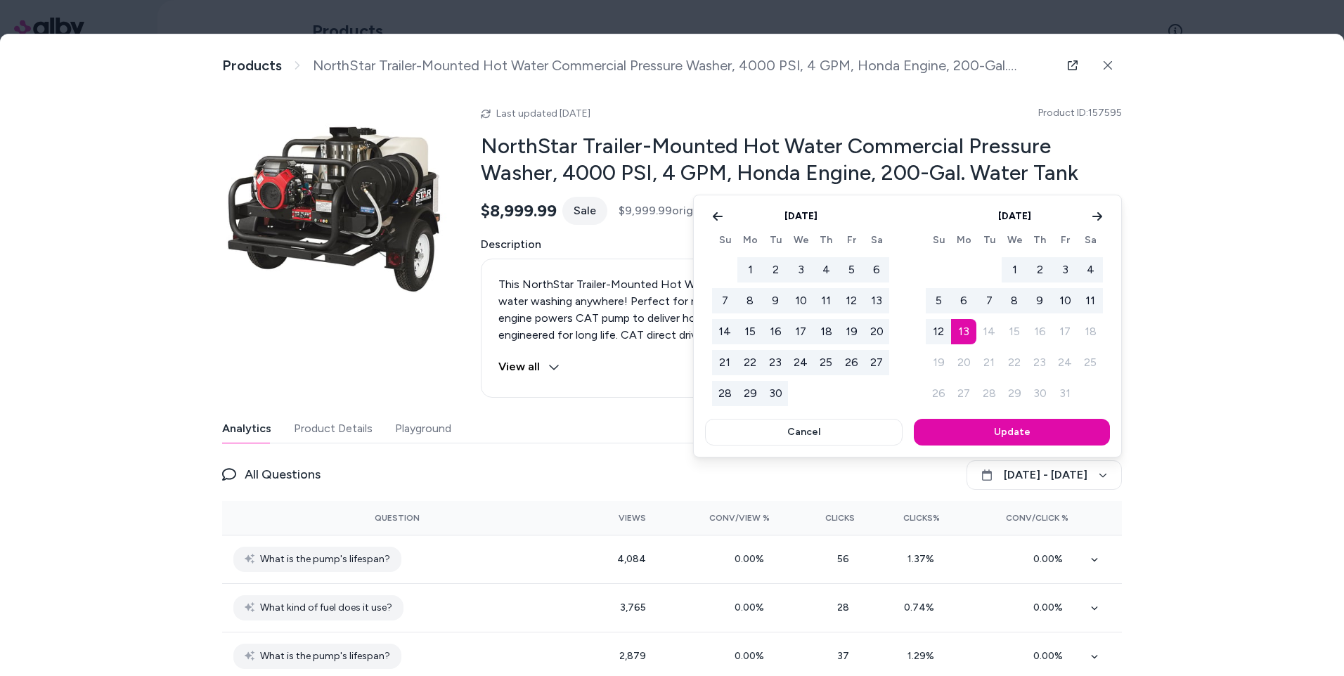
click at [1185, 482] on div at bounding box center [672, 338] width 1344 height 676
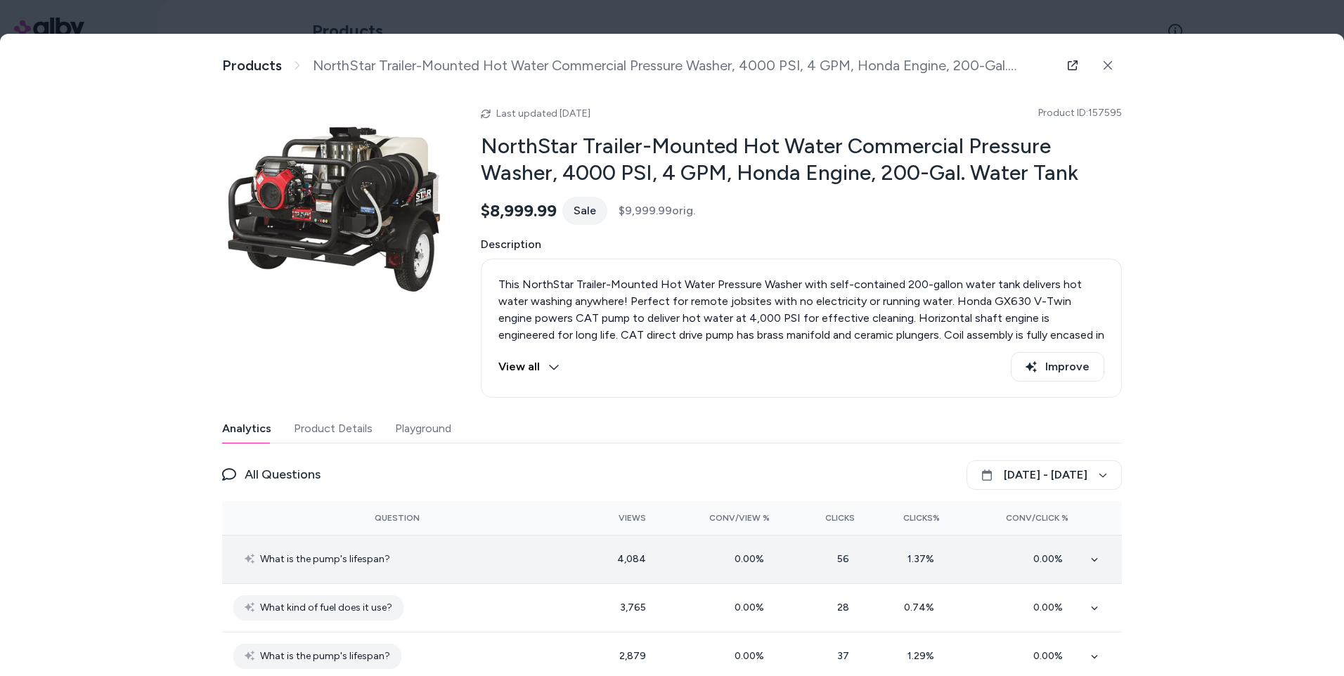
scroll to position [70, 0]
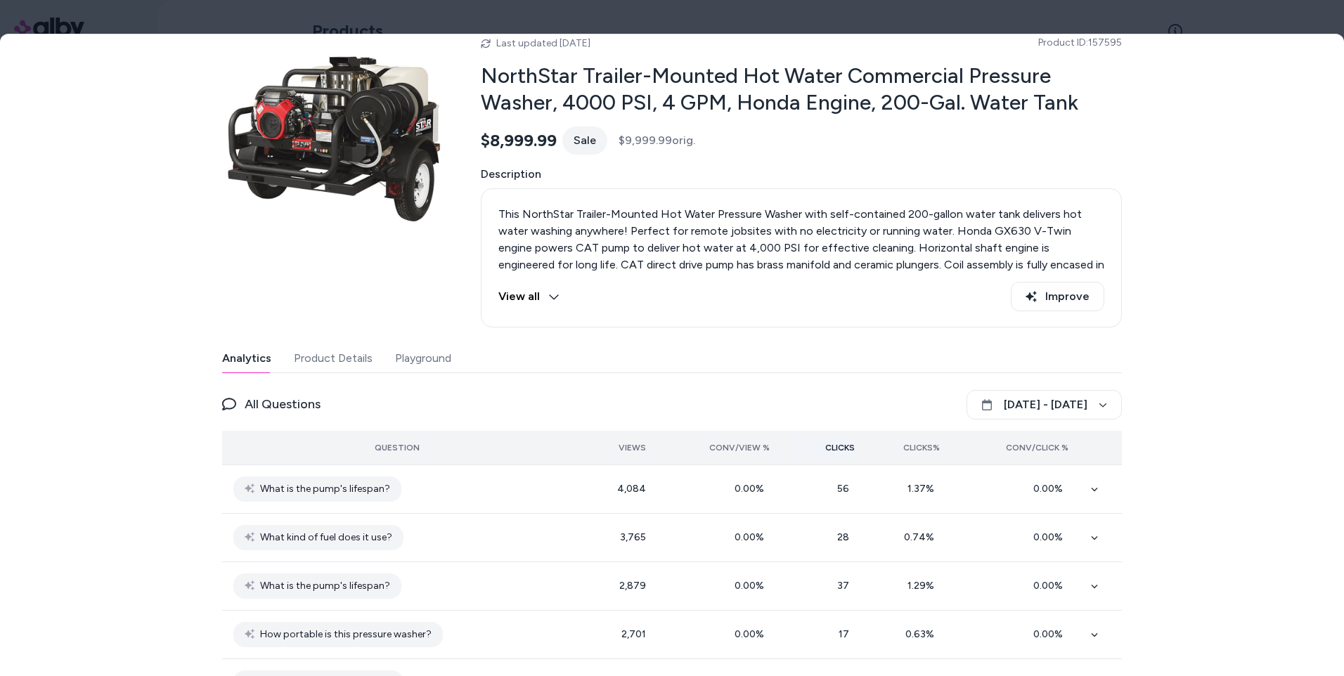
click at [834, 453] on span "Clicks" at bounding box center [840, 447] width 30 height 11
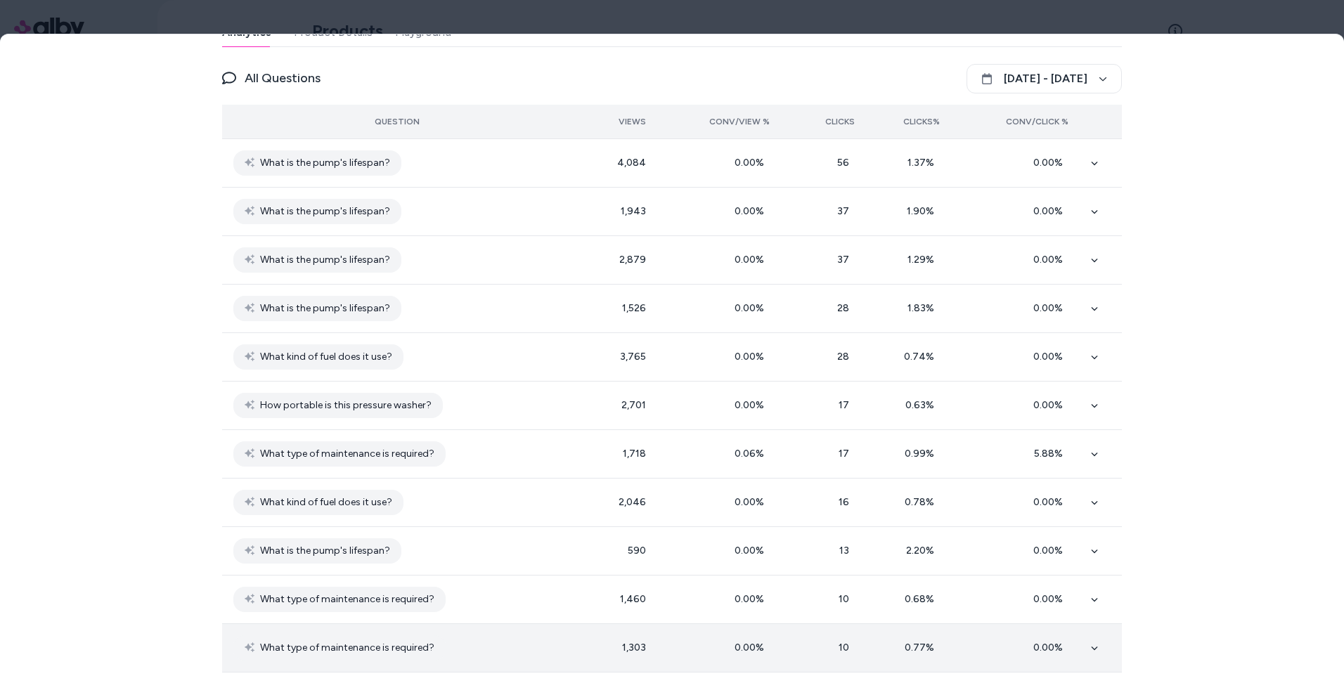
scroll to position [422, 0]
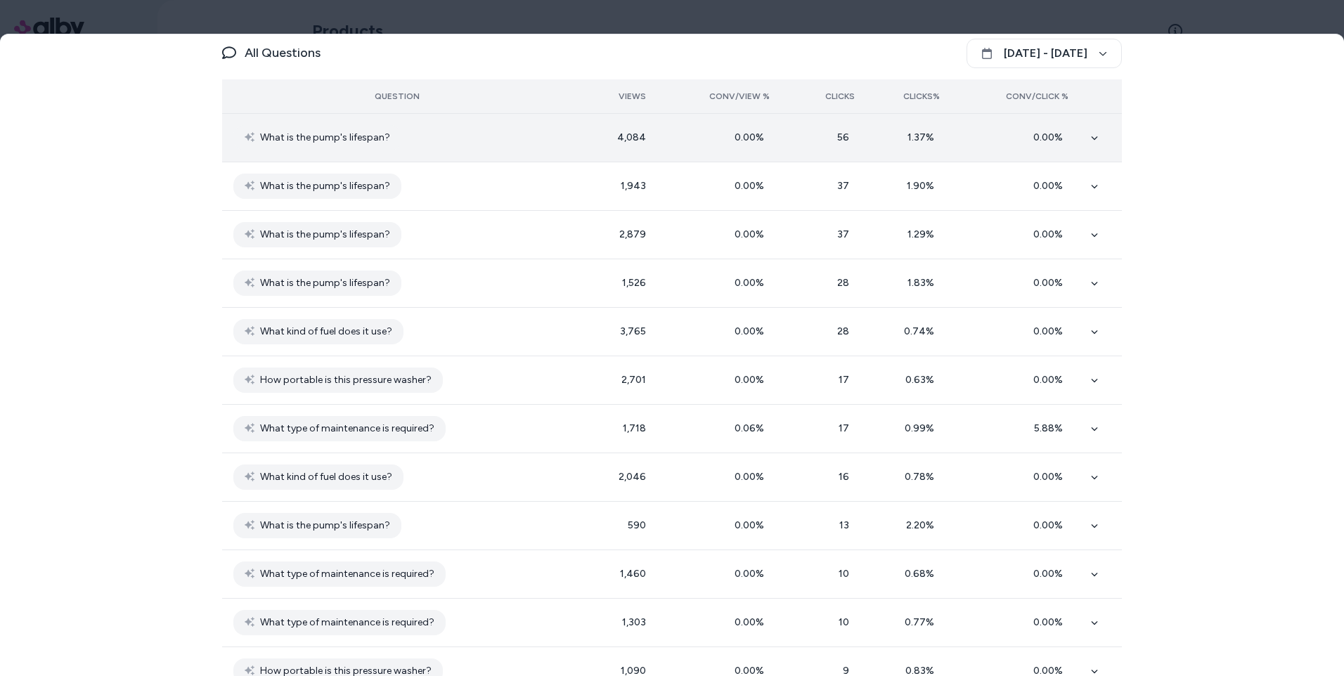
click at [1093, 143] on td at bounding box center [1101, 137] width 42 height 49
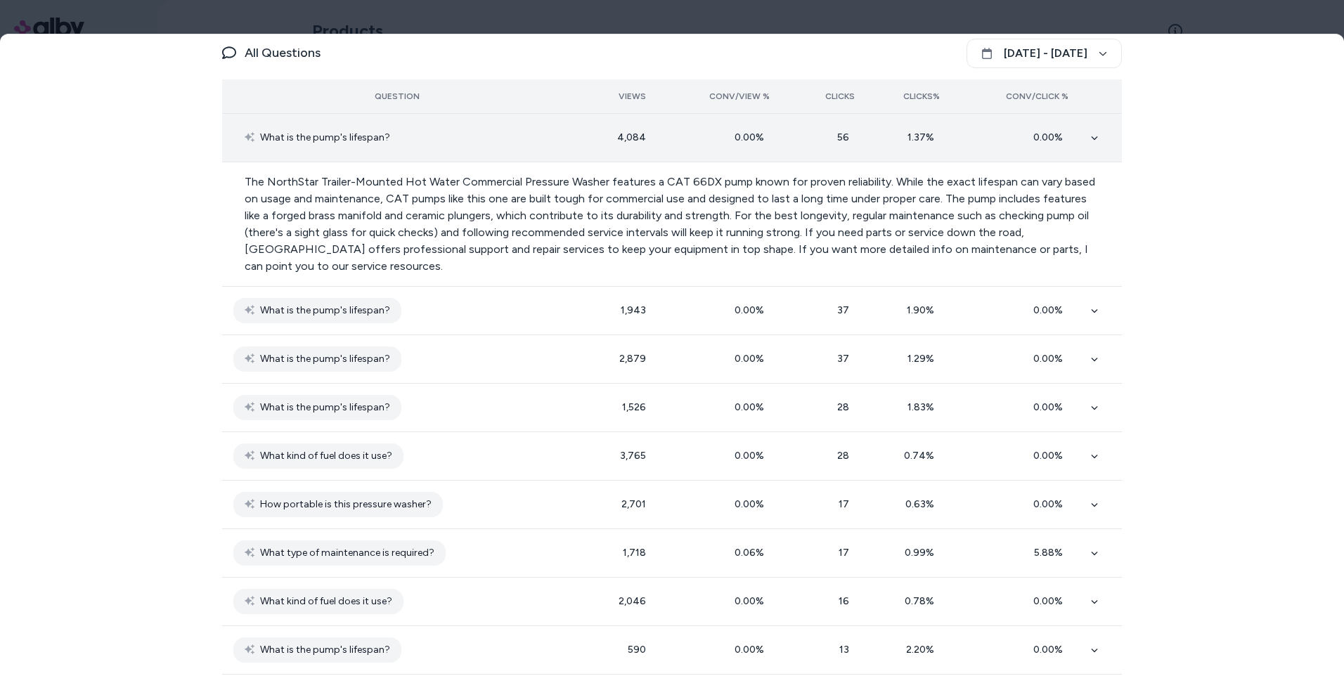
click at [1090, 143] on td at bounding box center [1101, 137] width 42 height 49
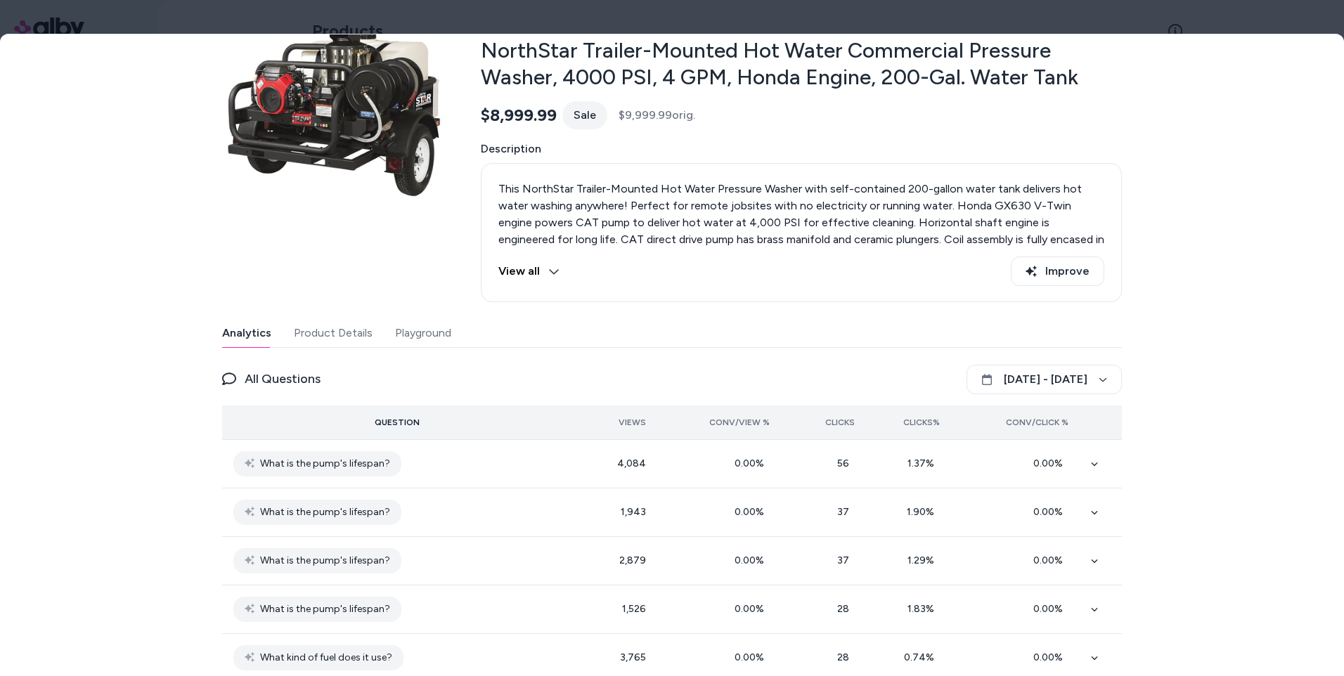
scroll to position [0, 0]
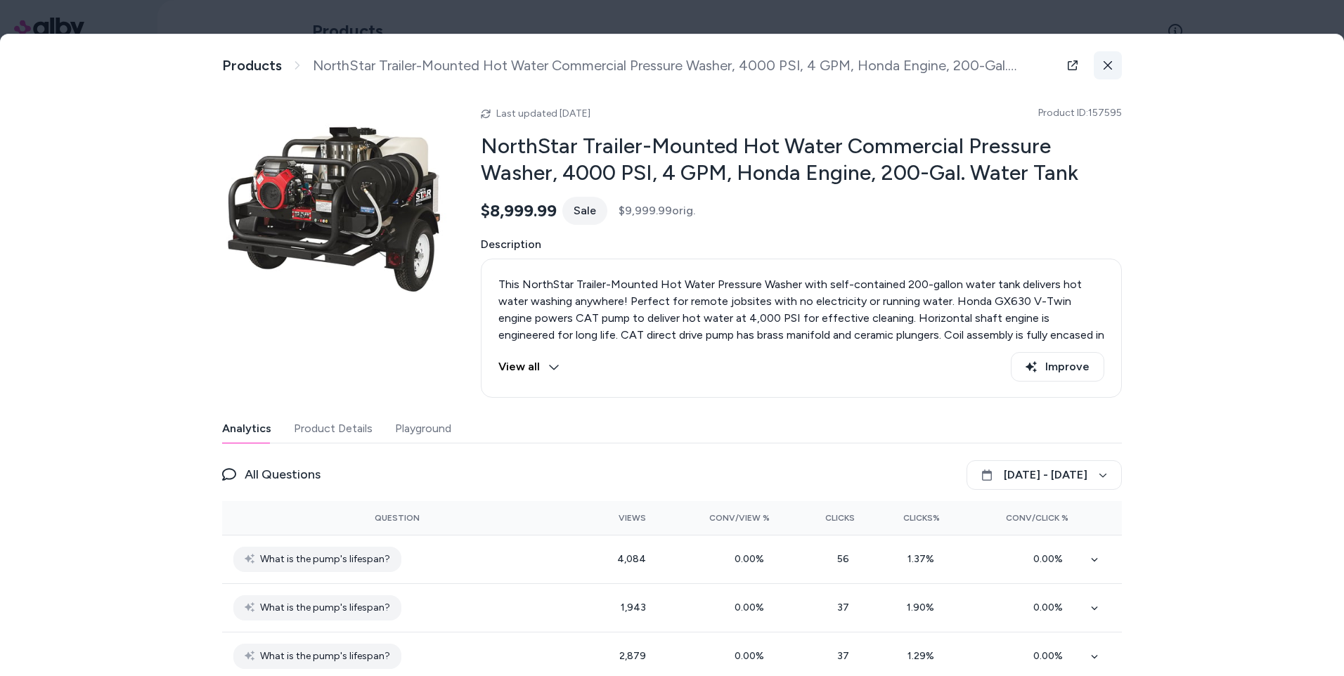
click at [1104, 72] on button at bounding box center [1108, 65] width 28 height 28
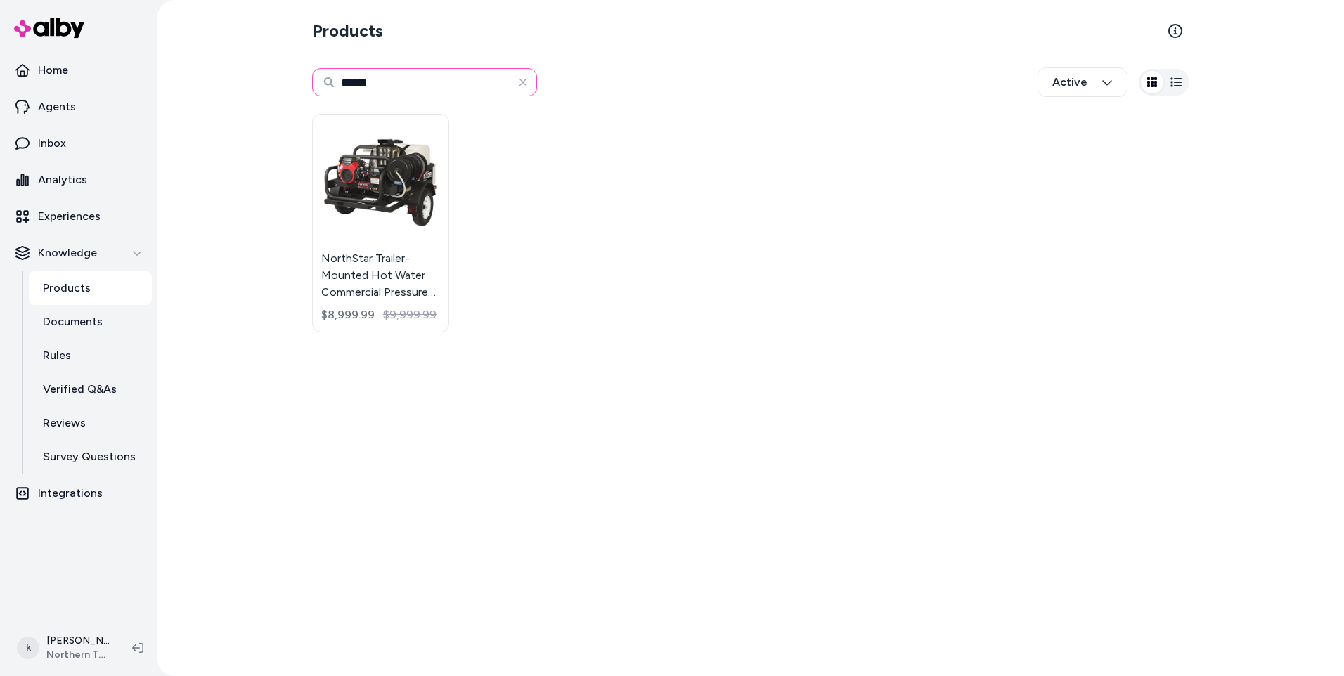
drag, startPoint x: 418, startPoint y: 87, endPoint x: 303, endPoint y: 75, distance: 115.3
click at [303, 75] on div "Products ****** Active NorthStar Trailer-Mounted Hot Water Commercial Pressure …" at bounding box center [751, 338] width 900 height 676
type input "******"
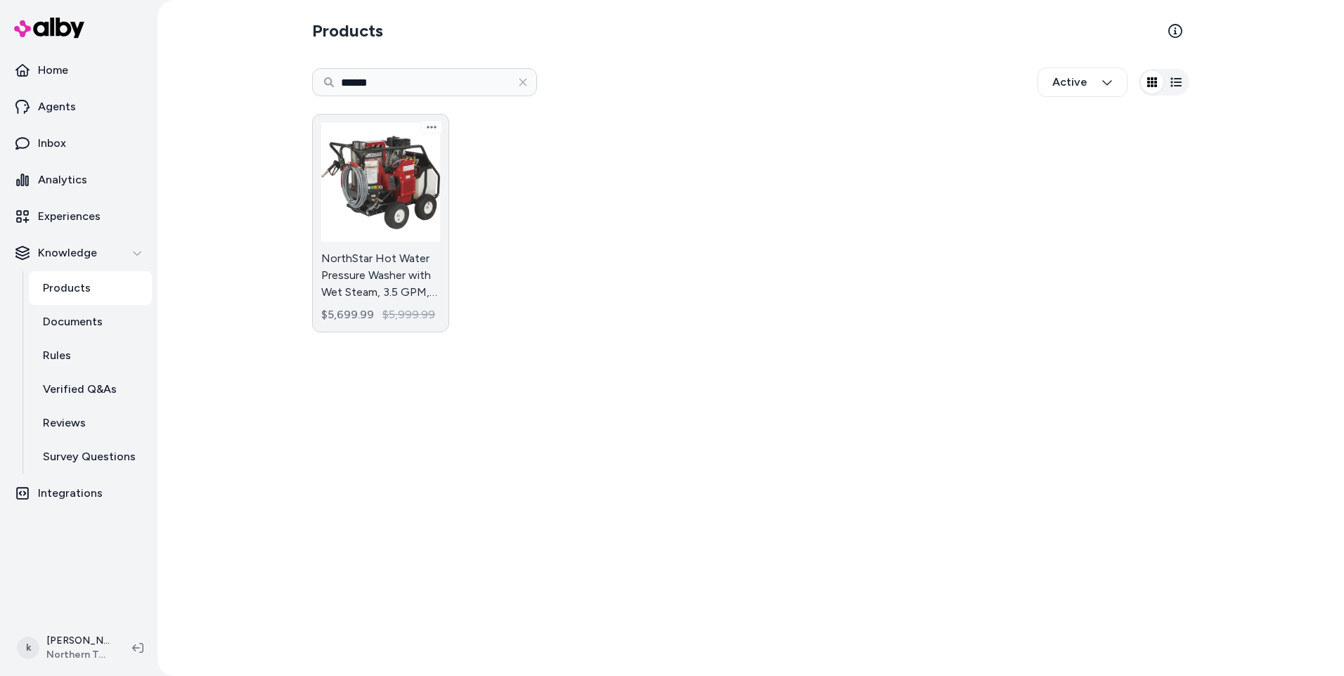
click at [389, 242] on link "NorthStar Hot Water Pressure Washer with Wet Steam, 3.5 GPM, 3500 PSI Honda Eng…" at bounding box center [380, 223] width 137 height 219
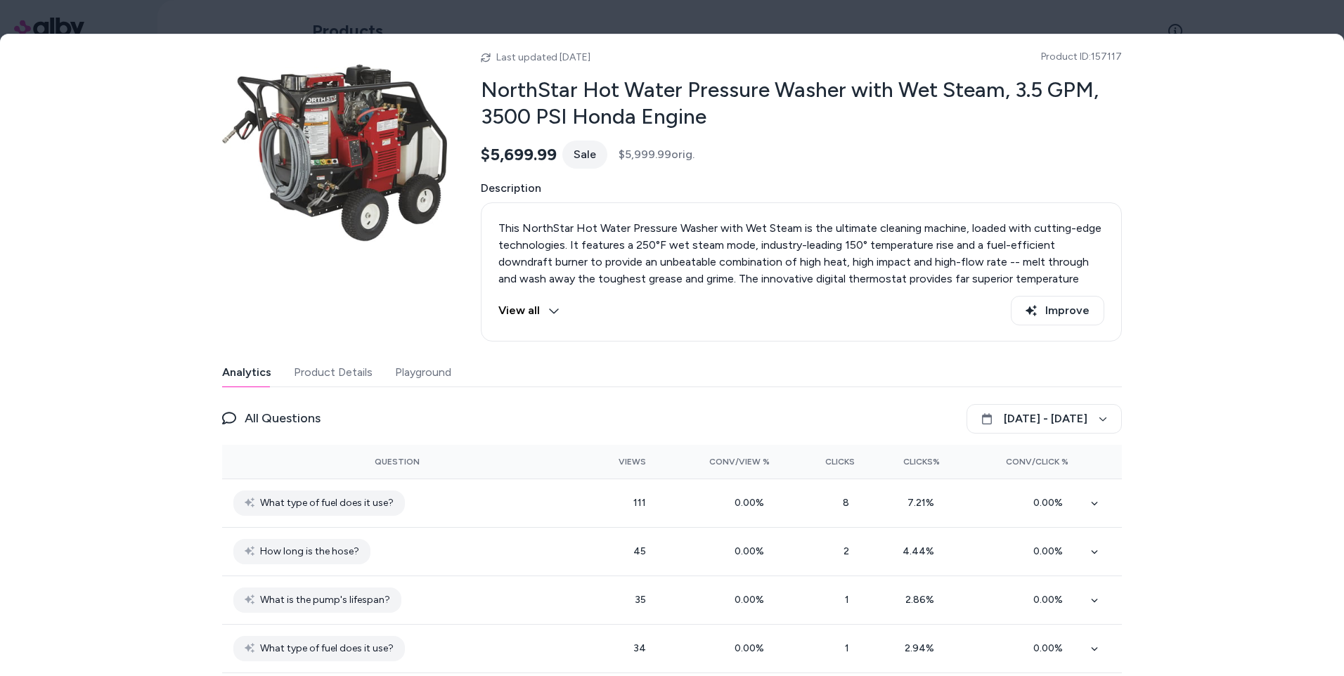
scroll to position [141, 0]
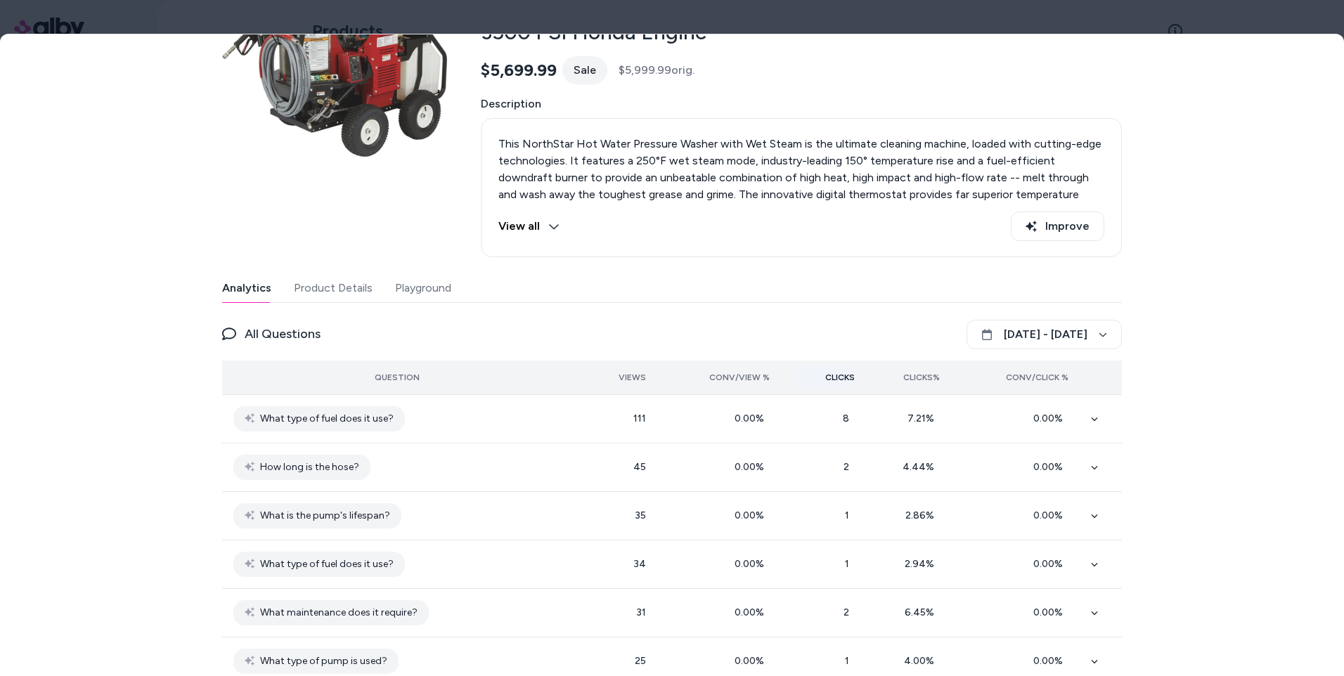
click at [837, 372] on span "Clicks" at bounding box center [840, 377] width 30 height 11
click at [999, 333] on button "[DATE] - [DATE]" at bounding box center [1044, 335] width 155 height 30
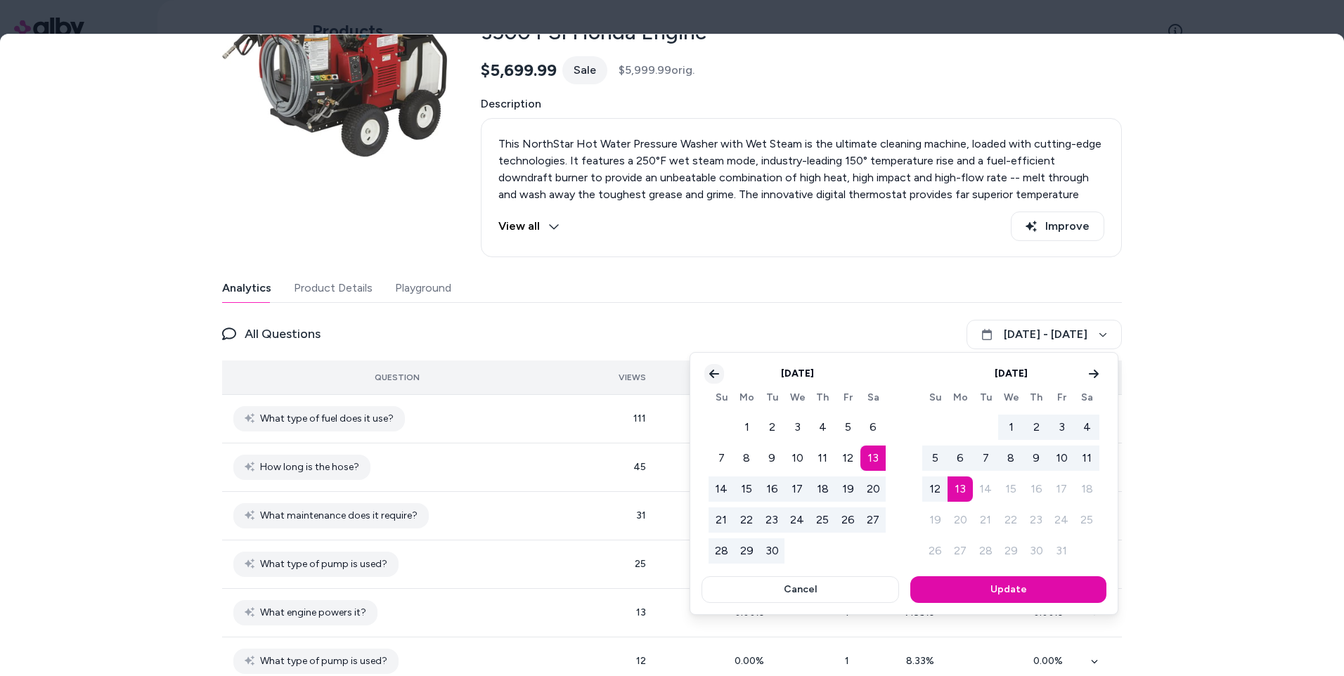
click at [711, 380] on button "Go to previous month" at bounding box center [714, 374] width 20 height 20
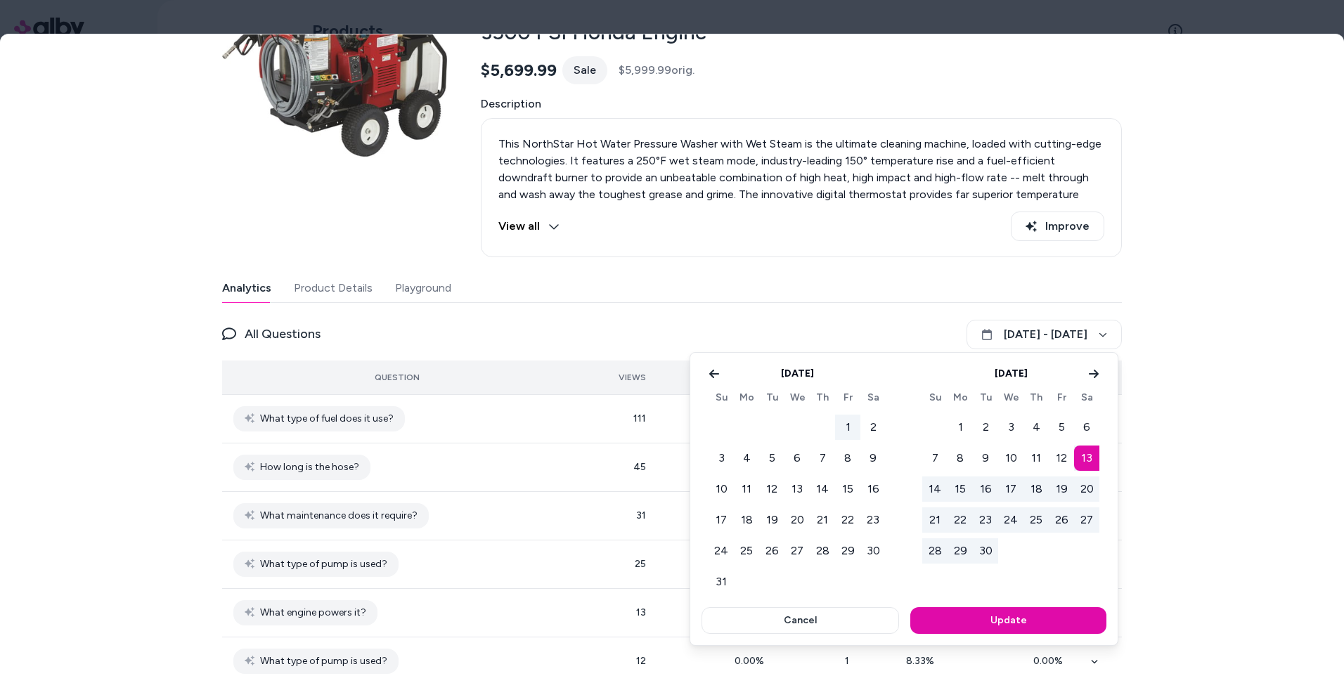
click at [850, 423] on button "1" at bounding box center [847, 427] width 25 height 25
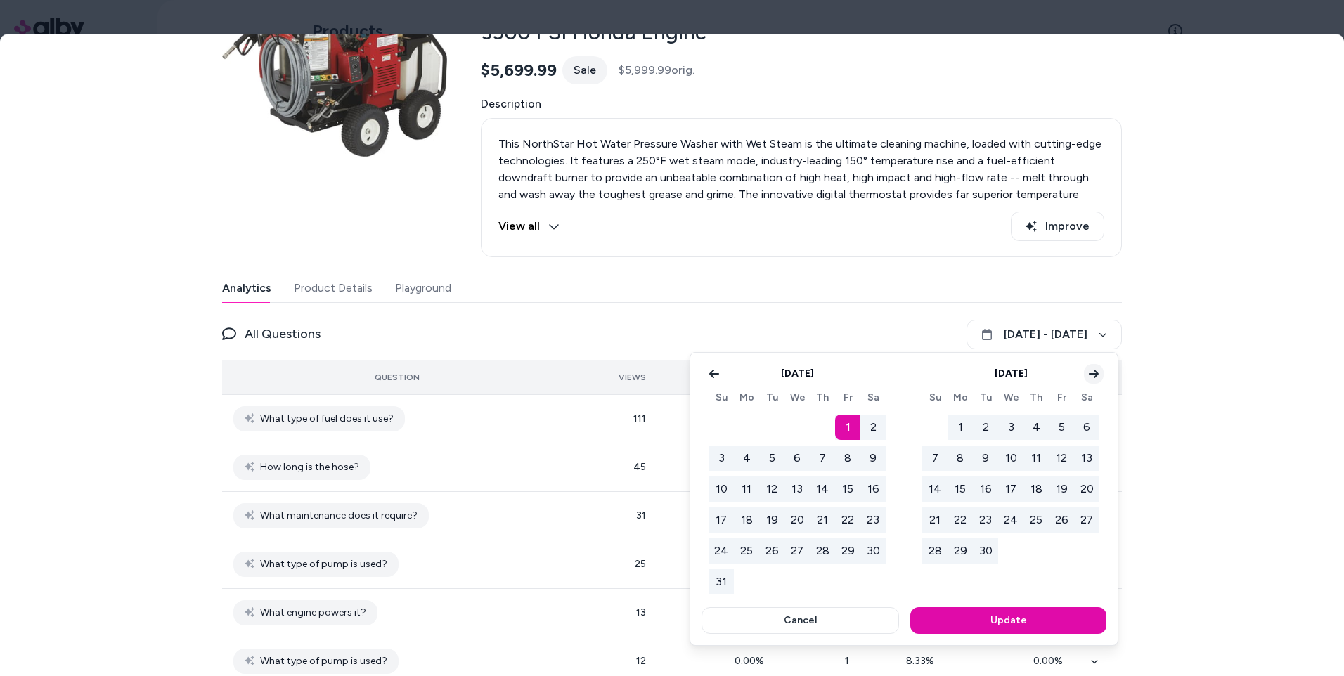
click at [1085, 373] on button "Go to next month" at bounding box center [1094, 374] width 20 height 20
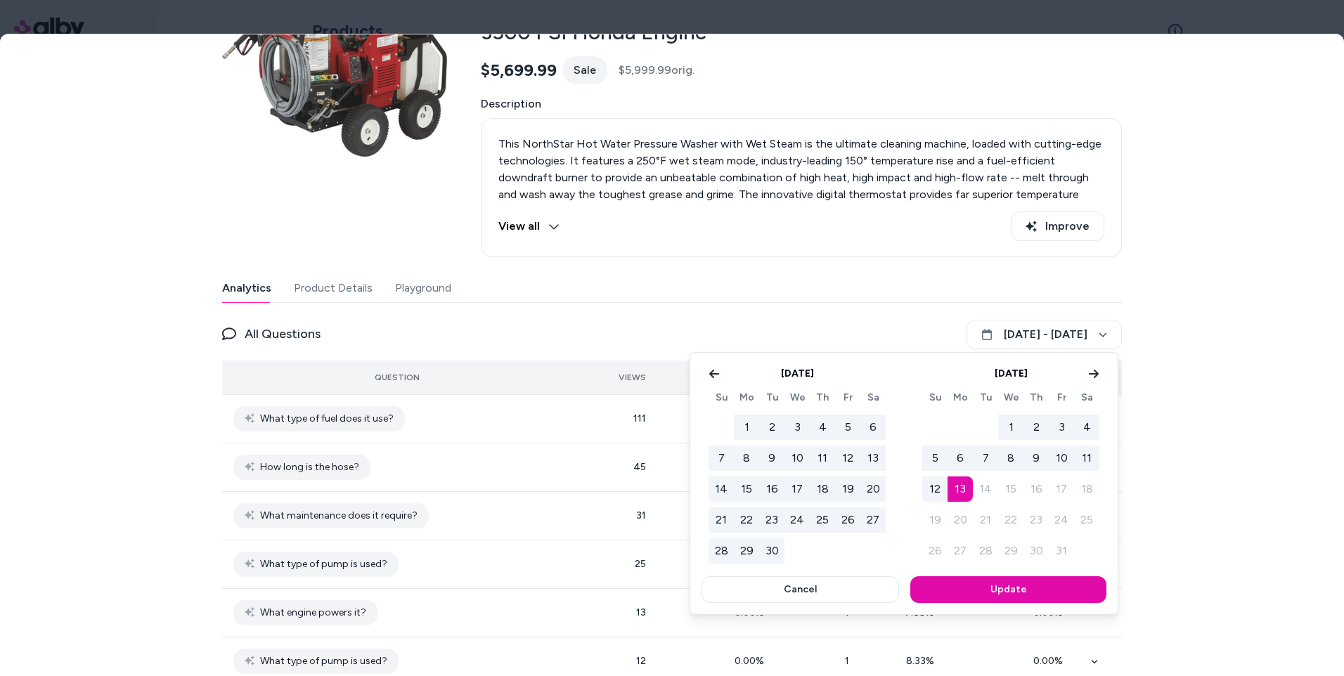
click at [935, 491] on button "12" at bounding box center [934, 489] width 25 height 25
click at [982, 588] on button "Update" at bounding box center [1008, 589] width 196 height 27
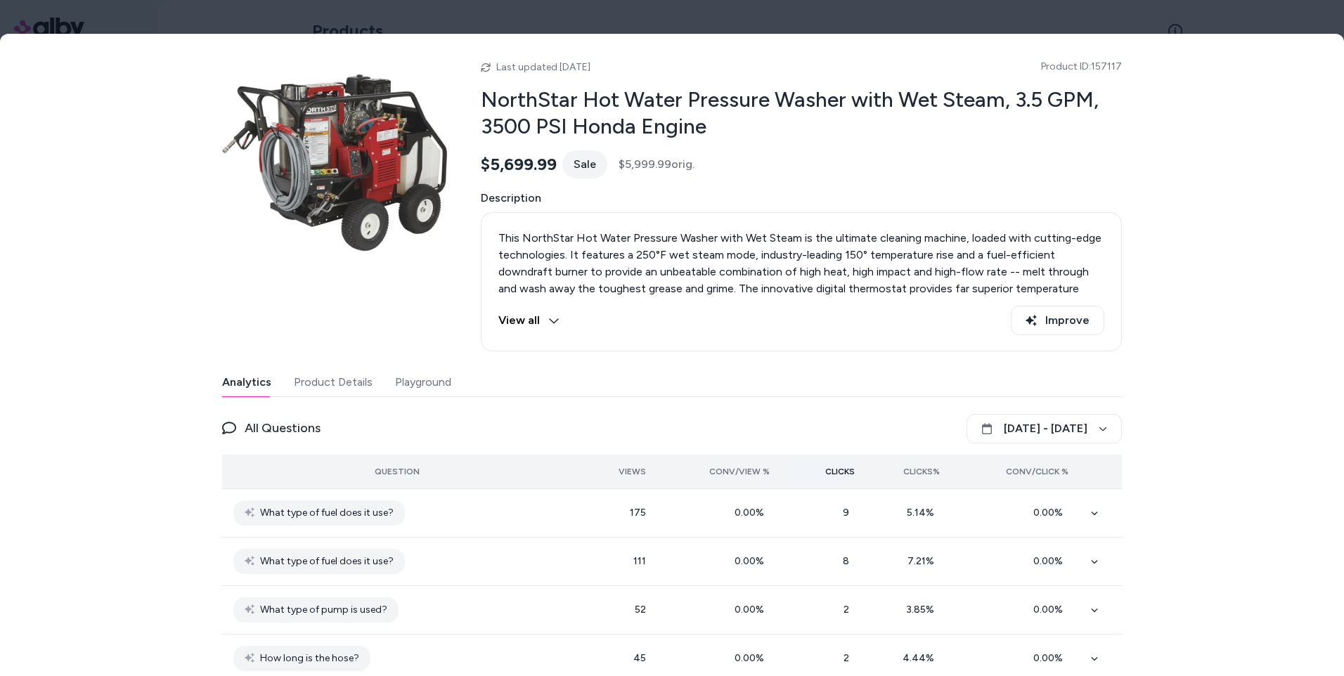
scroll to position [70, 0]
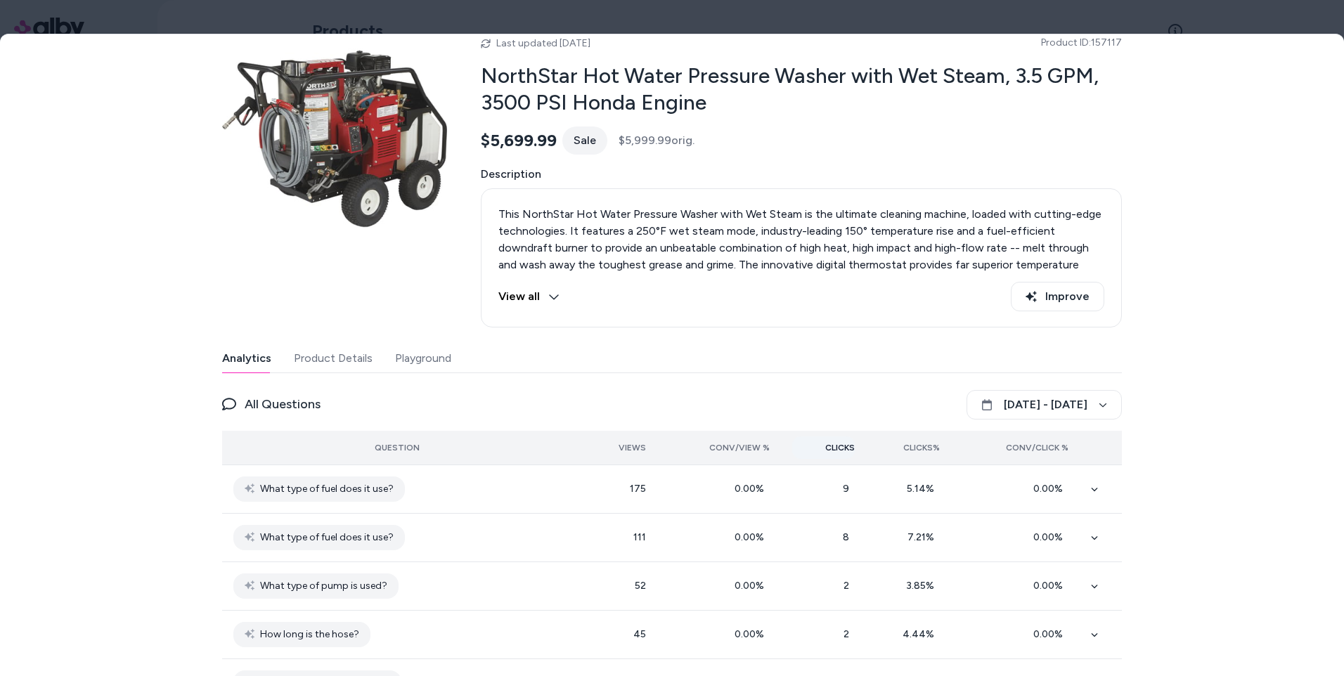
click at [837, 442] on span "Clicks" at bounding box center [840, 447] width 30 height 11
click at [635, 442] on span "Views" at bounding box center [632, 447] width 27 height 11
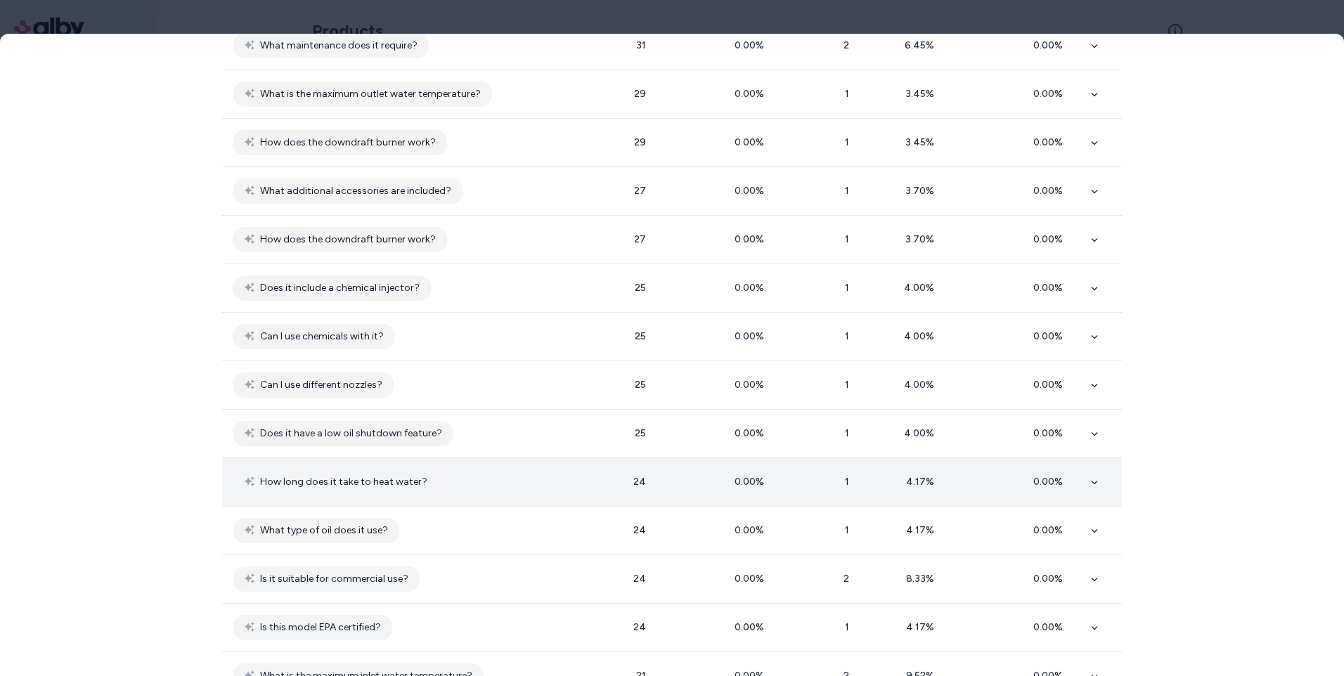
scroll to position [773, 0]
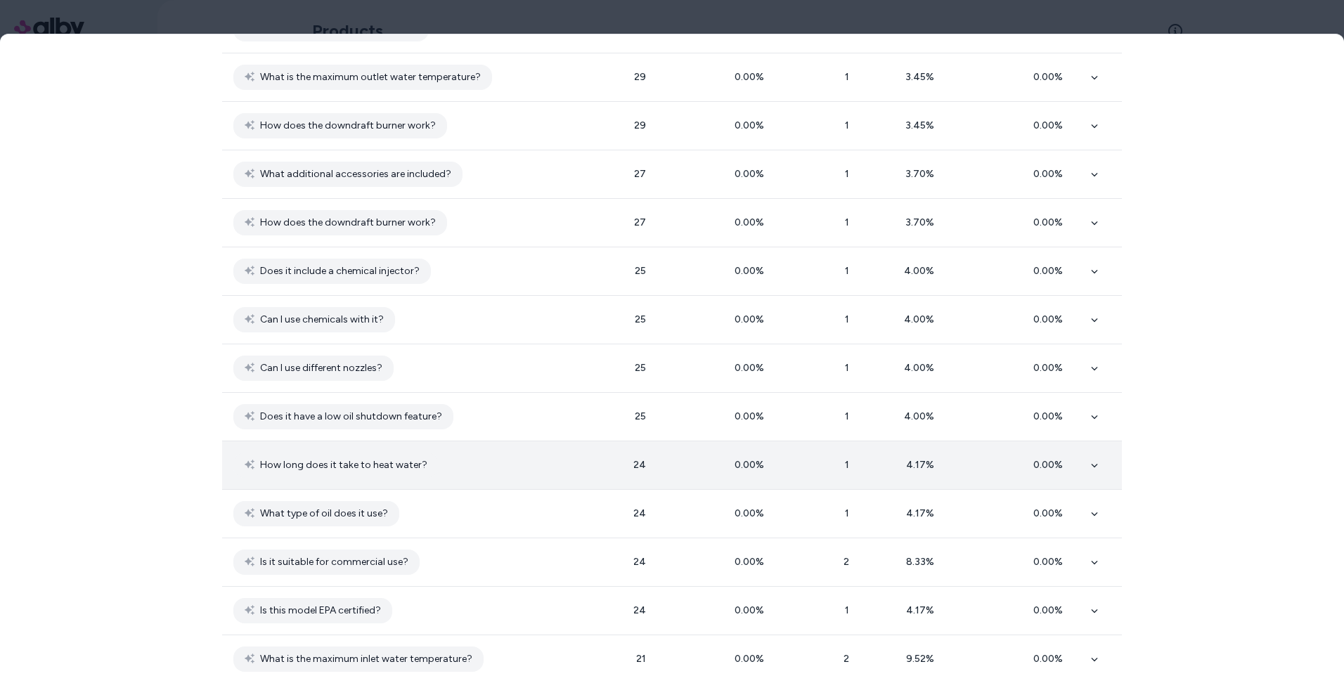
click at [1083, 468] on td at bounding box center [1101, 465] width 42 height 49
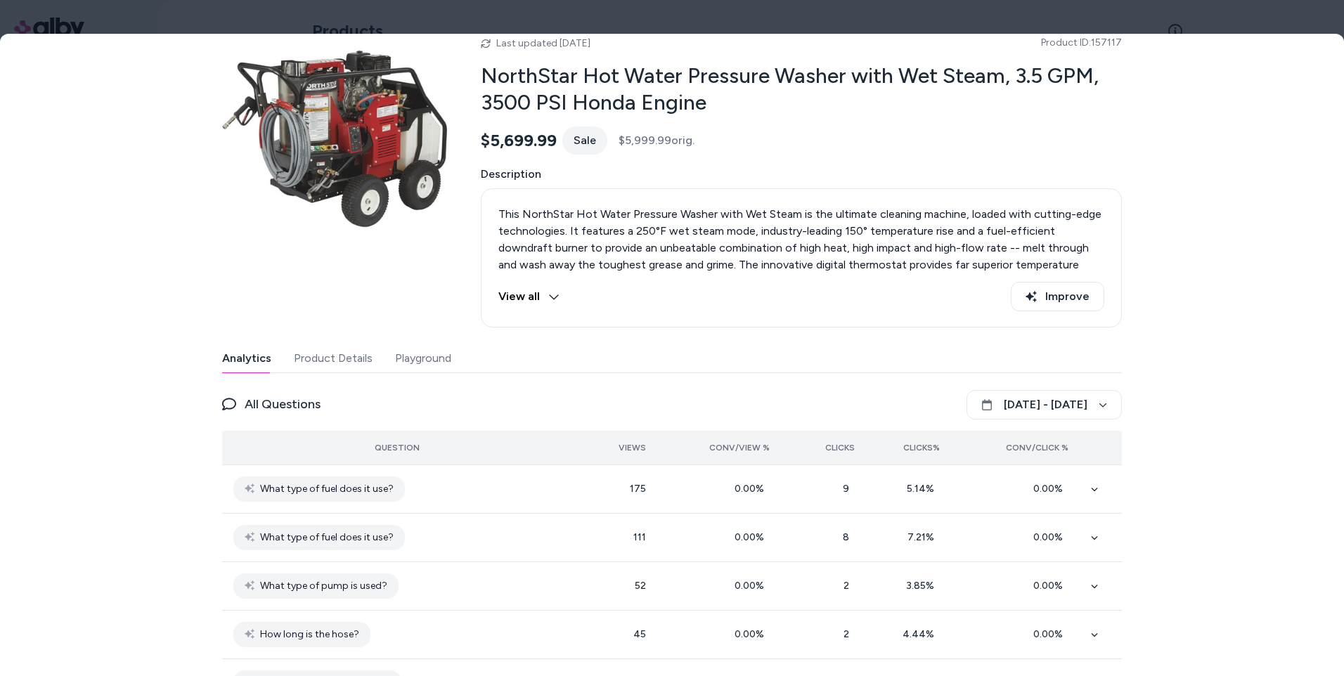
scroll to position [0, 0]
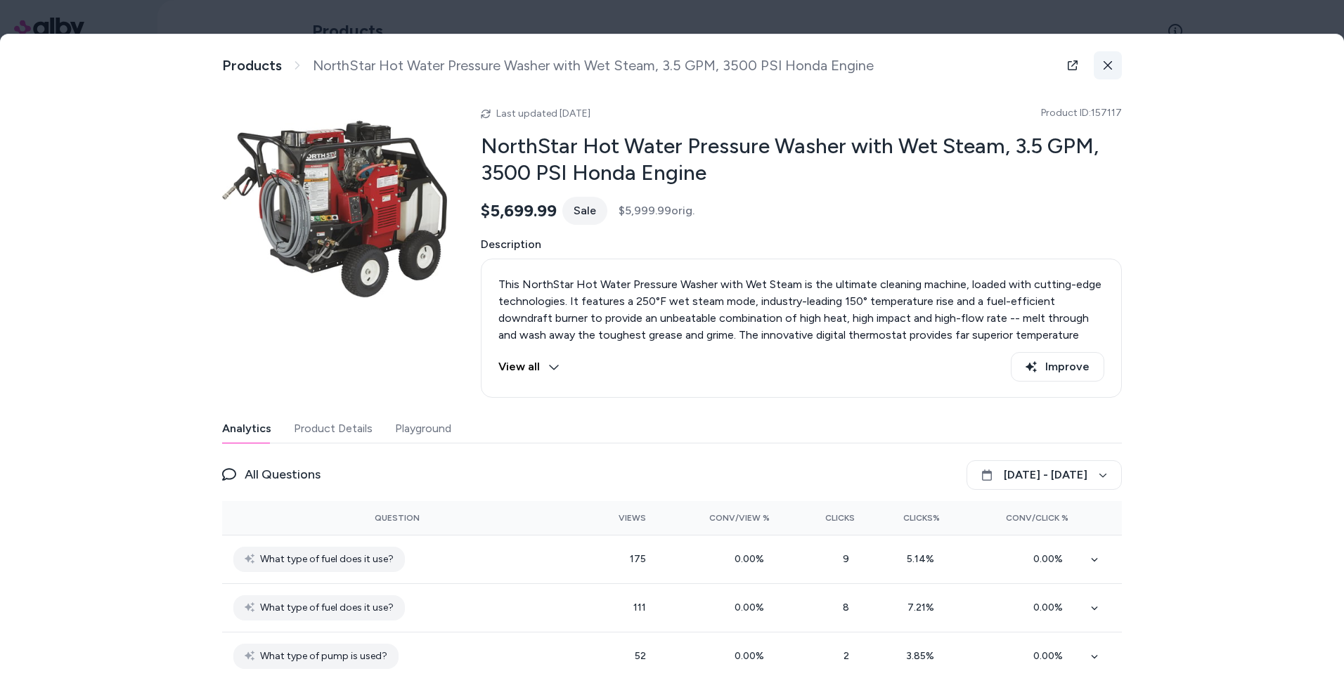
click at [1107, 64] on icon at bounding box center [1108, 65] width 10 height 10
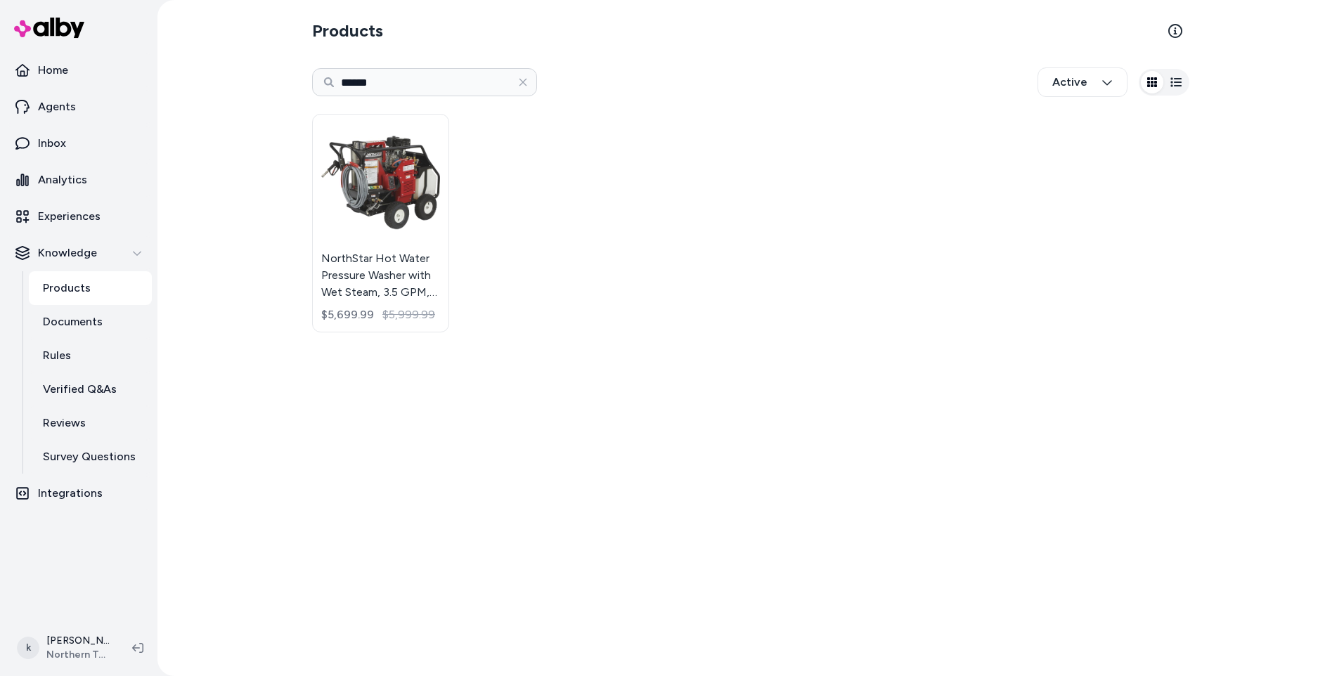
click at [522, 89] on button "button" at bounding box center [523, 82] width 28 height 28
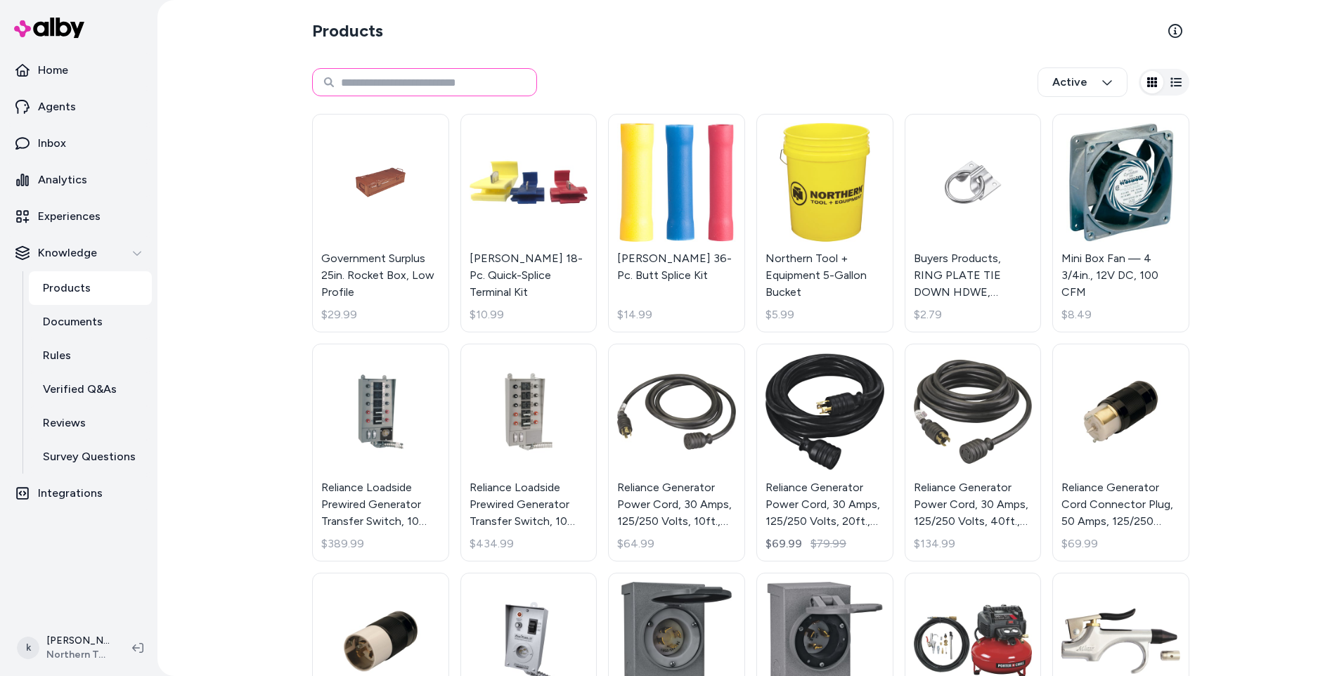
click at [376, 78] on input at bounding box center [424, 82] width 225 height 28
click at [69, 194] on link "Analytics" at bounding box center [79, 180] width 146 height 34
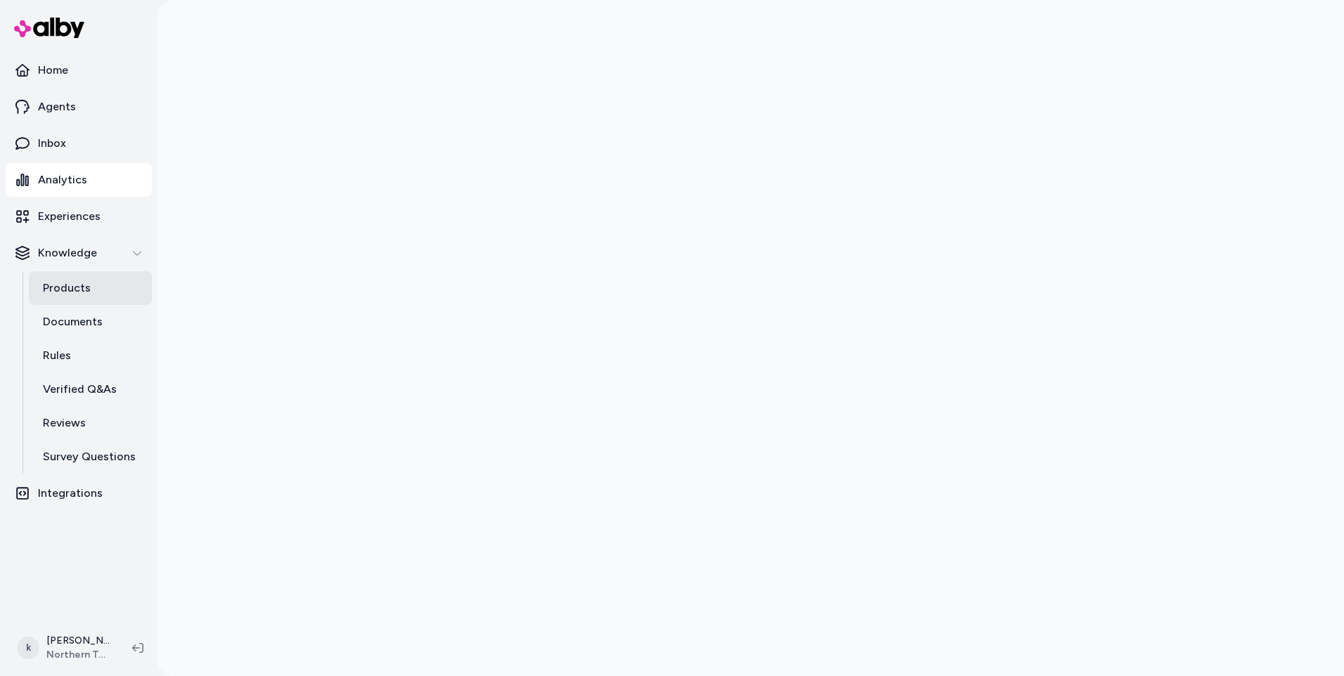
click at [79, 293] on p "Products" at bounding box center [67, 288] width 48 height 17
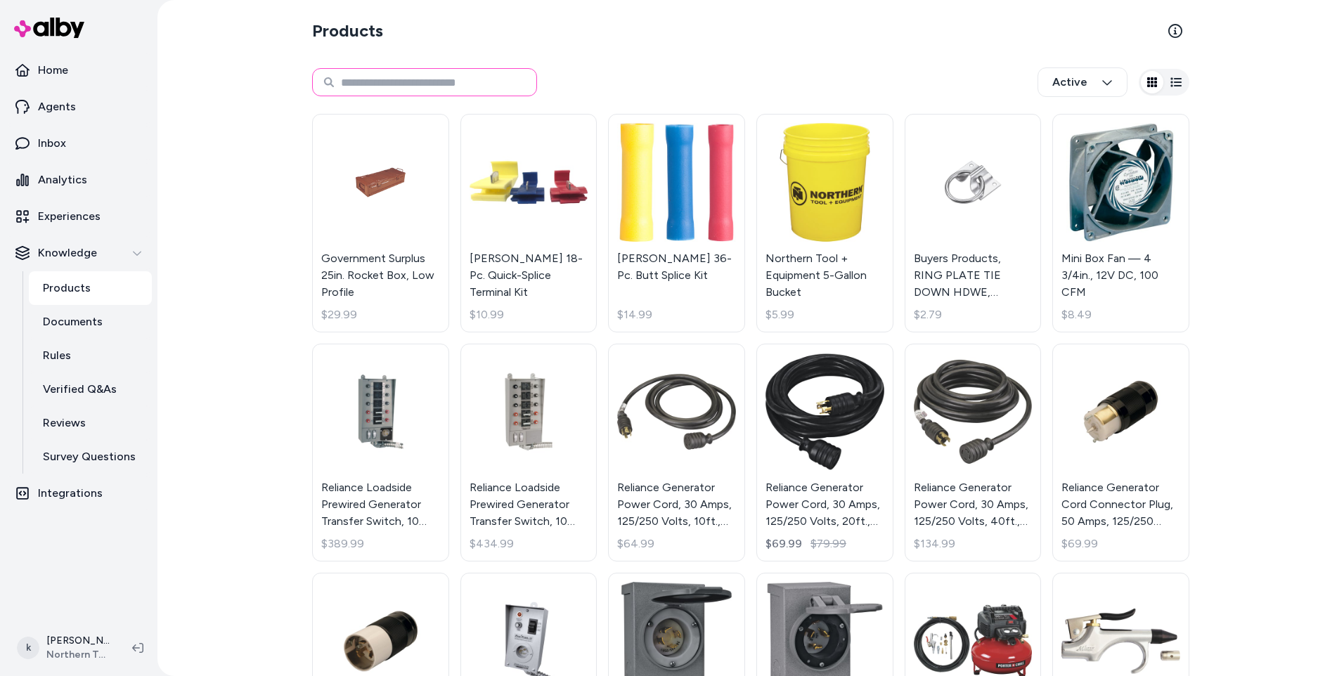
click at [381, 85] on input at bounding box center [424, 82] width 225 height 28
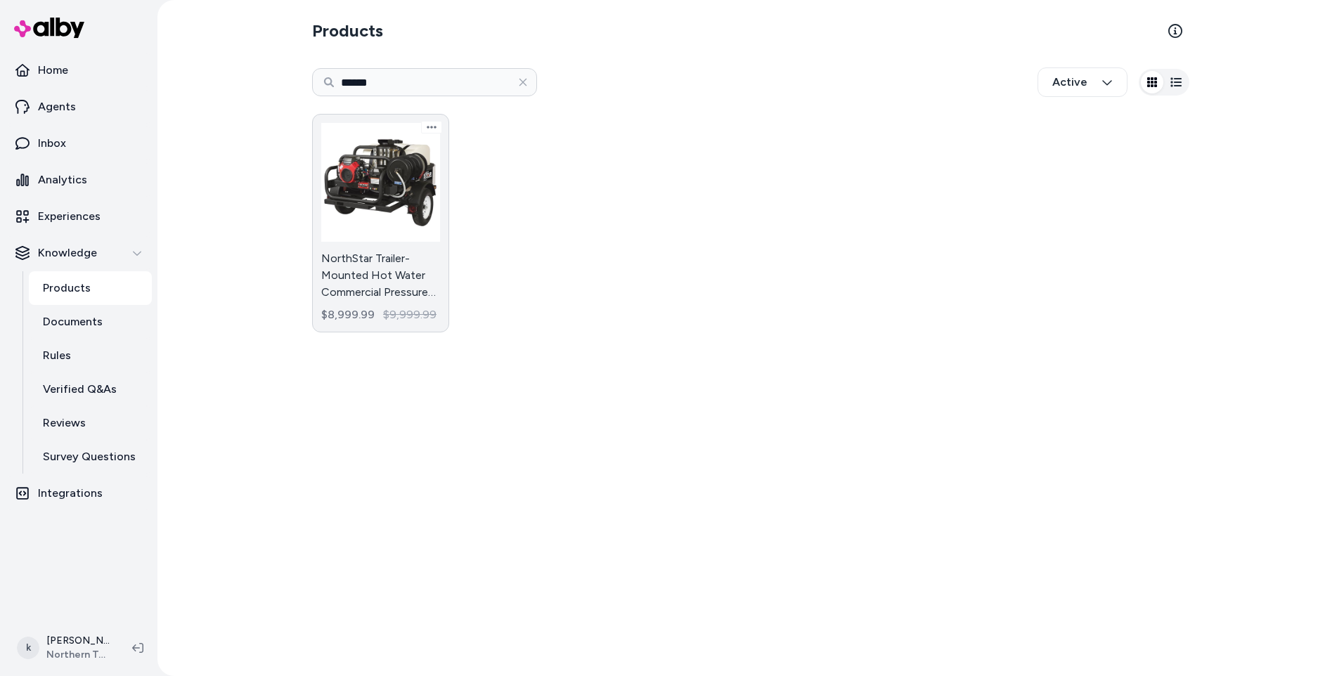
click at [390, 265] on link "NorthStar Trailer-Mounted Hot Water Commercial Pressure Washer, 4000 PSI, 4 GPM…" at bounding box center [380, 223] width 137 height 219
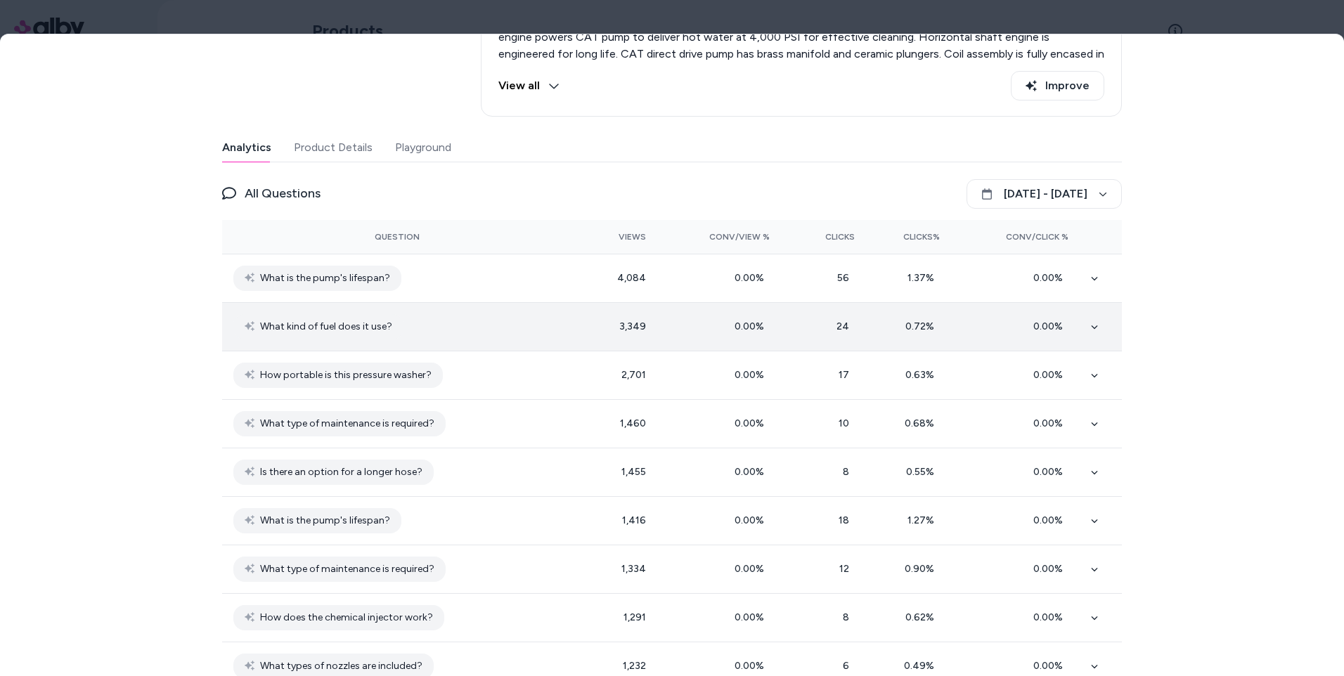
scroll to position [422, 0]
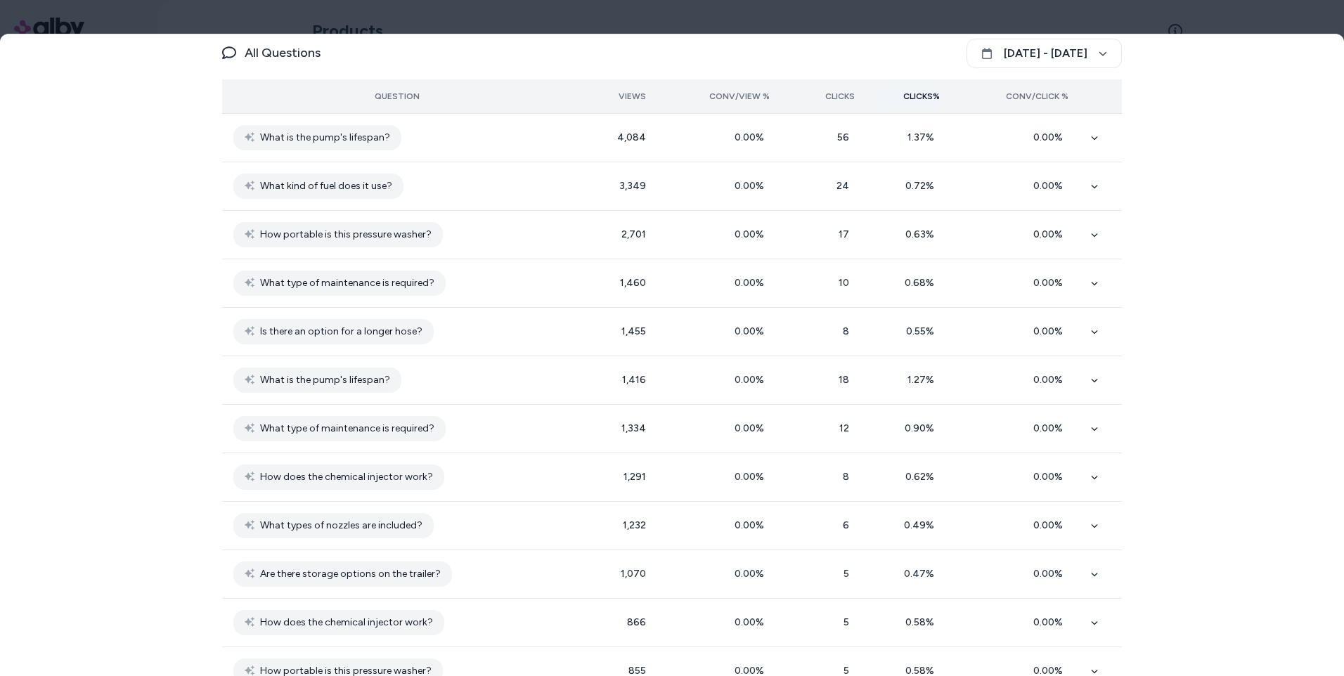
click at [916, 100] on span "Clicks%" at bounding box center [921, 96] width 37 height 11
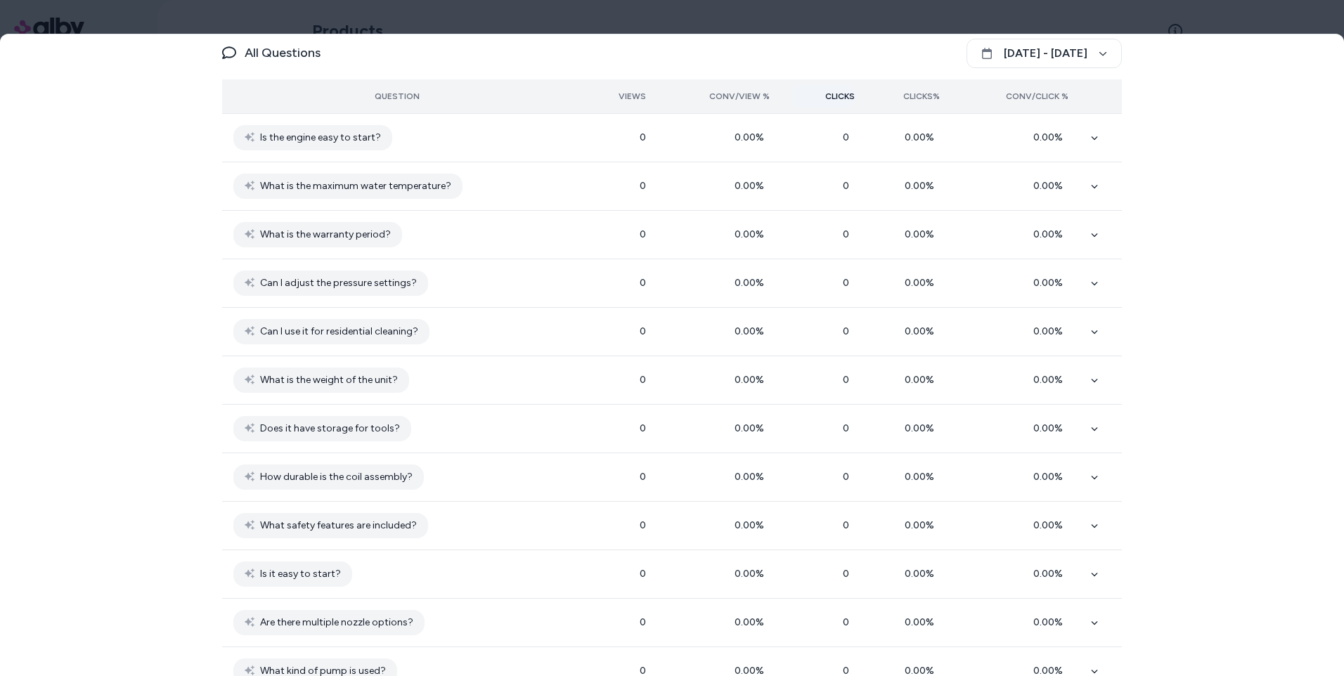
click at [825, 94] on span "Clicks" at bounding box center [840, 96] width 30 height 11
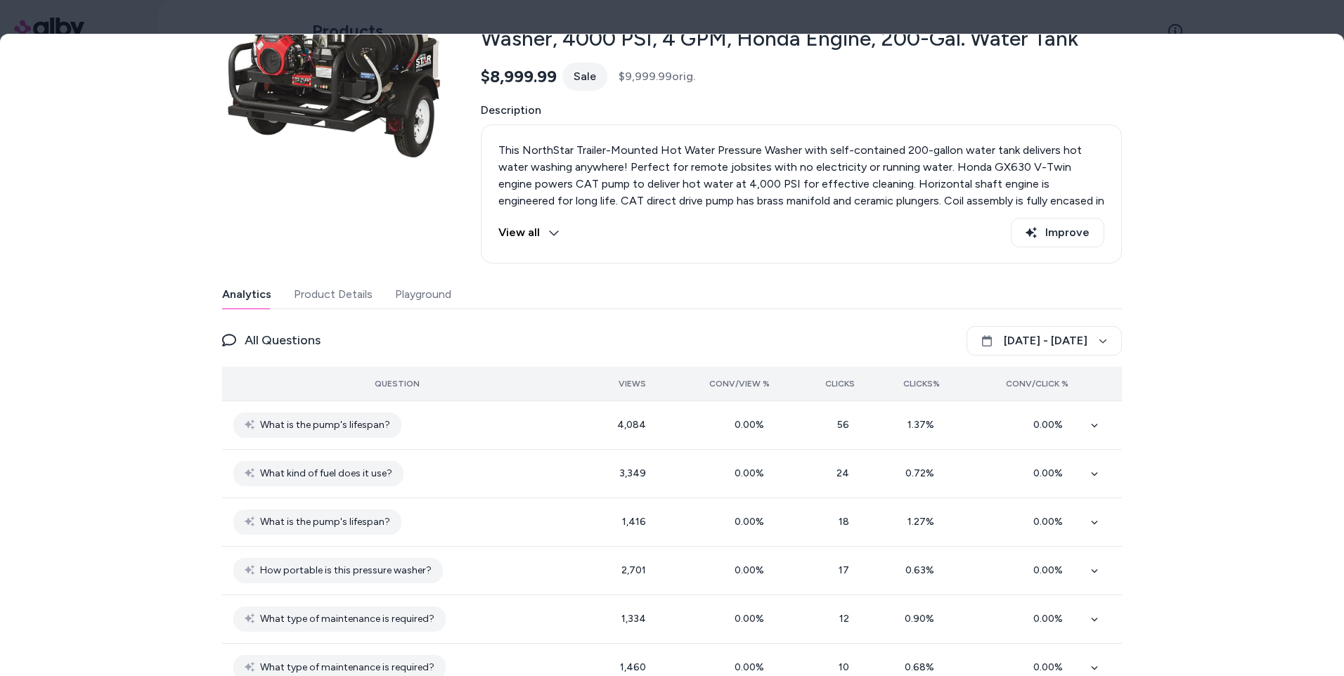
scroll to position [141, 0]
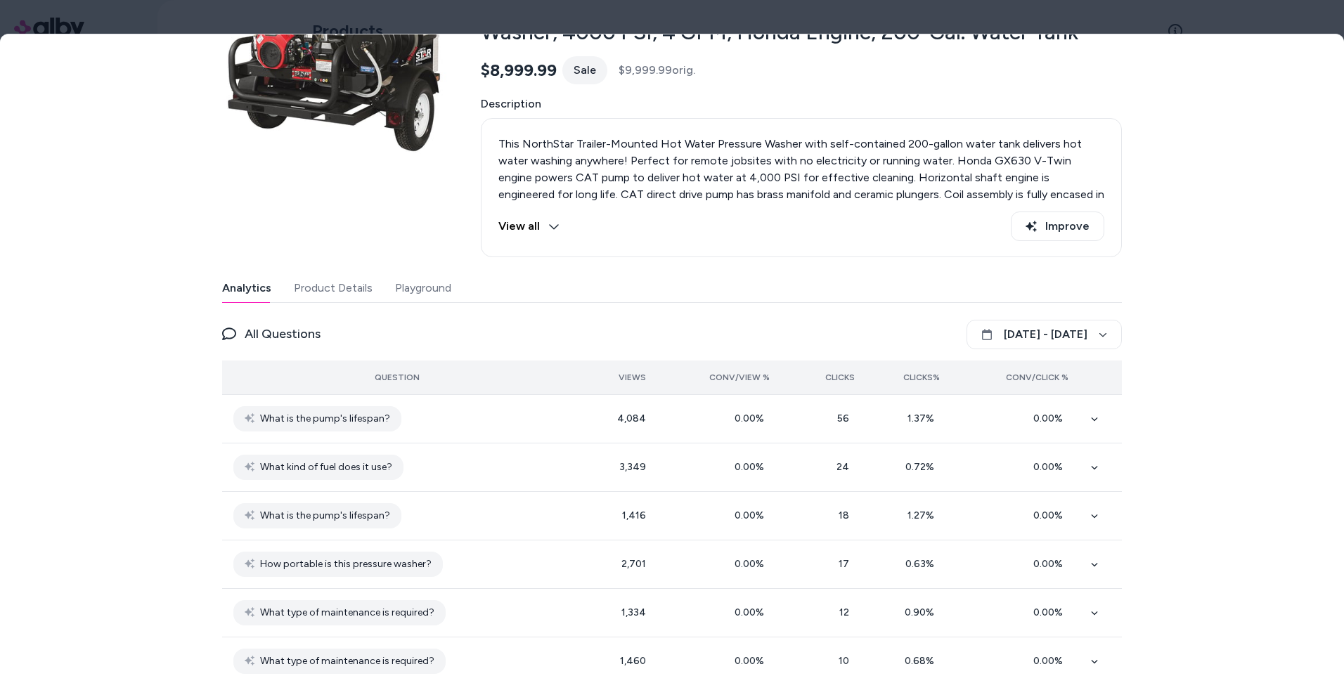
click at [1000, 335] on button "[DATE] - [DATE]" at bounding box center [1044, 335] width 155 height 30
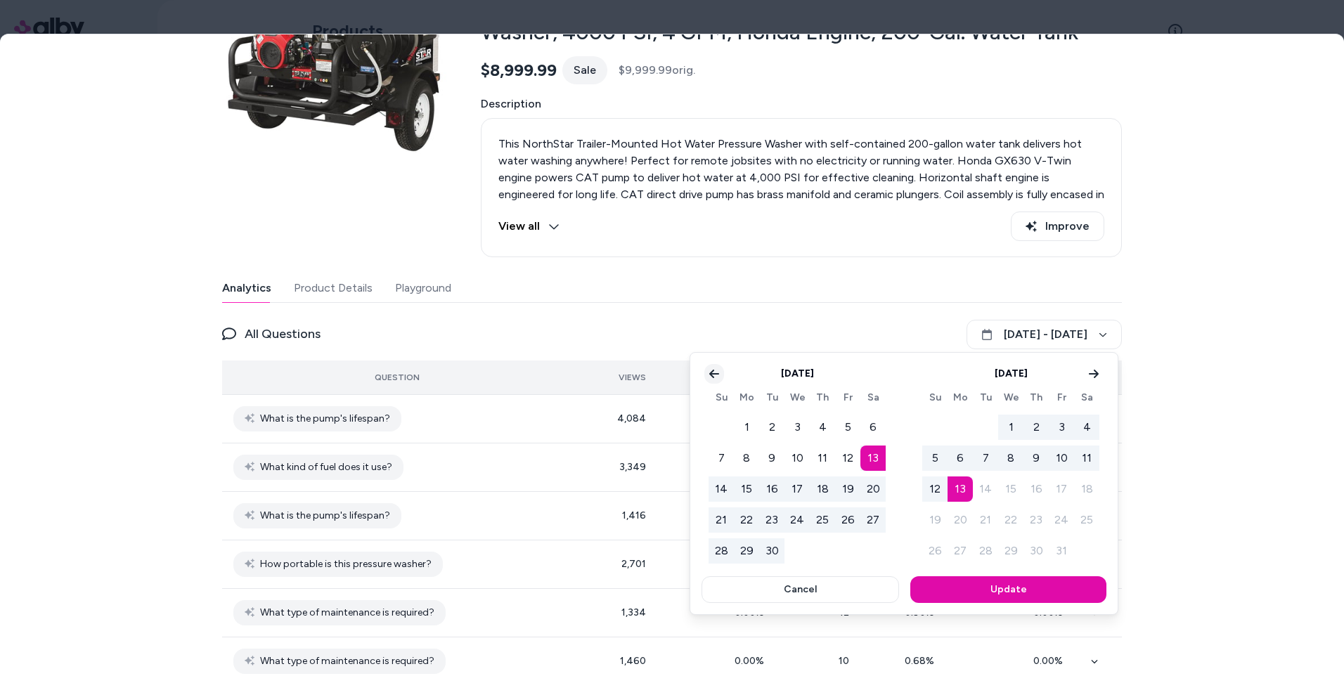
click at [720, 372] on button "Go to previous month" at bounding box center [714, 374] width 20 height 20
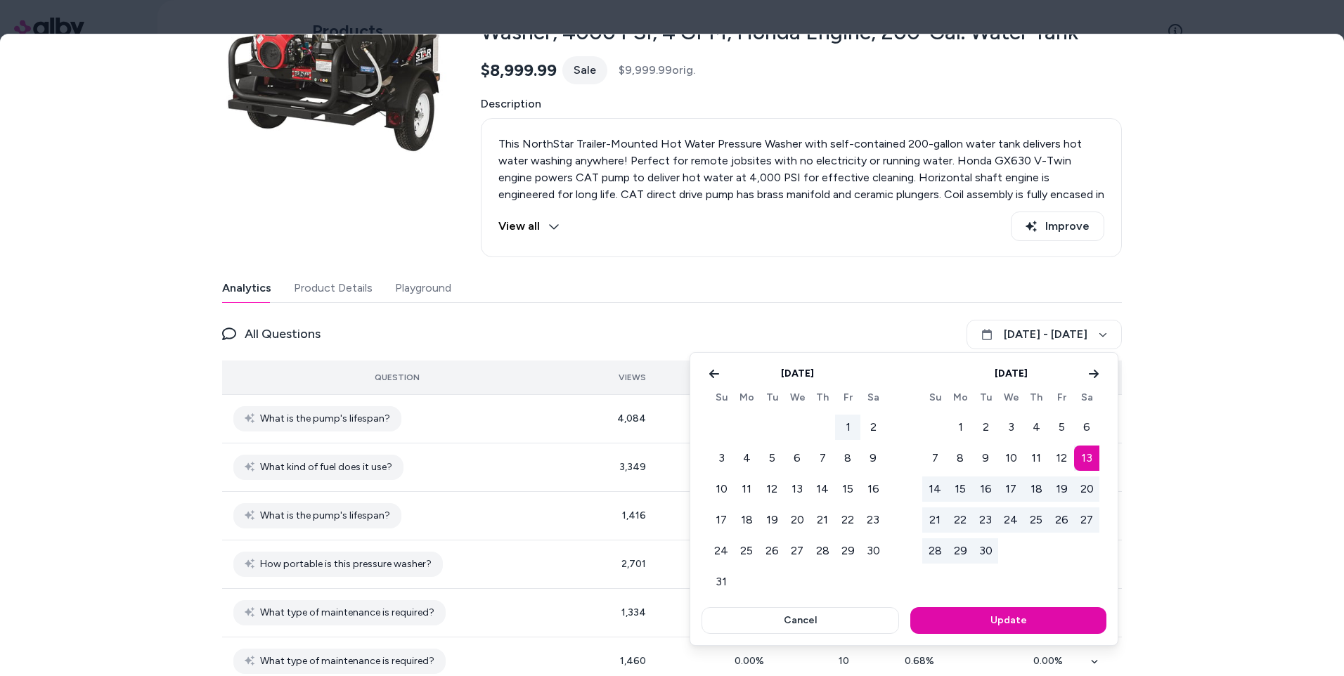
click at [845, 430] on button "1" at bounding box center [847, 427] width 25 height 25
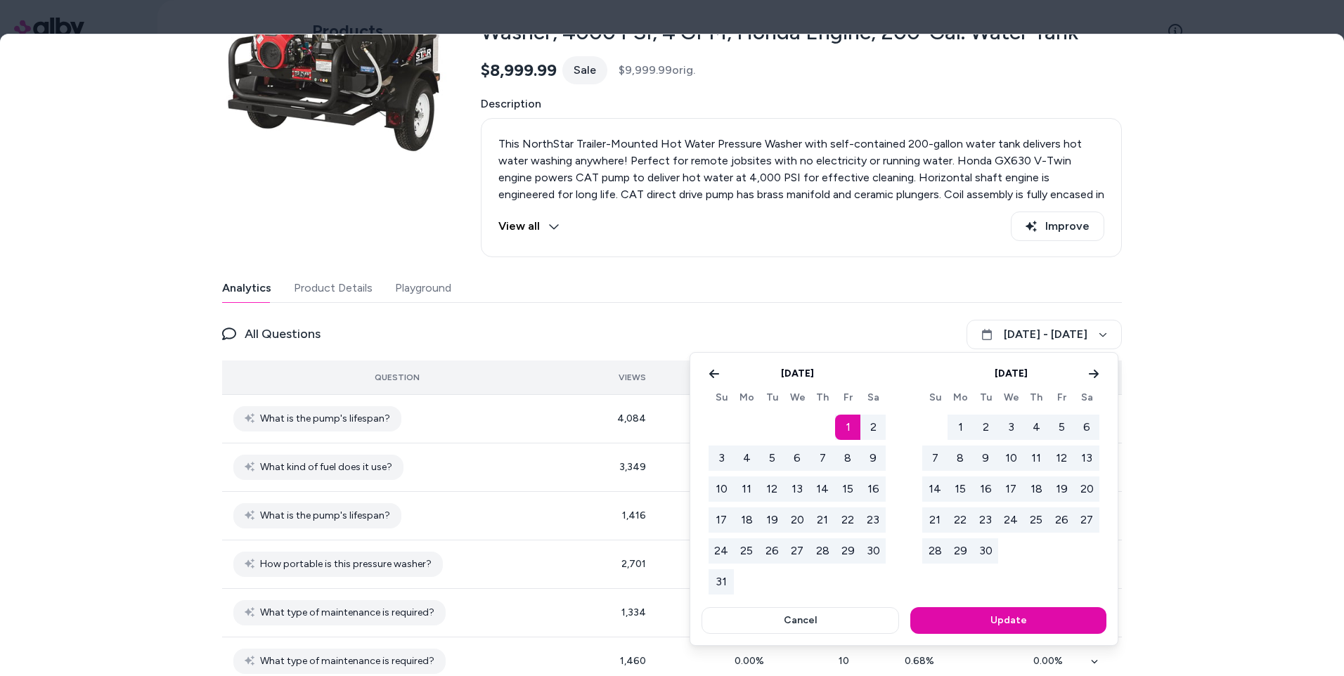
click at [971, 560] on button "29" at bounding box center [960, 551] width 25 height 25
click at [982, 629] on button "Update" at bounding box center [1008, 620] width 196 height 27
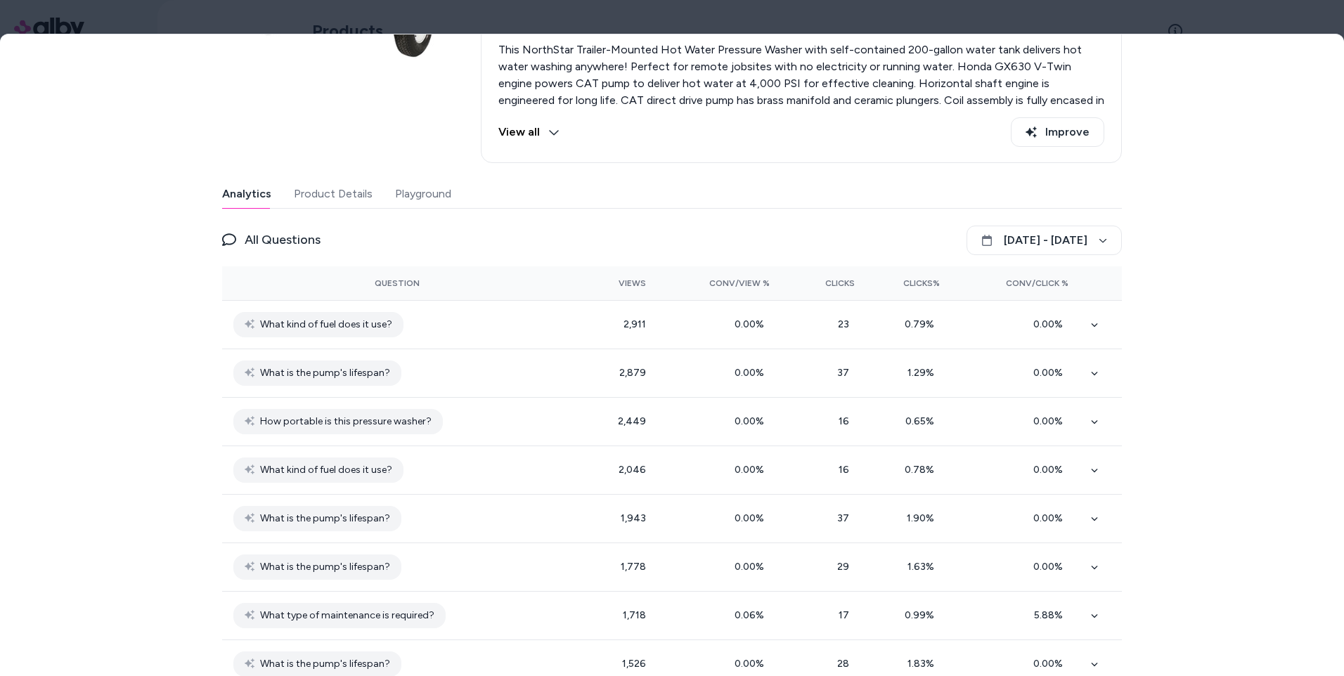
scroll to position [211, 0]
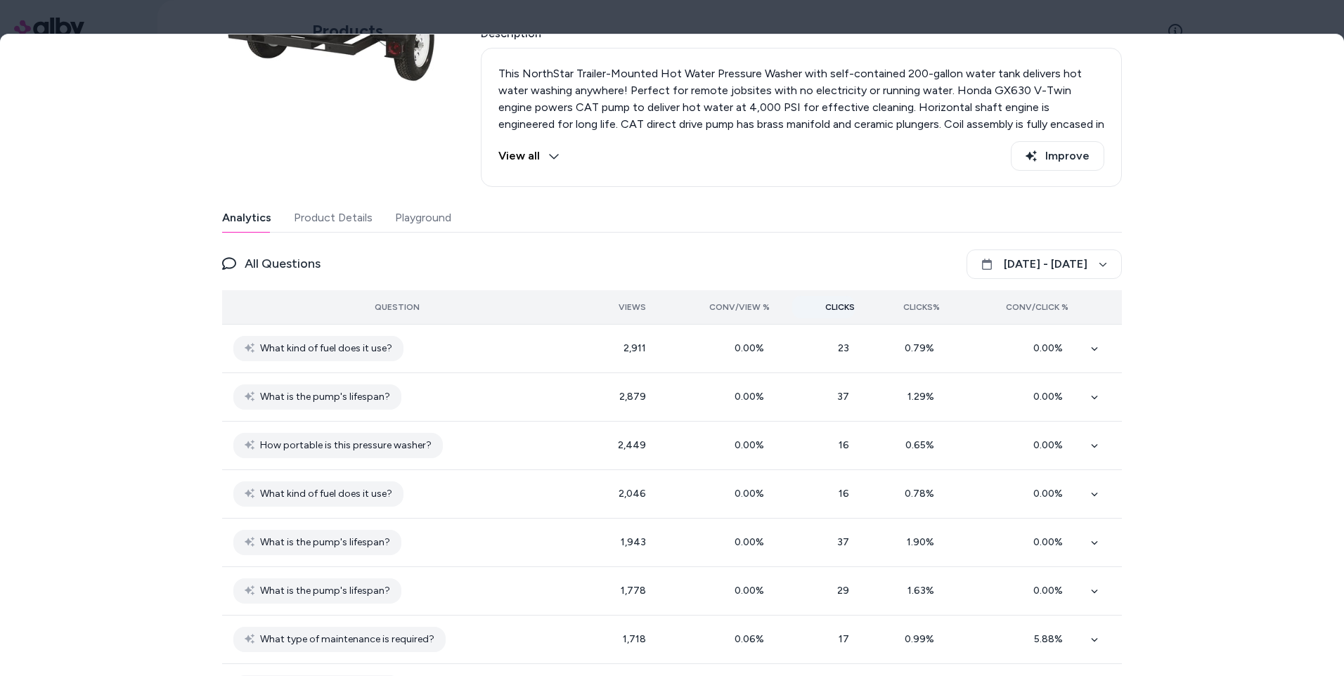
click at [831, 306] on span "Clicks" at bounding box center [840, 307] width 30 height 11
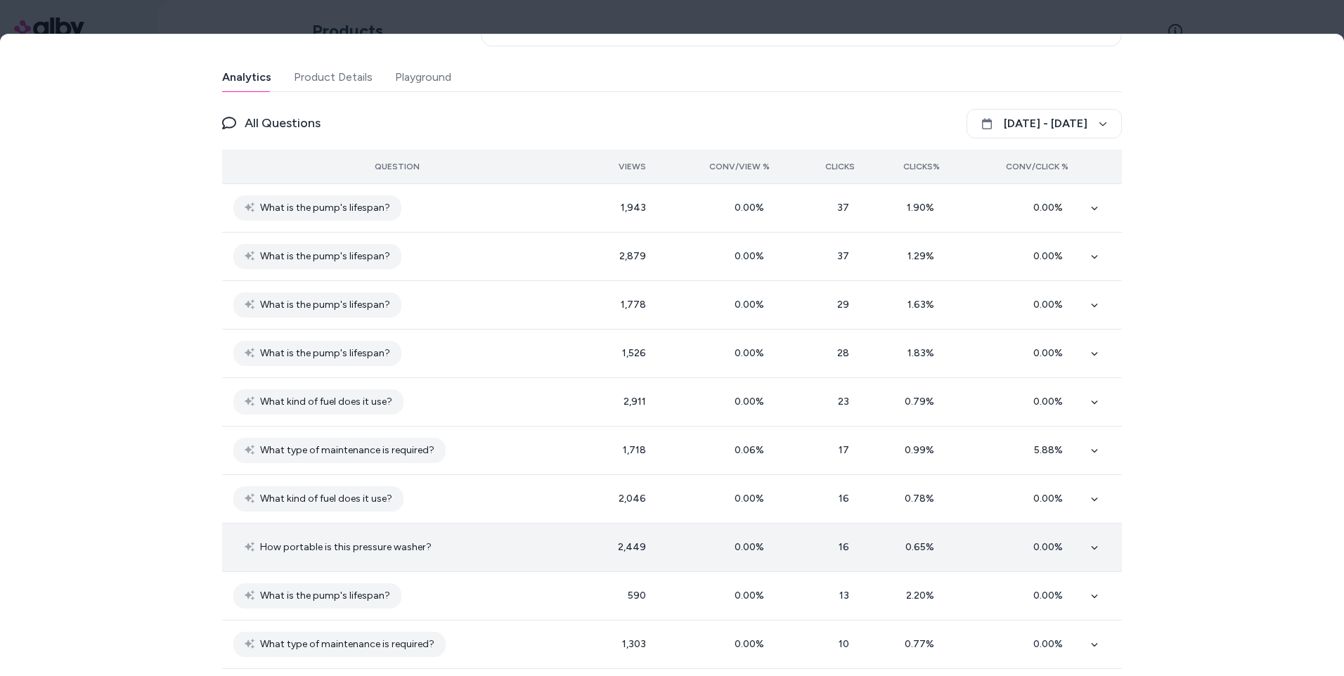
scroll to position [0, 0]
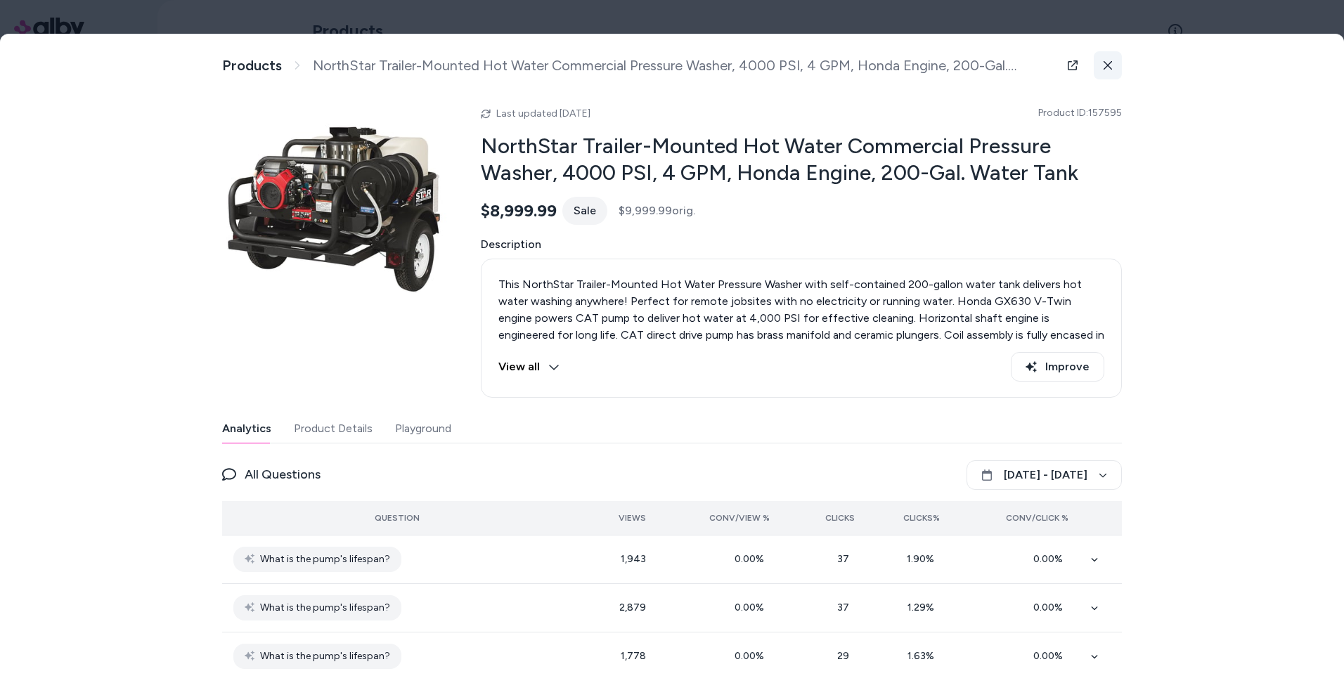
click at [1114, 65] on button at bounding box center [1108, 65] width 28 height 28
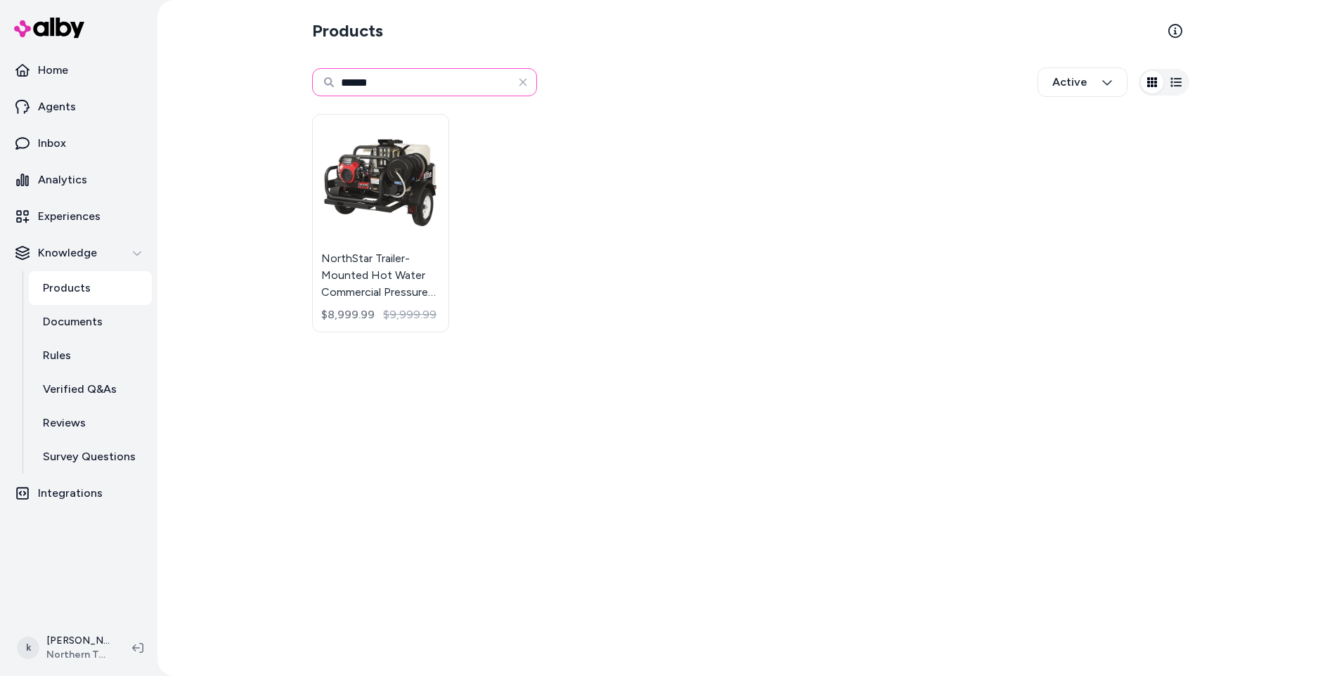
drag, startPoint x: 411, startPoint y: 86, endPoint x: 286, endPoint y: 106, distance: 126.8
click at [286, 107] on div "Products ****** Active NorthStar Trailer-Mounted Hot Water Commercial Pressure …" at bounding box center [750, 338] width 1187 height 676
type input "******"
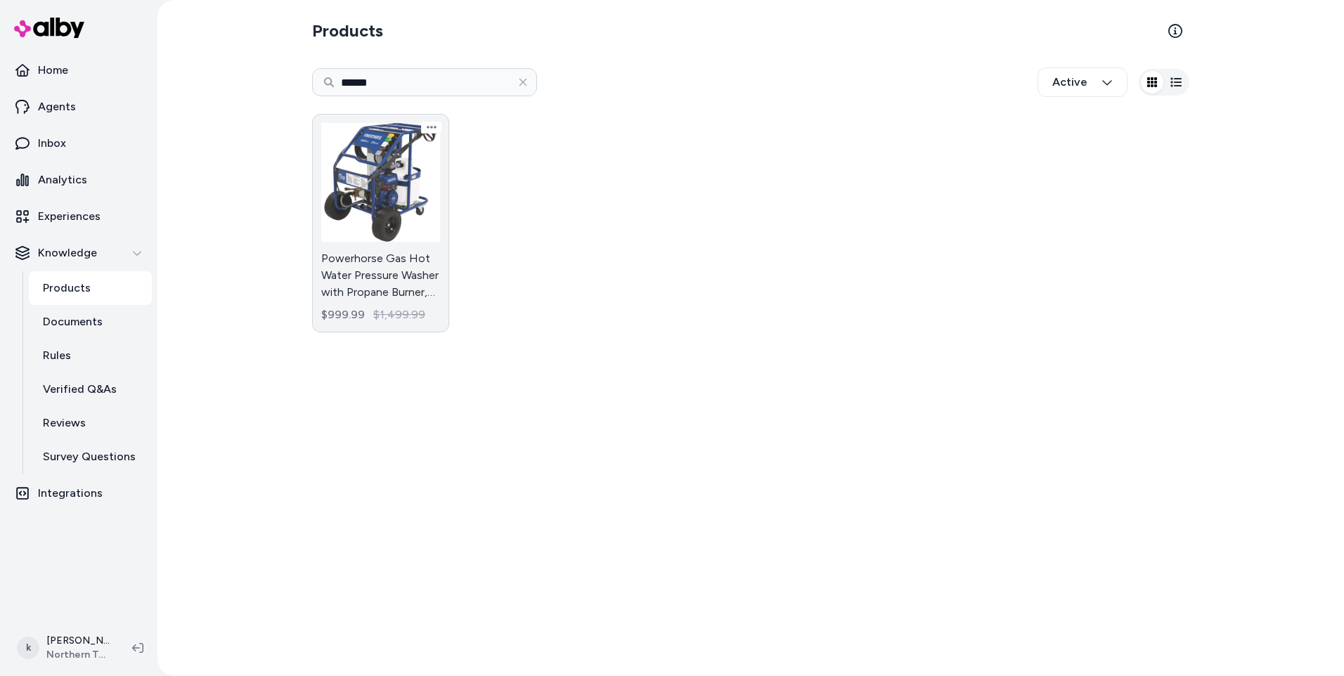
click at [389, 236] on link "Powerhorse Gas Hot Water Pressure Washer with Propane Burner, 3600 PSI, 2.6 GPM…" at bounding box center [380, 223] width 137 height 219
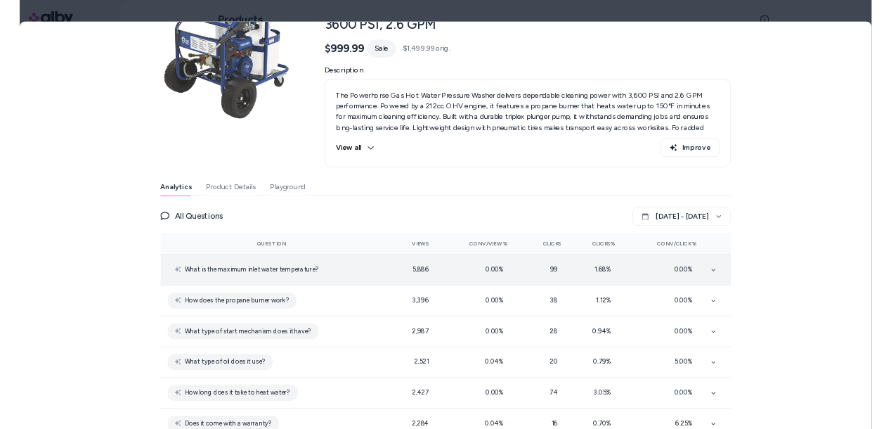
scroll to position [141, 0]
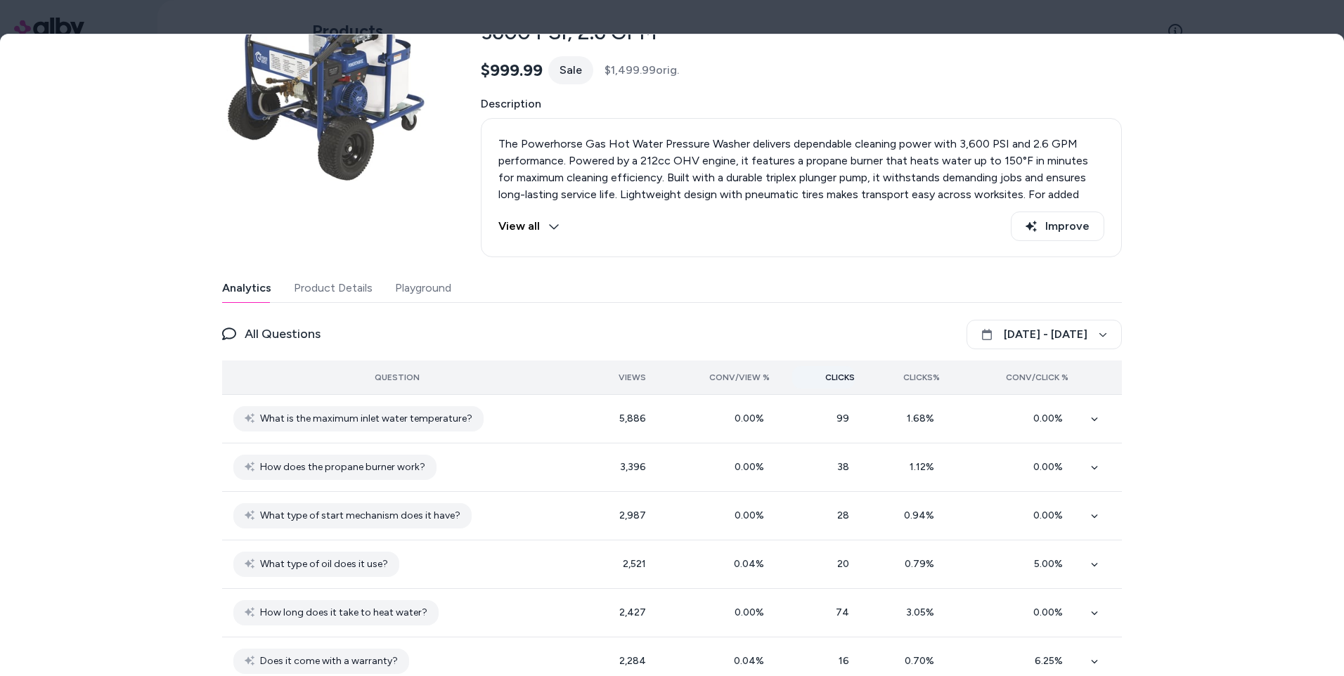
click at [844, 383] on button "Clicks" at bounding box center [823, 377] width 63 height 22
